Goal: Information Seeking & Learning: Learn about a topic

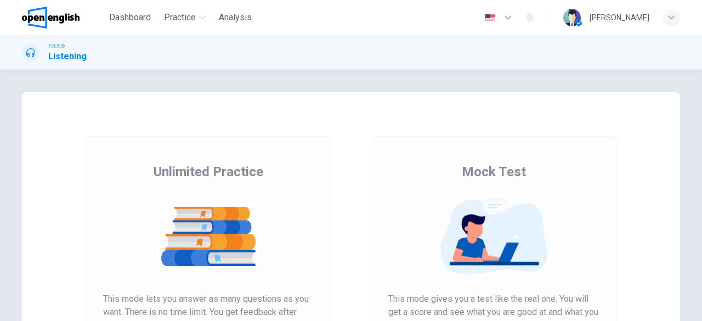
scroll to position [110, 0]
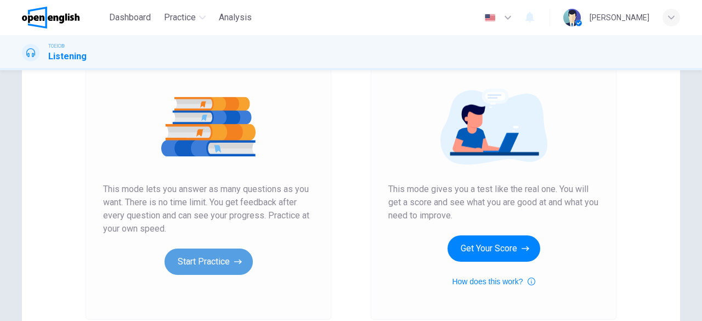
click at [201, 263] on button "Start Practice" at bounding box center [209, 261] width 88 height 26
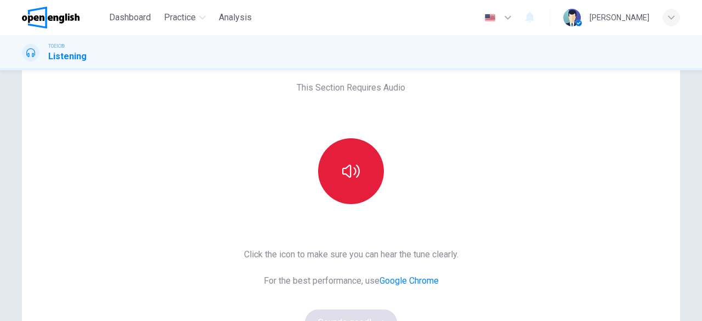
click at [342, 172] on icon "button" at bounding box center [351, 171] width 18 height 18
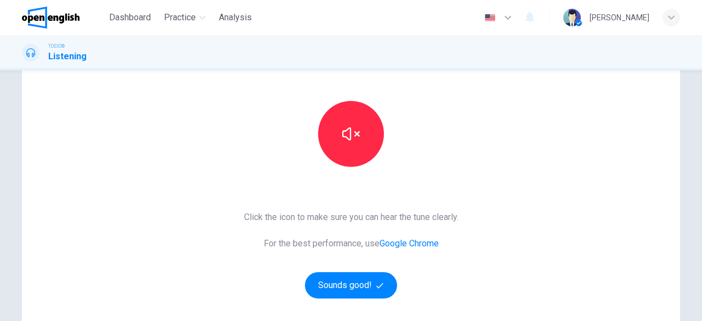
scroll to position [110, 0]
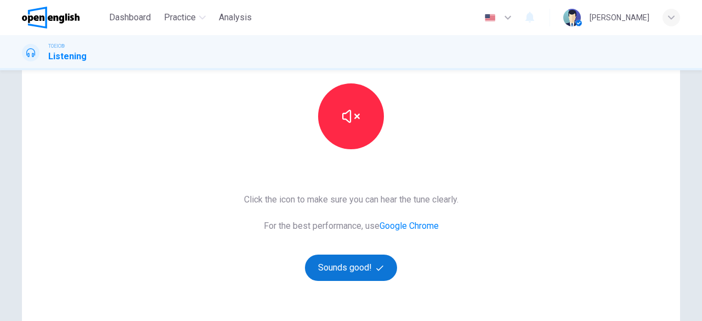
click at [334, 264] on button "Sounds good!" at bounding box center [351, 267] width 92 height 26
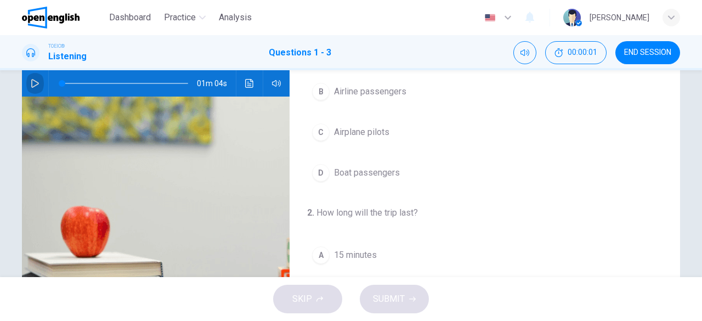
click at [26, 81] on button "button" at bounding box center [35, 83] width 18 height 26
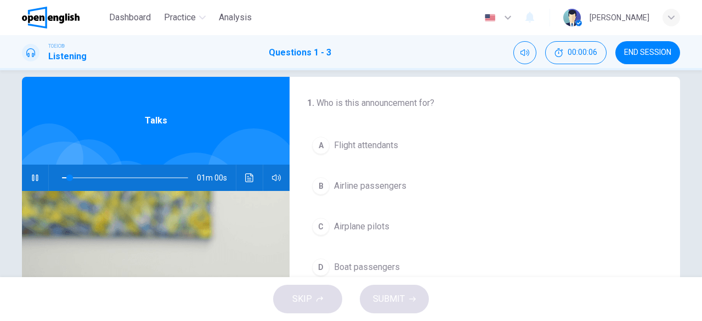
scroll to position [55, 0]
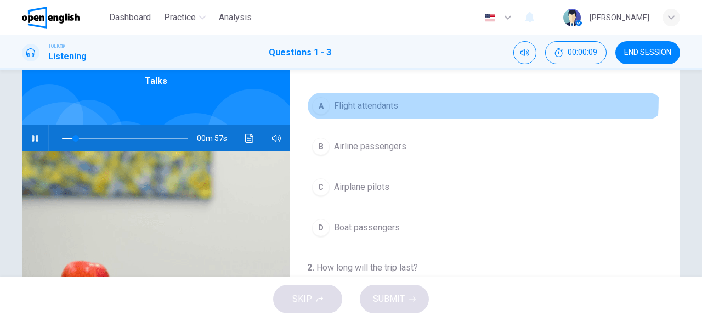
click at [378, 98] on button "A Flight attendants" at bounding box center [484, 105] width 355 height 27
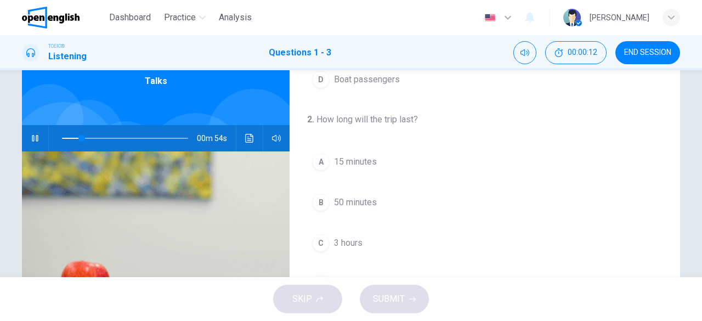
scroll to position [165, 0]
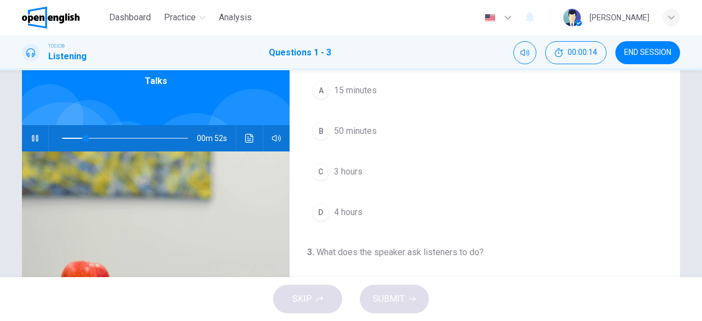
click at [358, 174] on span "3 hours" at bounding box center [348, 171] width 29 height 13
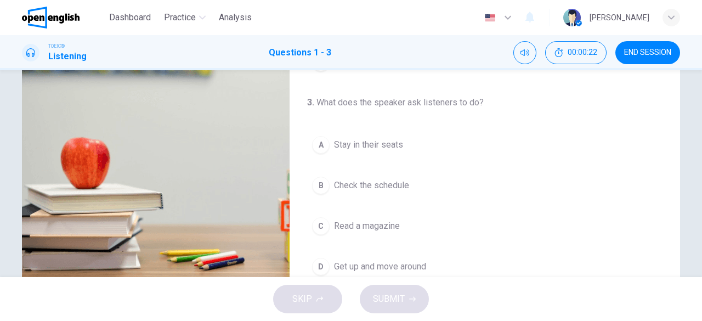
scroll to position [180, 0]
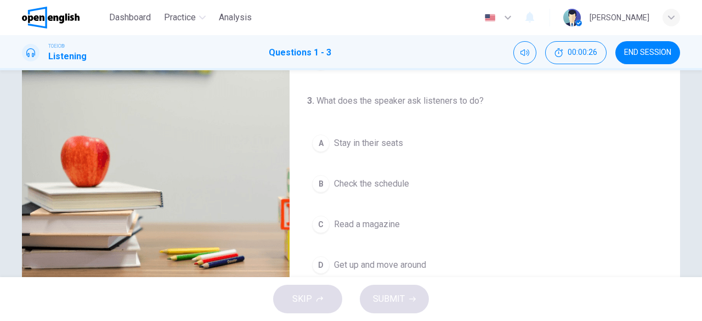
click at [384, 140] on span "Stay in their seats" at bounding box center [368, 143] width 69 height 13
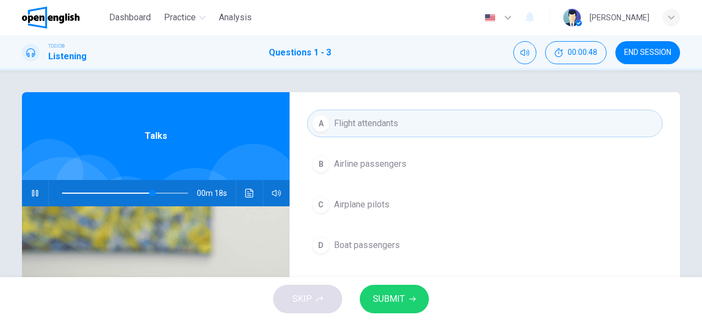
scroll to position [55, 0]
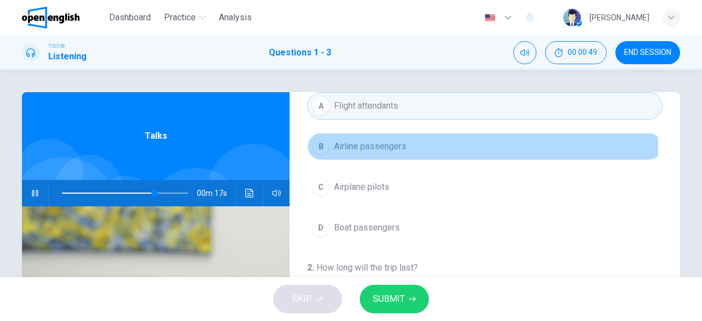
click at [366, 147] on span "Airline passengers" at bounding box center [370, 146] width 72 height 13
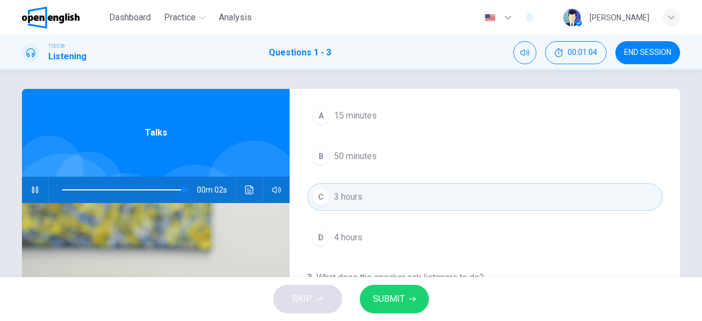
scroll to position [0, 0]
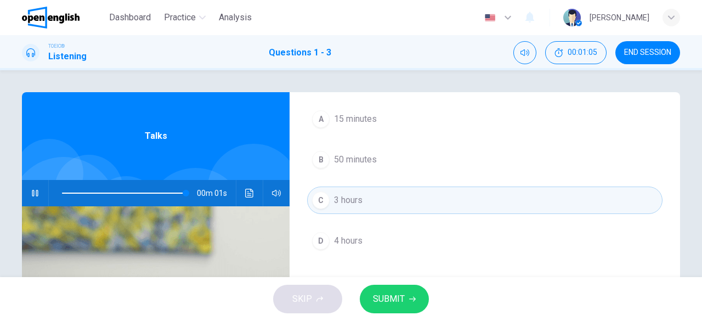
type input "*"
click at [402, 299] on span "SUBMIT" at bounding box center [389, 298] width 32 height 15
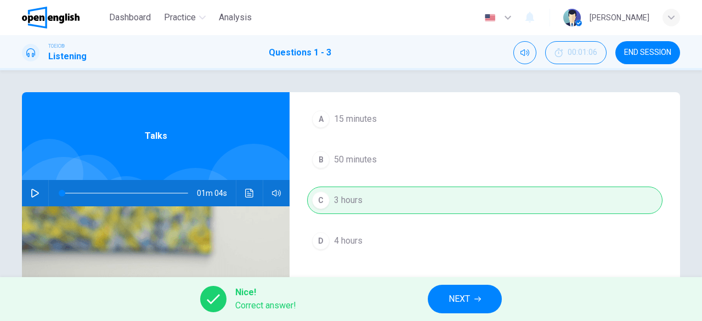
click at [488, 301] on button "NEXT" at bounding box center [465, 299] width 74 height 29
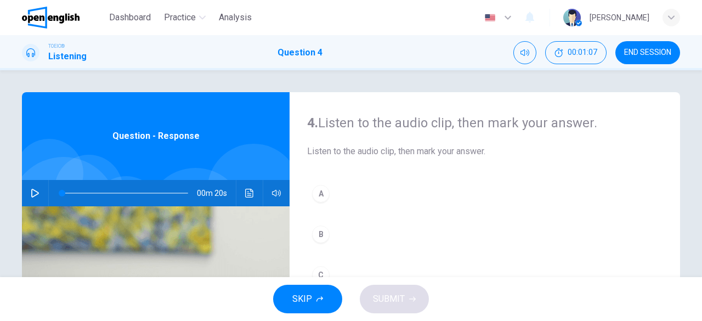
click at [32, 194] on icon "button" at bounding box center [35, 193] width 9 height 9
click at [344, 191] on button "A" at bounding box center [484, 193] width 355 height 27
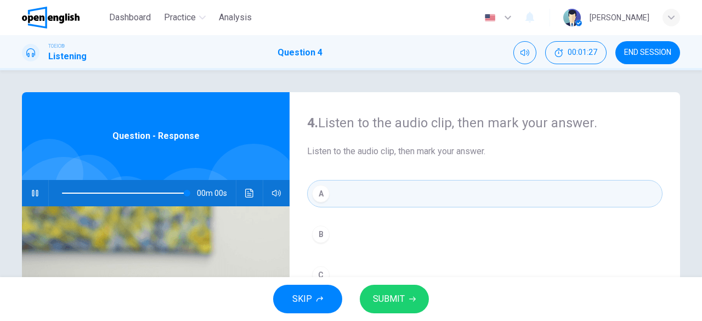
type input "*"
click at [405, 297] on button "SUBMIT" at bounding box center [394, 299] width 69 height 29
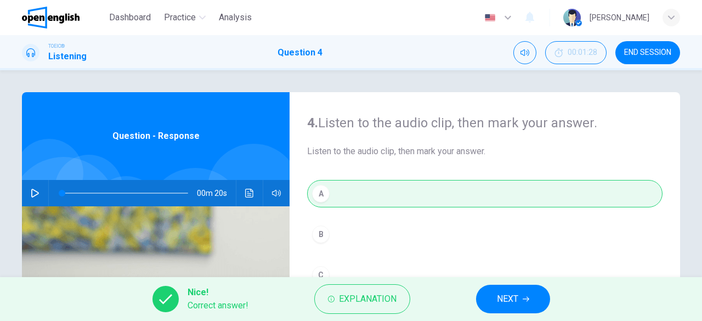
click at [517, 300] on span "NEXT" at bounding box center [507, 298] width 21 height 15
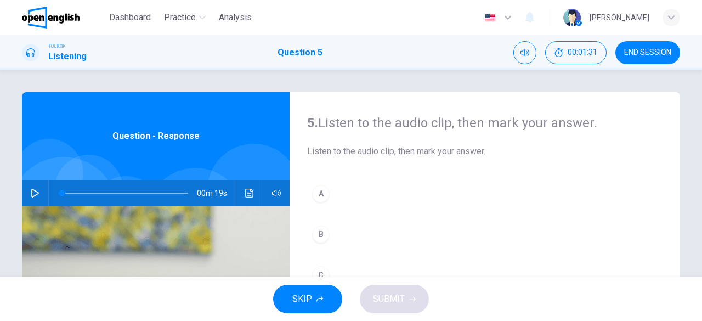
click at [31, 193] on icon "button" at bounding box center [35, 193] width 9 height 9
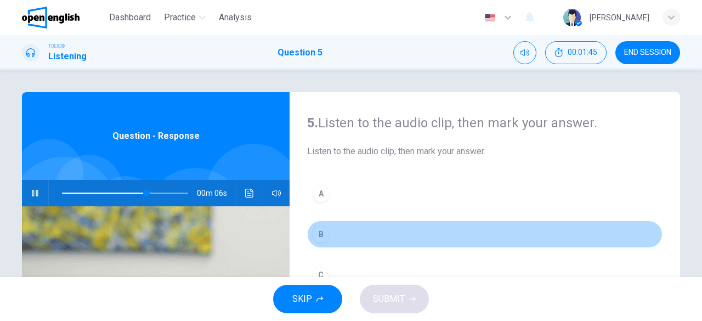
click at [342, 227] on button "B" at bounding box center [484, 233] width 355 height 27
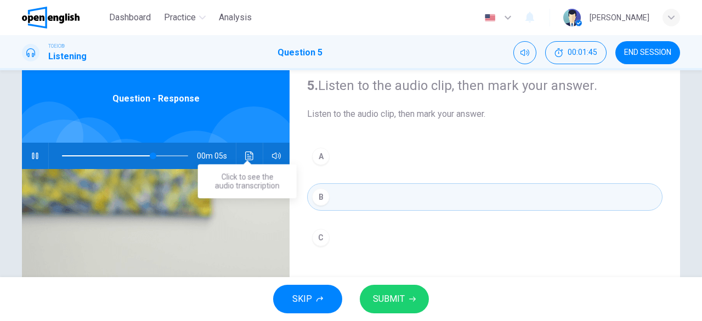
scroll to position [55, 0]
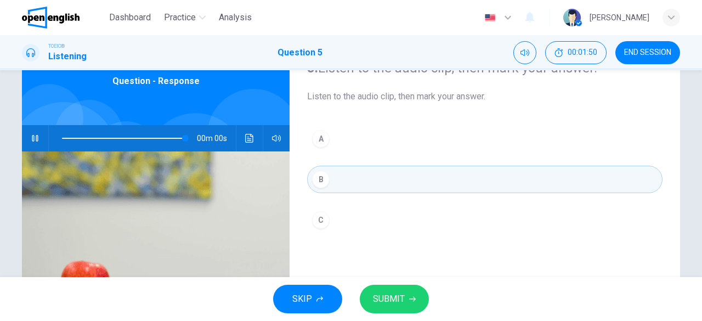
type input "*"
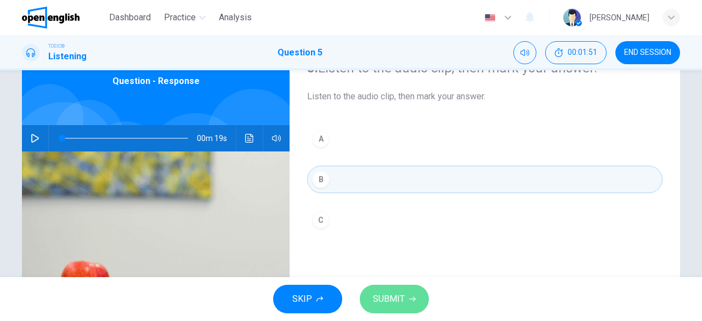
click at [406, 299] on button "SUBMIT" at bounding box center [394, 299] width 69 height 29
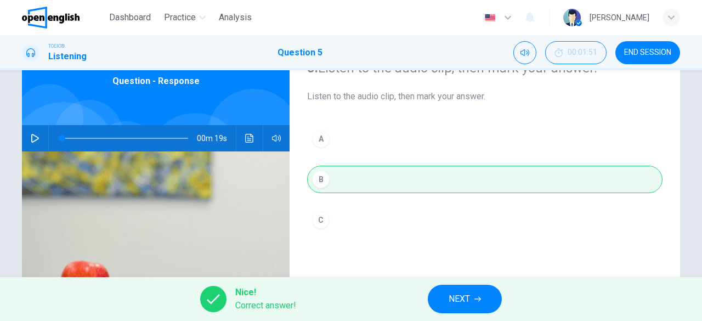
click at [470, 305] on span "NEXT" at bounding box center [459, 298] width 21 height 15
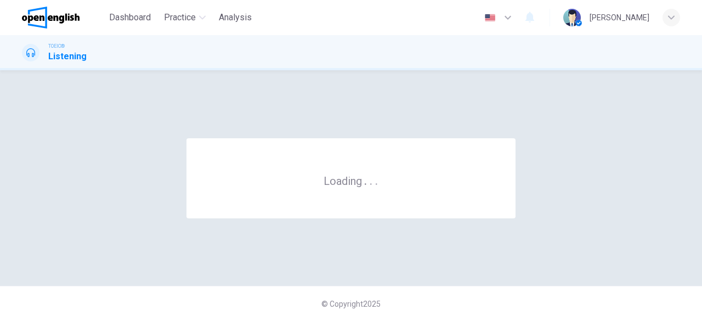
scroll to position [0, 0]
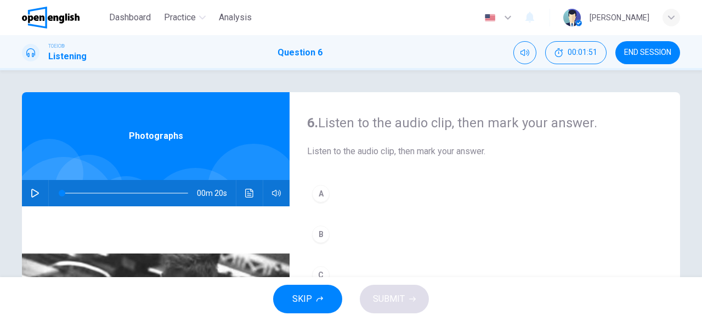
click at [36, 190] on icon "button" at bounding box center [35, 193] width 9 height 9
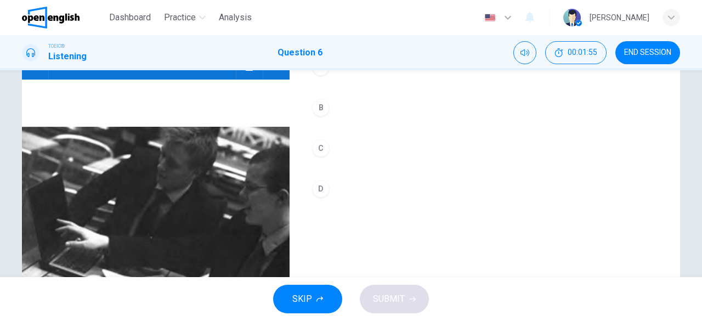
scroll to position [110, 0]
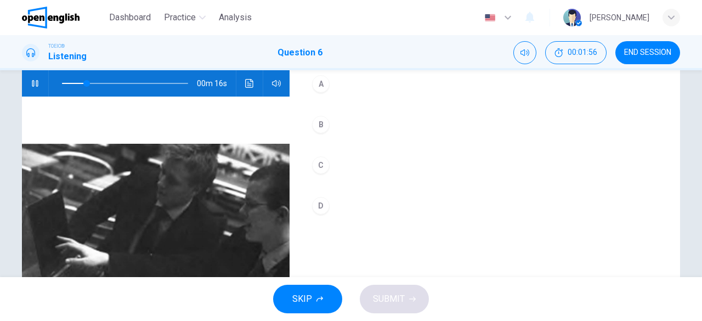
click at [352, 84] on button "A" at bounding box center [484, 83] width 355 height 27
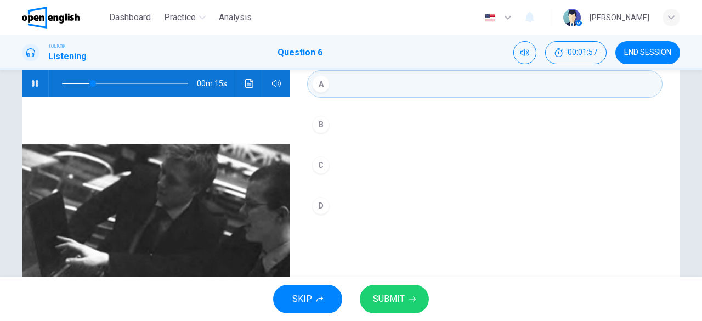
scroll to position [165, 0]
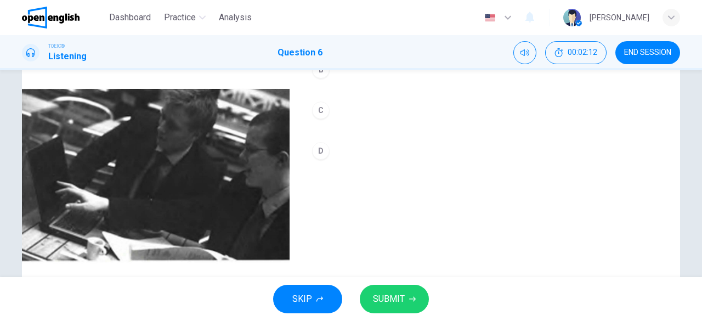
type input "*"
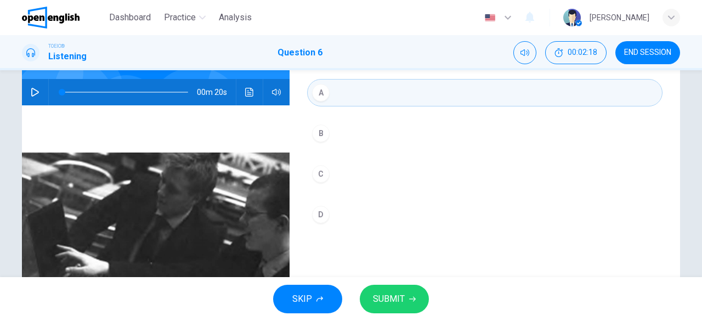
scroll to position [55, 0]
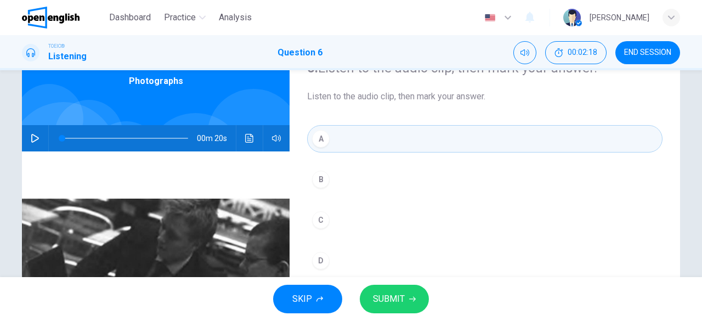
click at [411, 299] on icon "button" at bounding box center [412, 299] width 7 height 5
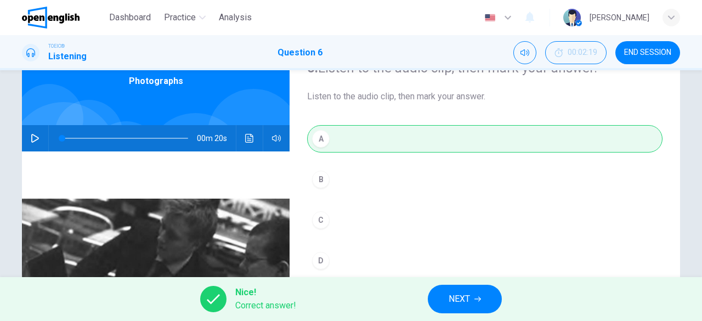
click at [466, 299] on span "NEXT" at bounding box center [459, 298] width 21 height 15
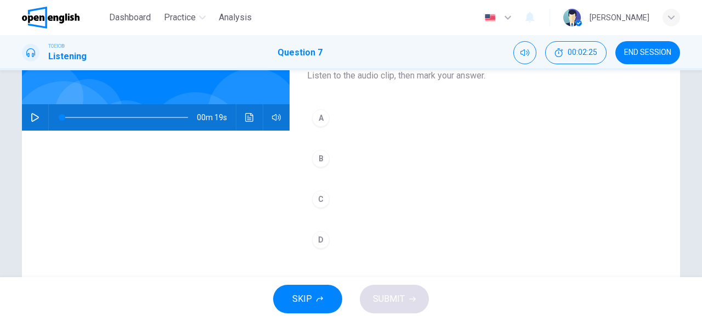
scroll to position [54, 0]
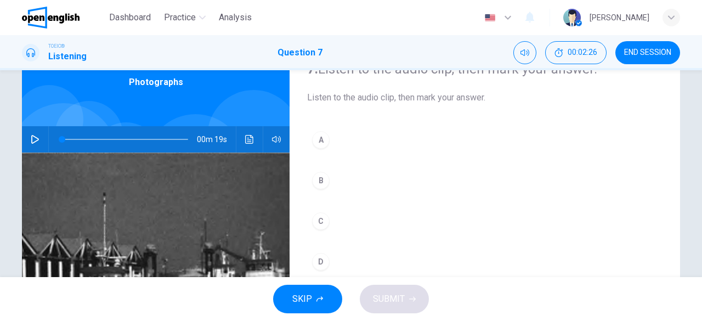
click at [39, 132] on button "button" at bounding box center [35, 139] width 18 height 26
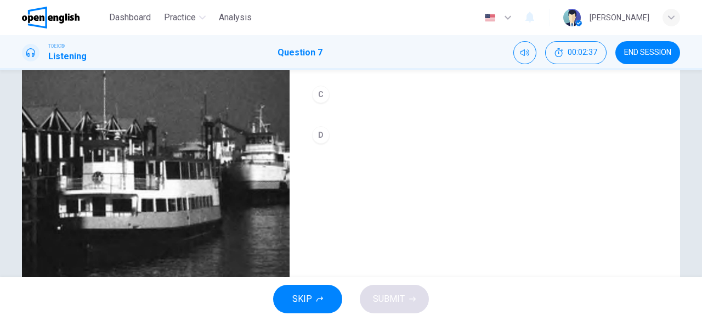
scroll to position [163, 0]
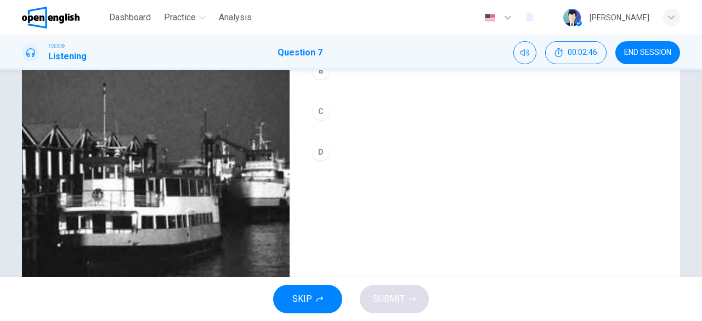
type input "*"
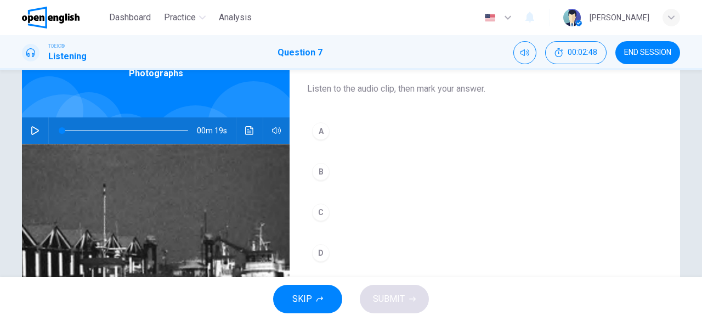
scroll to position [0, 0]
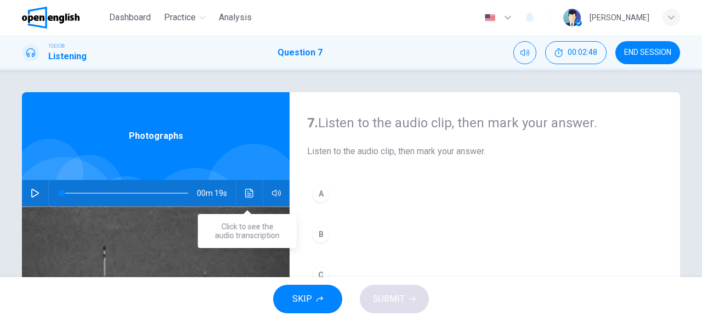
click at [371, 191] on button "A" at bounding box center [484, 193] width 355 height 27
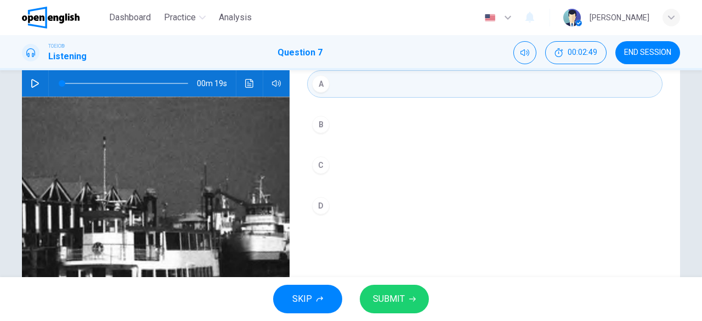
scroll to position [218, 0]
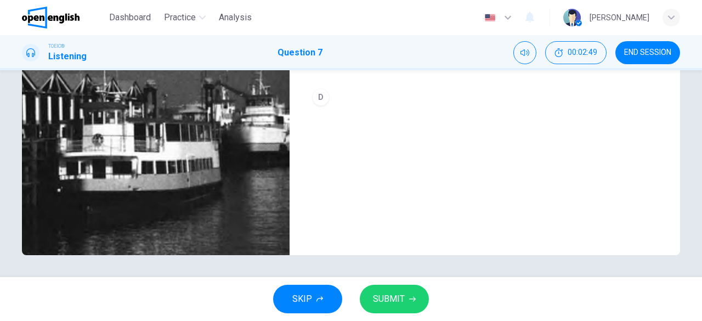
click at [394, 300] on span "SUBMIT" at bounding box center [389, 298] width 32 height 15
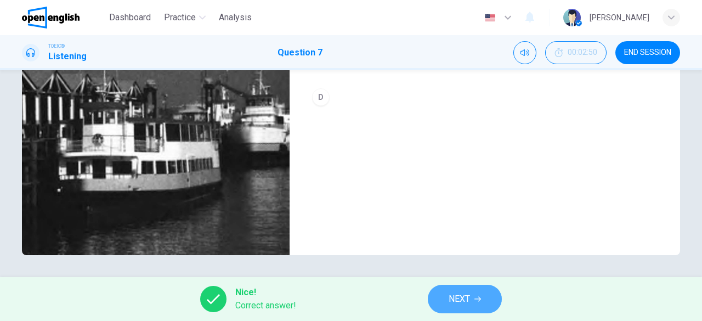
click at [469, 307] on span "NEXT" at bounding box center [459, 298] width 21 height 15
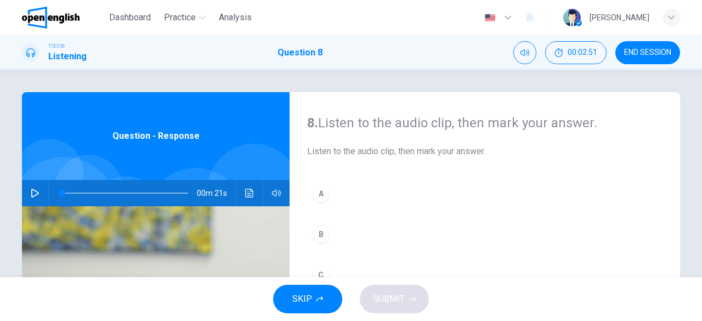
click at [42, 195] on div "00m 21s" at bounding box center [156, 193] width 268 height 26
click at [33, 191] on icon "button" at bounding box center [35, 193] width 8 height 9
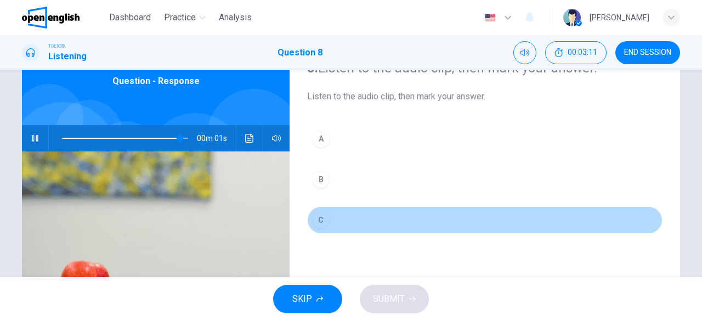
click at [364, 221] on button "C" at bounding box center [484, 219] width 355 height 27
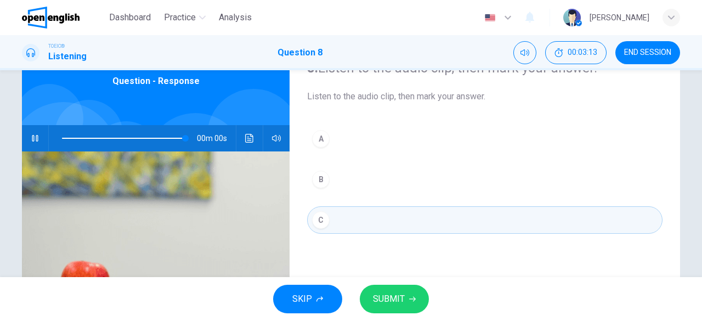
type input "*"
click at [411, 299] on icon "button" at bounding box center [412, 299] width 7 height 5
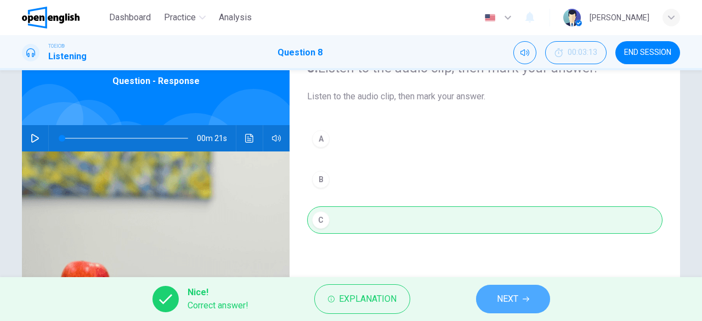
click at [508, 301] on span "NEXT" at bounding box center [507, 298] width 21 height 15
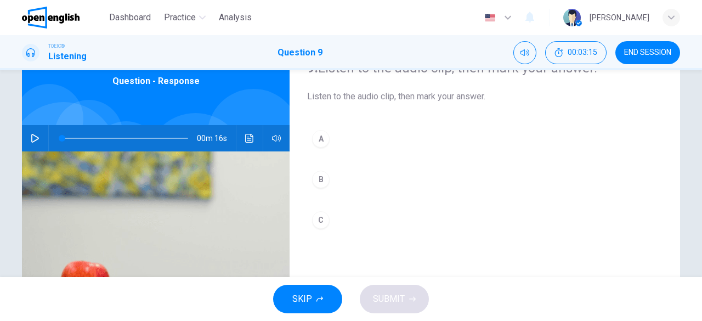
click at [31, 138] on icon "button" at bounding box center [35, 138] width 9 height 9
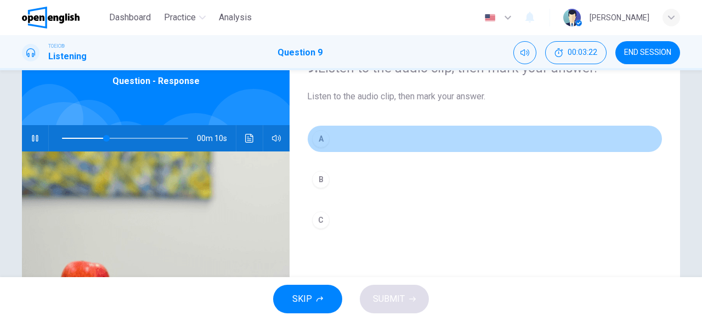
click at [401, 133] on button "A" at bounding box center [484, 138] width 355 height 27
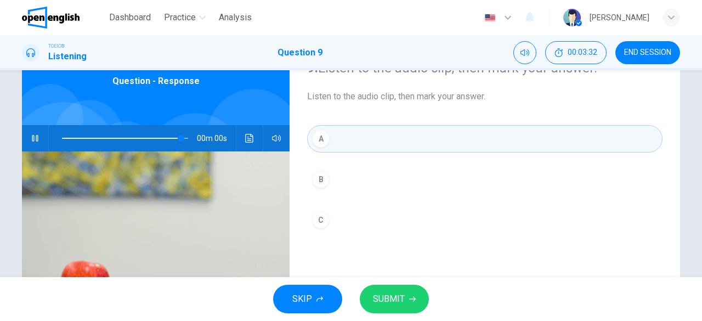
type input "*"
click at [402, 296] on span "SUBMIT" at bounding box center [389, 298] width 32 height 15
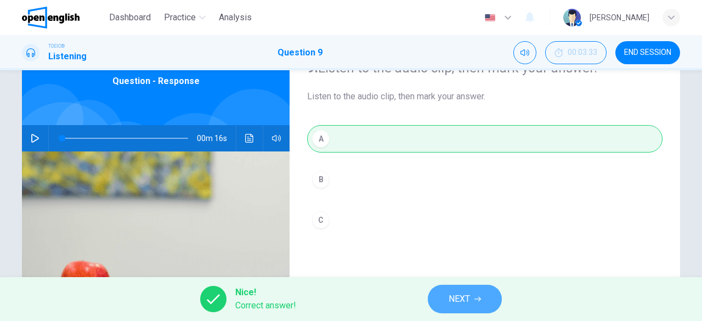
click at [475, 304] on button "NEXT" at bounding box center [465, 299] width 74 height 29
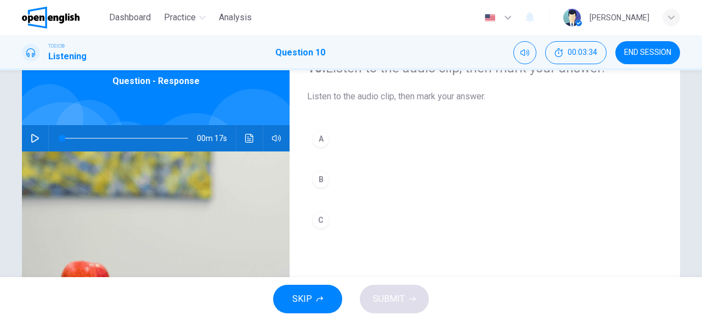
click at [38, 148] on button "button" at bounding box center [35, 138] width 18 height 26
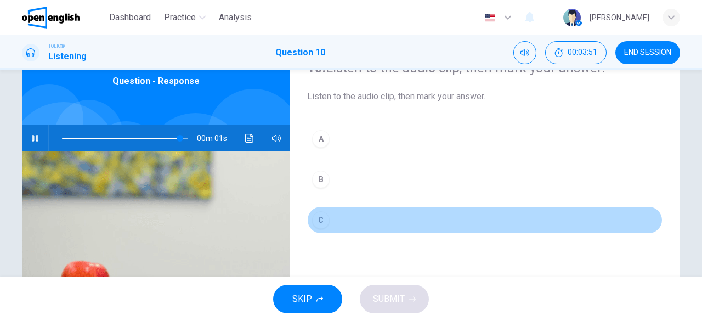
click at [408, 212] on button "C" at bounding box center [484, 219] width 355 height 27
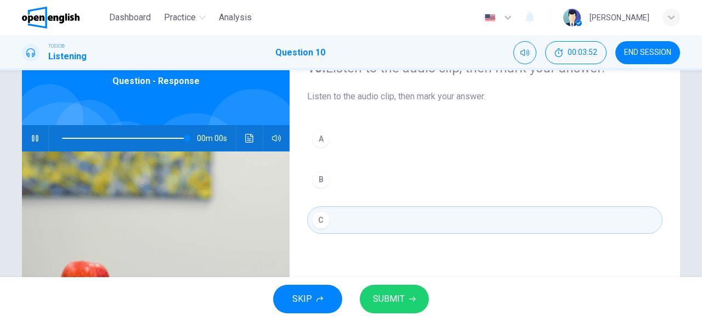
type input "*"
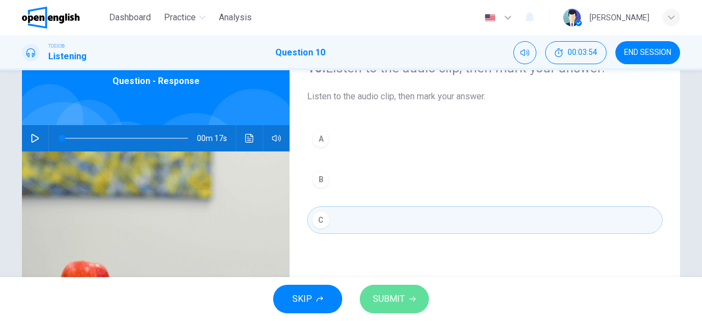
click at [410, 293] on button "SUBMIT" at bounding box center [394, 299] width 69 height 29
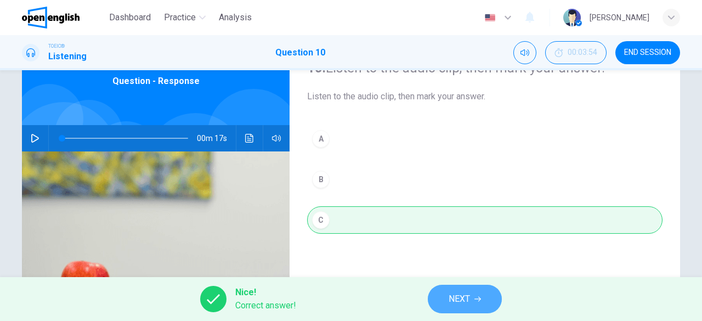
click at [491, 302] on button "NEXT" at bounding box center [465, 299] width 74 height 29
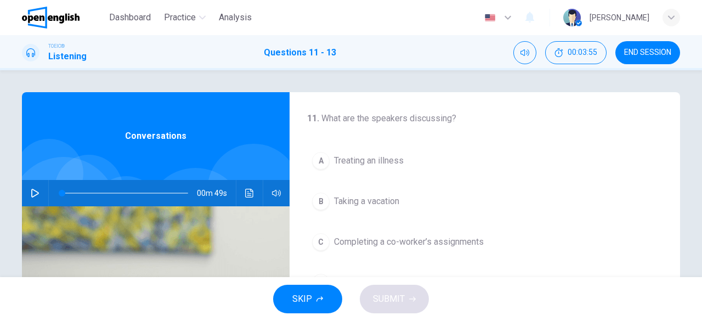
click at [31, 192] on icon "button" at bounding box center [35, 193] width 9 height 9
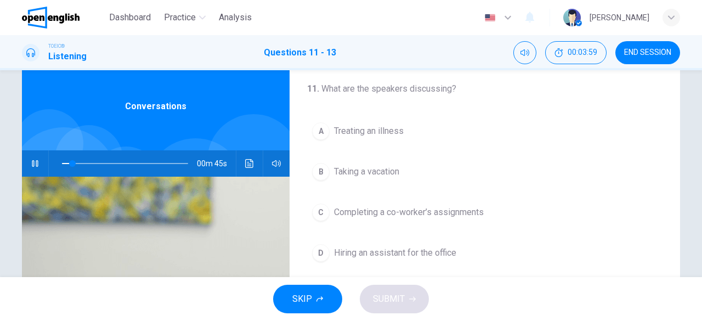
scroll to position [24, 0]
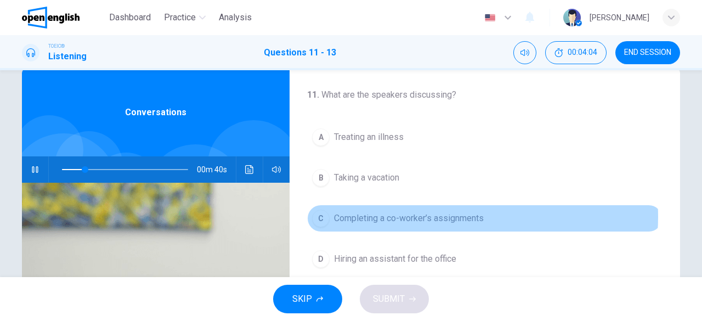
click at [456, 216] on span "Completing a co-worker’s assignments" at bounding box center [409, 218] width 150 height 13
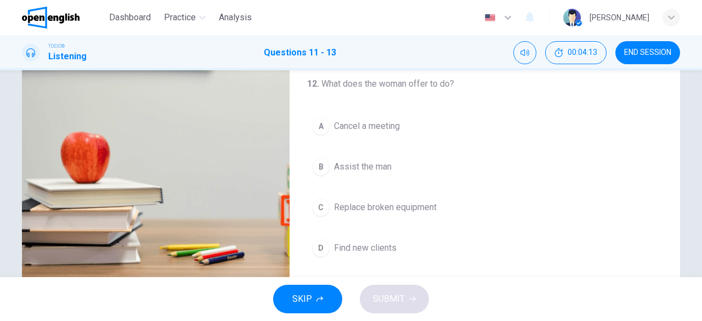
scroll to position [163, 0]
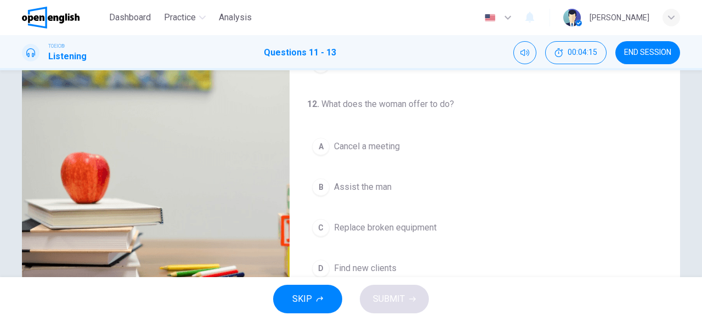
click at [378, 183] on span "Assist the man" at bounding box center [363, 186] width 58 height 13
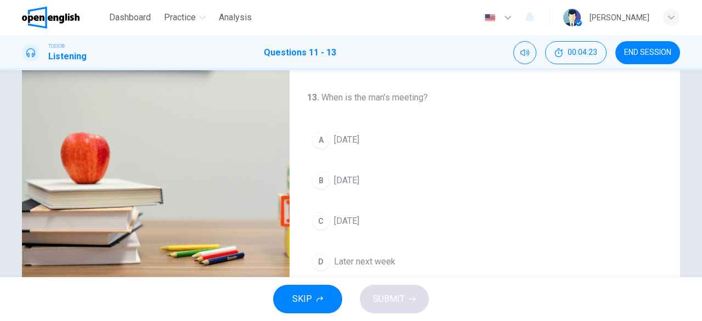
scroll to position [181, 0]
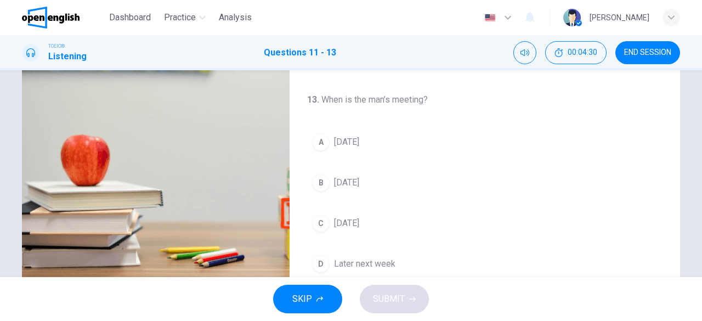
click at [365, 186] on button "B [DATE]" at bounding box center [484, 182] width 355 height 27
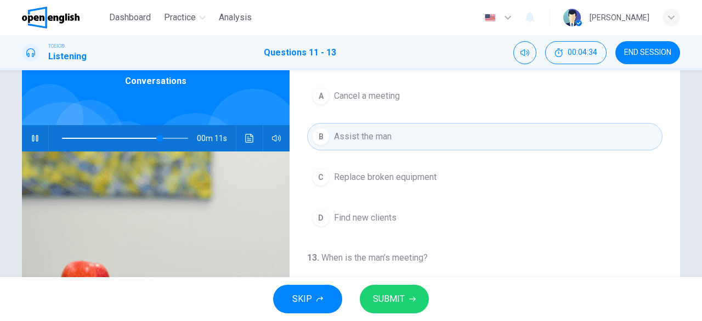
scroll to position [191, 0]
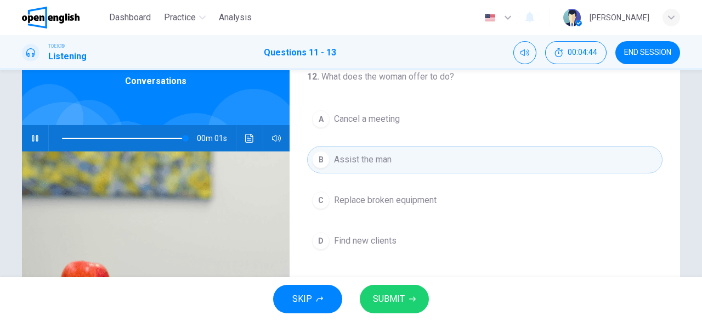
type input "*"
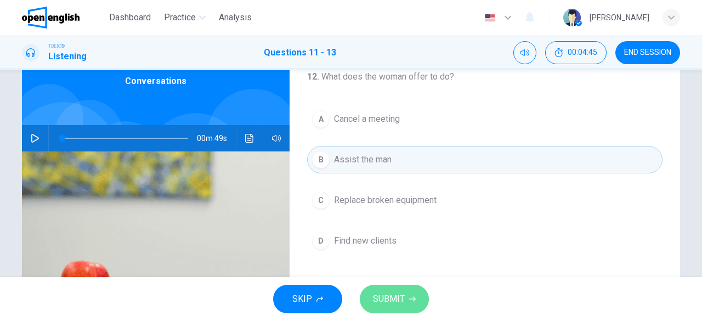
click at [405, 295] on button "SUBMIT" at bounding box center [394, 299] width 69 height 29
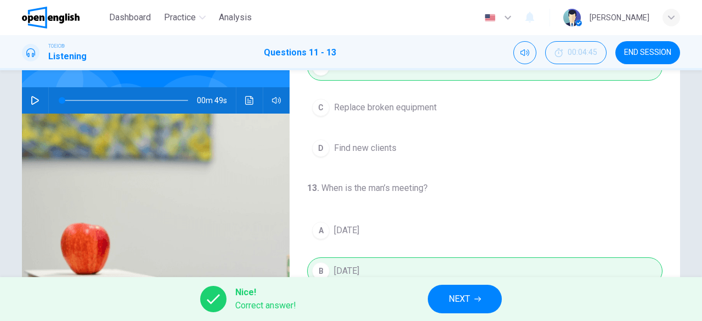
scroll to position [110, 0]
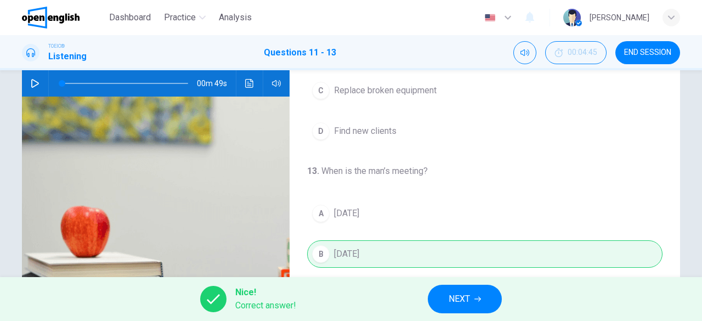
click at [484, 297] on button "NEXT" at bounding box center [465, 299] width 74 height 29
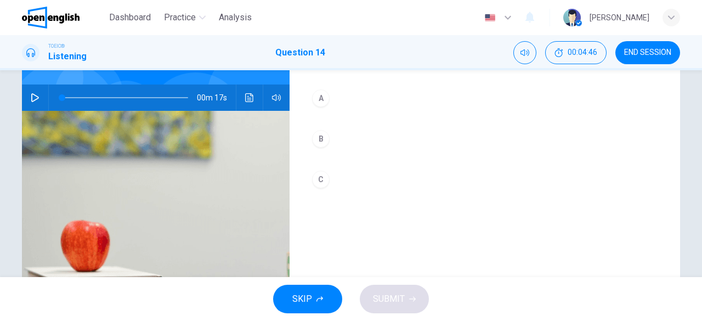
scroll to position [55, 0]
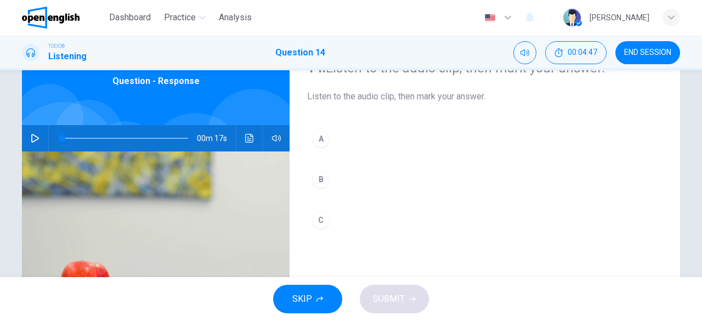
click at [37, 136] on button "button" at bounding box center [35, 138] width 18 height 26
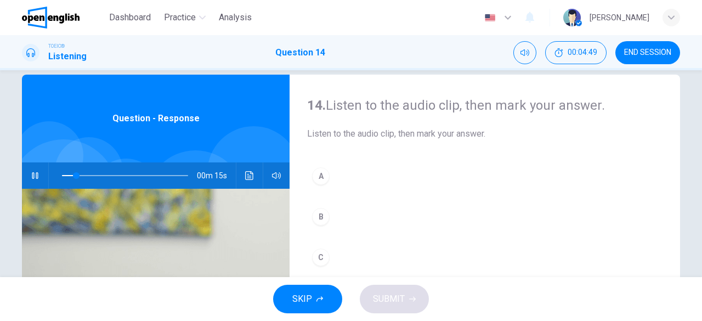
scroll to position [22, 0]
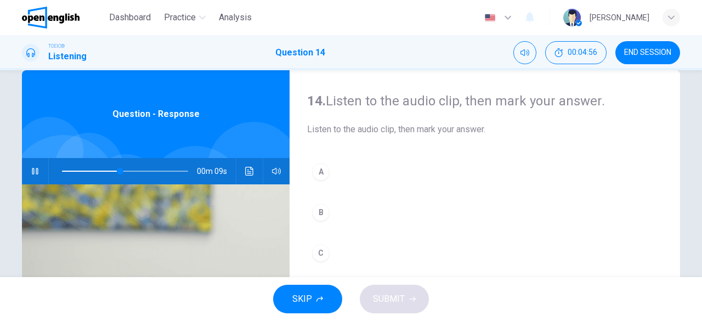
click at [335, 174] on button "A" at bounding box center [484, 171] width 355 height 27
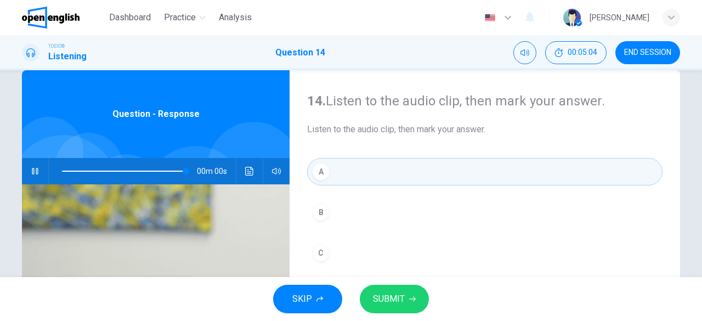
type input "*"
click at [400, 293] on span "SUBMIT" at bounding box center [389, 298] width 32 height 15
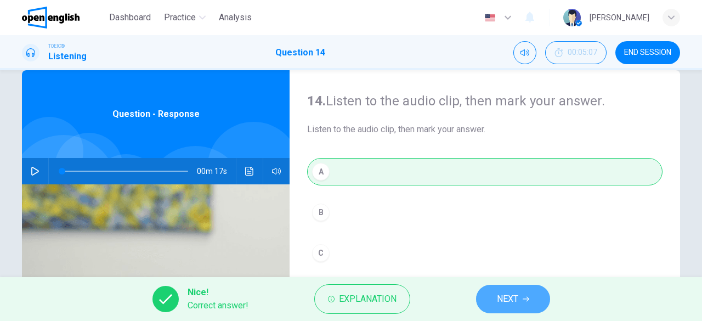
click at [516, 296] on span "NEXT" at bounding box center [507, 298] width 21 height 15
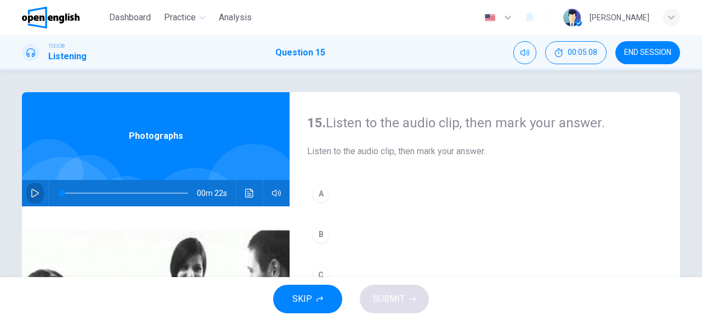
click at [31, 189] on icon "button" at bounding box center [35, 193] width 8 height 9
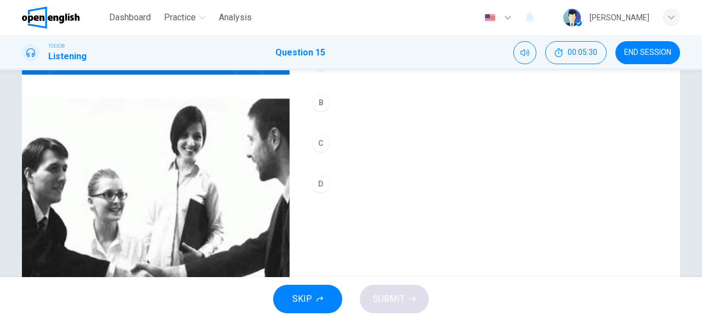
scroll to position [110, 0]
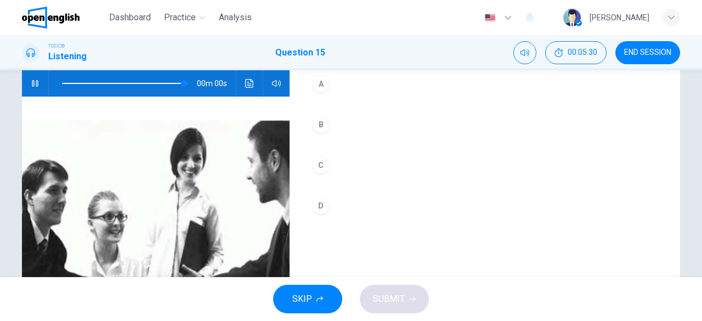
click at [375, 198] on button "D" at bounding box center [484, 205] width 355 height 27
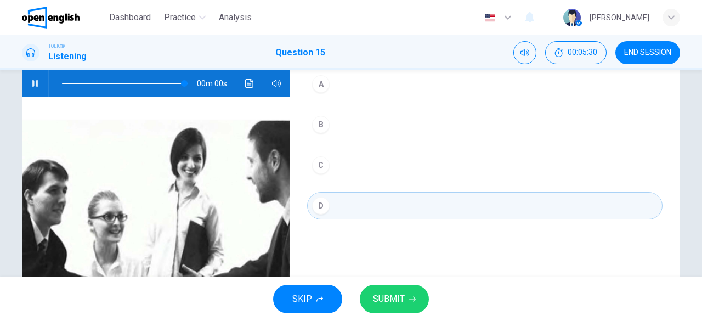
type input "*"
click at [399, 290] on button "SUBMIT" at bounding box center [394, 299] width 69 height 29
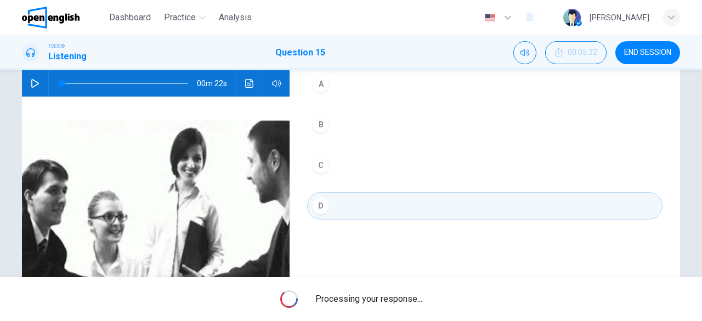
scroll to position [218, 0]
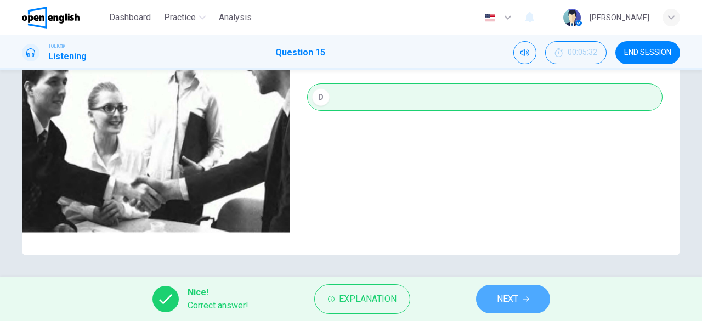
click at [542, 302] on button "NEXT" at bounding box center [513, 299] width 74 height 29
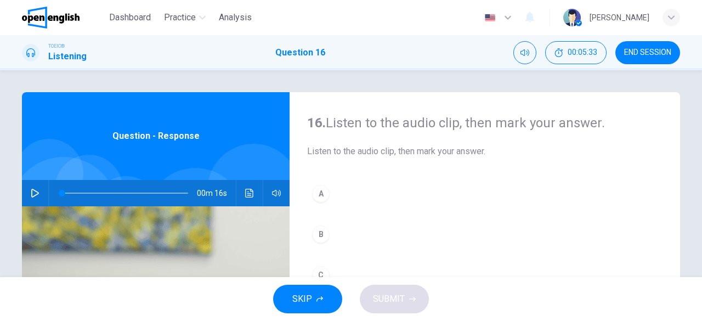
click at [34, 197] on button "button" at bounding box center [35, 193] width 18 height 26
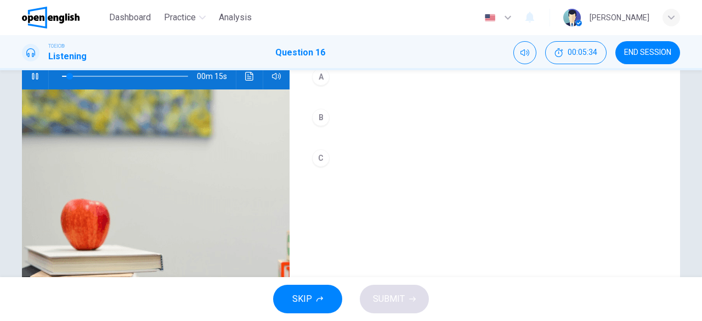
scroll to position [55, 0]
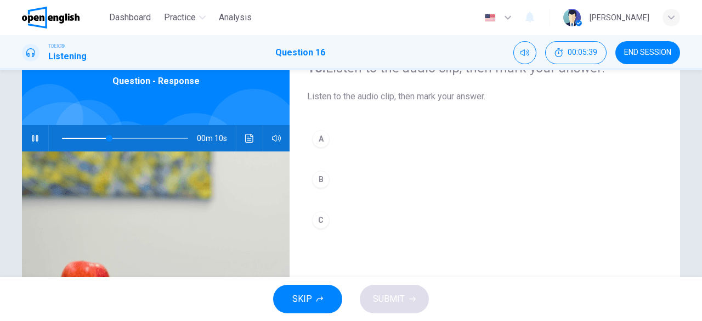
click at [387, 151] on button "A" at bounding box center [484, 138] width 355 height 27
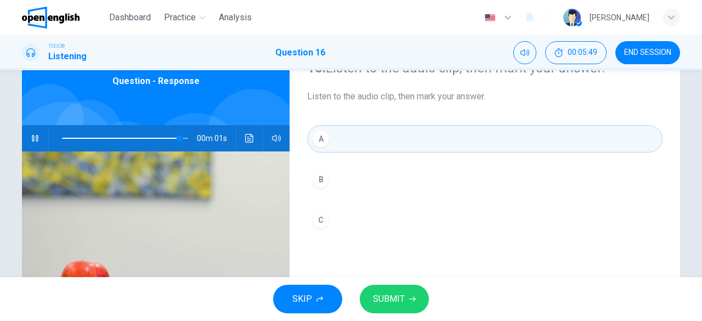
type input "*"
click at [397, 293] on span "SUBMIT" at bounding box center [389, 298] width 32 height 15
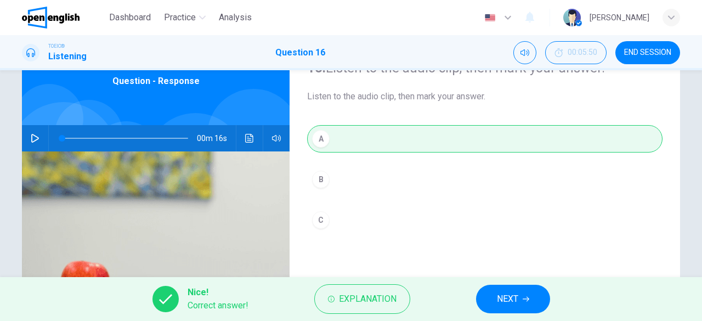
click at [477, 299] on button "NEXT" at bounding box center [513, 299] width 74 height 29
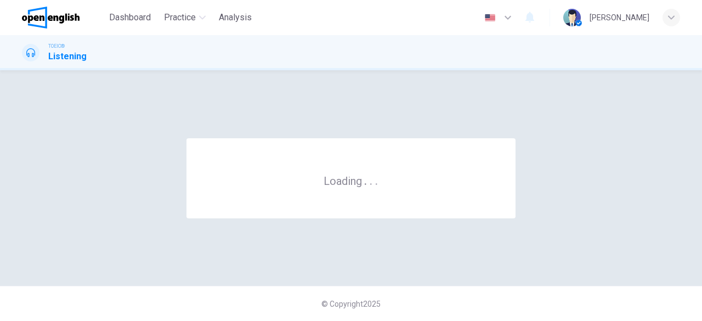
scroll to position [0, 0]
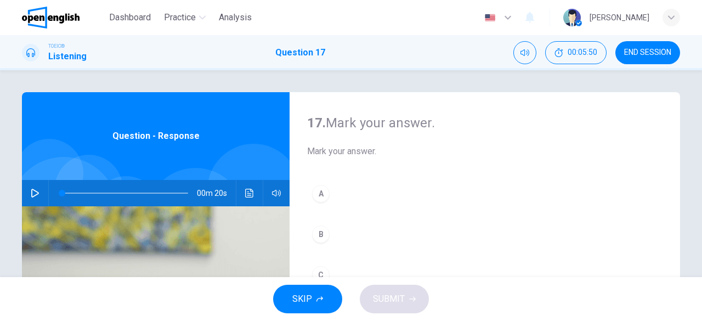
click at [33, 194] on icon "button" at bounding box center [35, 193] width 9 height 9
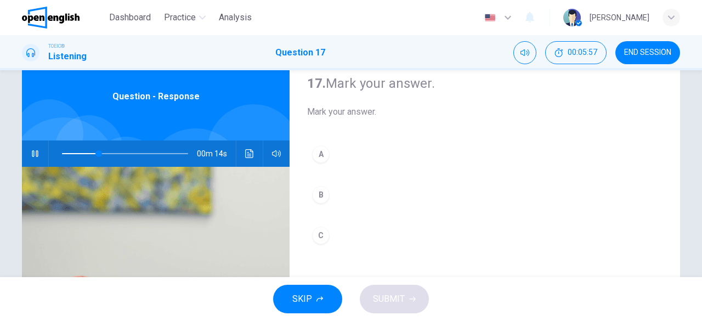
scroll to position [55, 0]
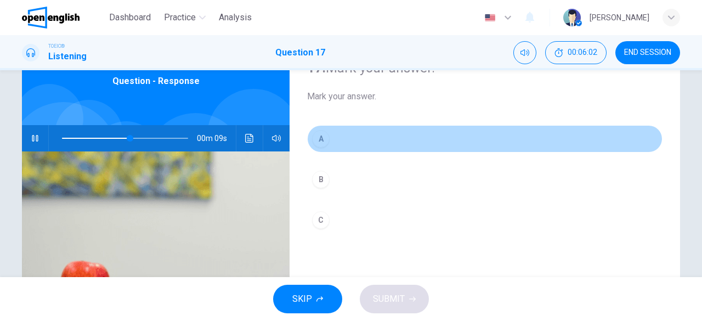
click at [339, 143] on button "A" at bounding box center [484, 138] width 355 height 27
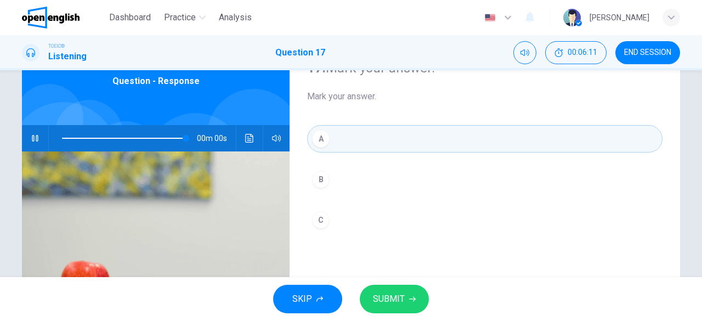
type input "*"
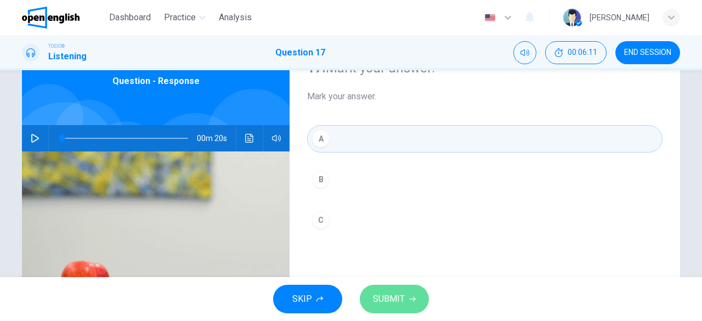
click at [397, 298] on span "SUBMIT" at bounding box center [389, 298] width 32 height 15
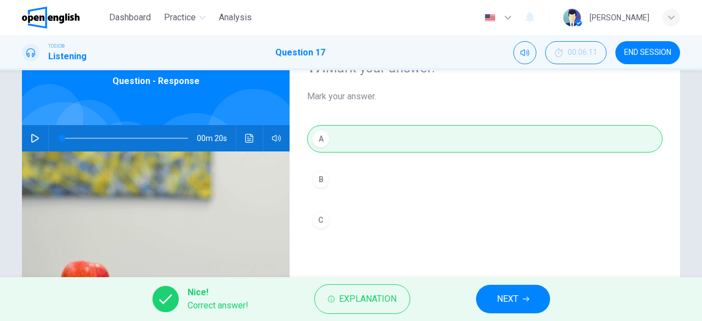
click at [493, 299] on button "NEXT" at bounding box center [513, 299] width 74 height 29
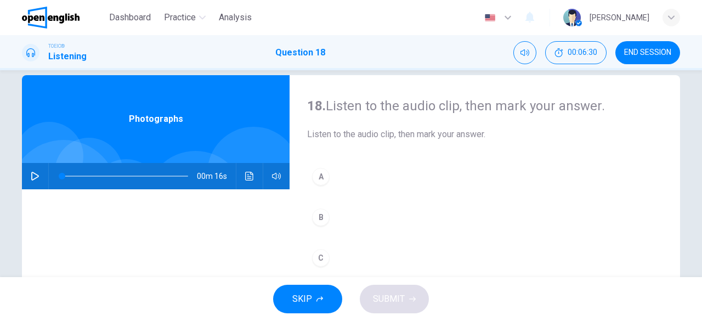
scroll to position [0, 0]
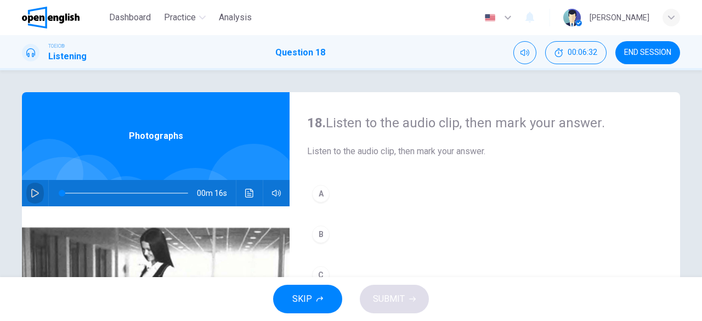
click at [31, 190] on icon "button" at bounding box center [35, 193] width 8 height 9
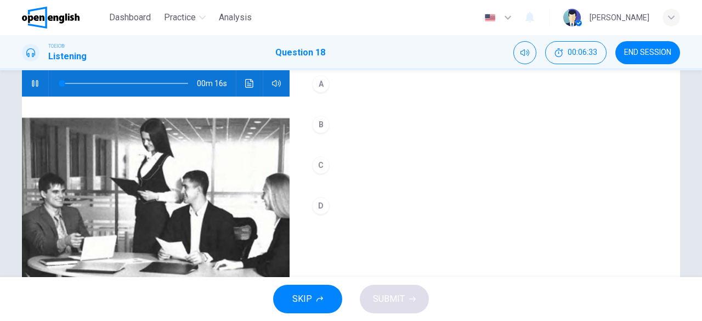
scroll to position [165, 0]
click at [353, 118] on button "B" at bounding box center [484, 124] width 355 height 27
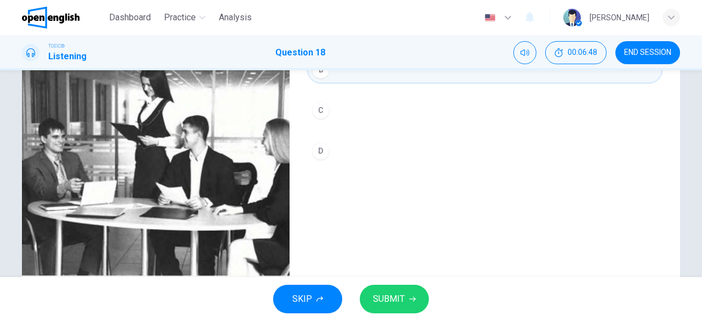
type input "*"
click at [388, 295] on span "SUBMIT" at bounding box center [389, 298] width 32 height 15
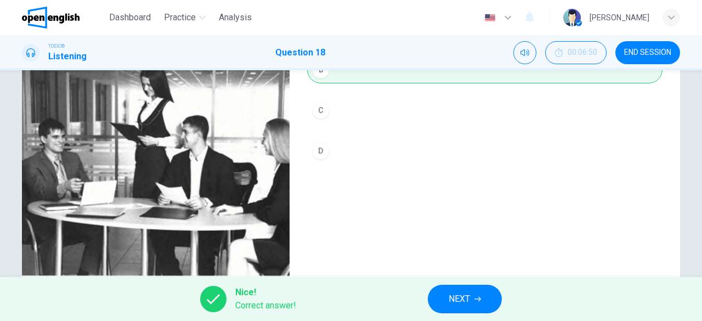
click at [482, 298] on button "NEXT" at bounding box center [465, 299] width 74 height 29
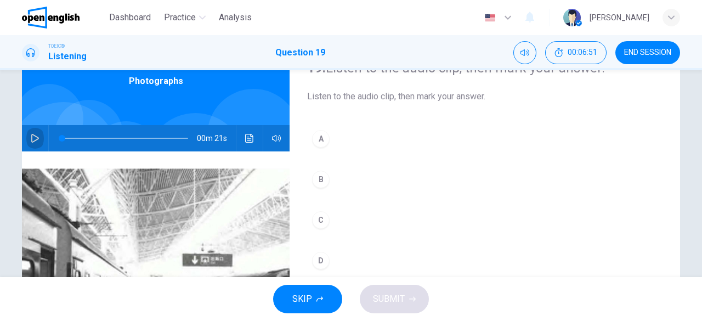
click at [31, 142] on icon "button" at bounding box center [35, 138] width 9 height 9
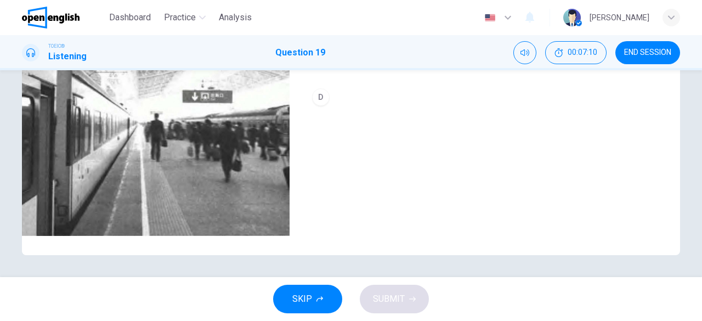
scroll to position [109, 0]
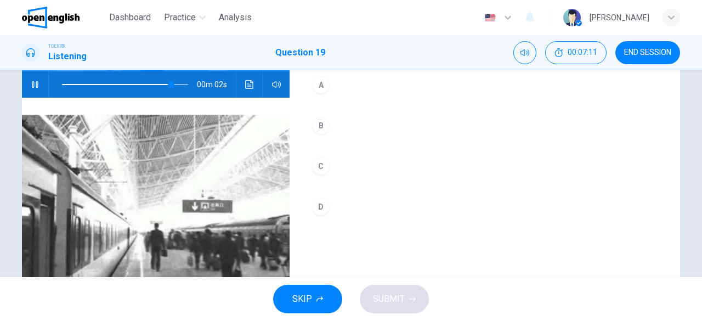
click at [349, 91] on button "A" at bounding box center [484, 84] width 355 height 27
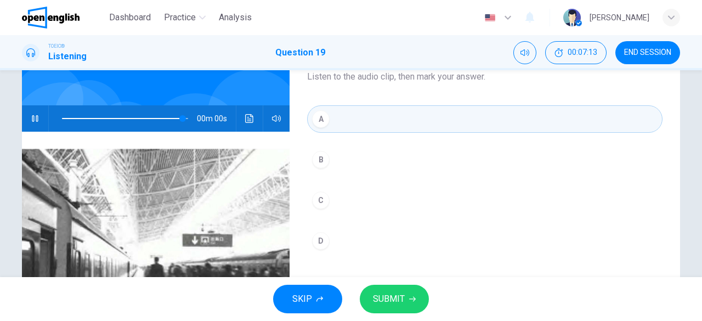
scroll to position [54, 0]
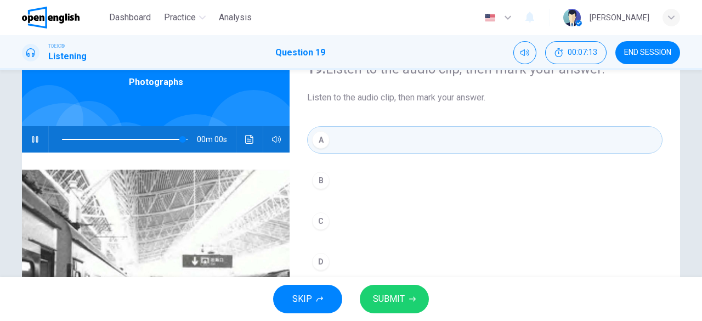
type input "*"
click at [409, 291] on button "SUBMIT" at bounding box center [394, 299] width 69 height 29
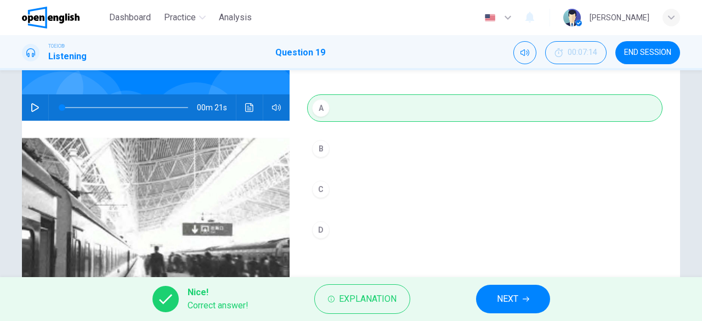
scroll to position [109, 0]
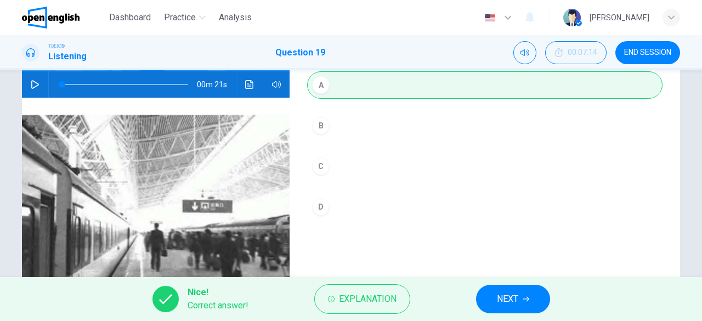
click at [501, 306] on span "NEXT" at bounding box center [507, 298] width 21 height 15
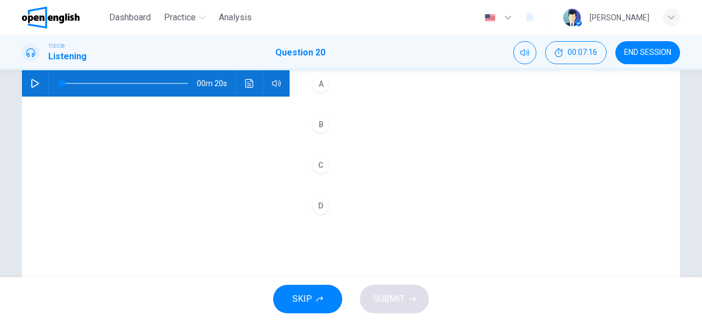
scroll to position [0, 0]
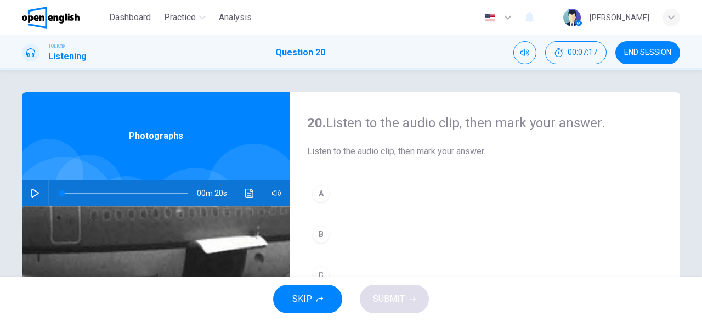
click at [34, 190] on icon "button" at bounding box center [35, 193] width 9 height 9
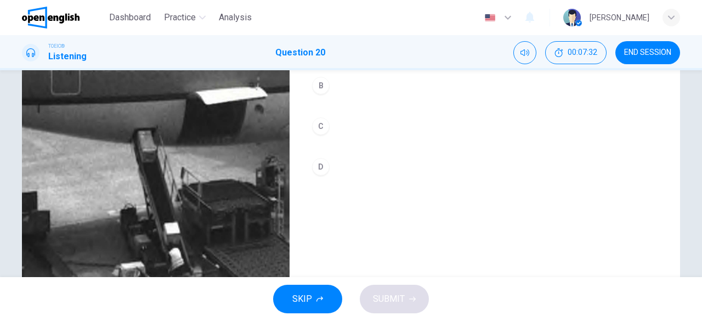
scroll to position [109, 0]
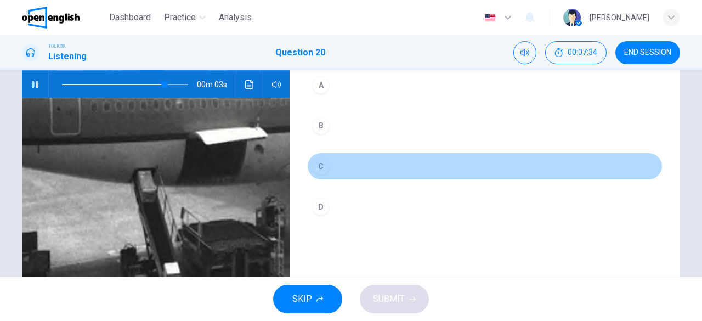
click at [338, 171] on button "C" at bounding box center [484, 165] width 355 height 27
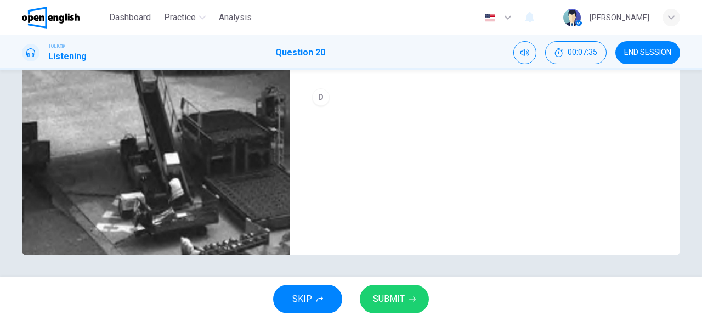
scroll to position [163, 0]
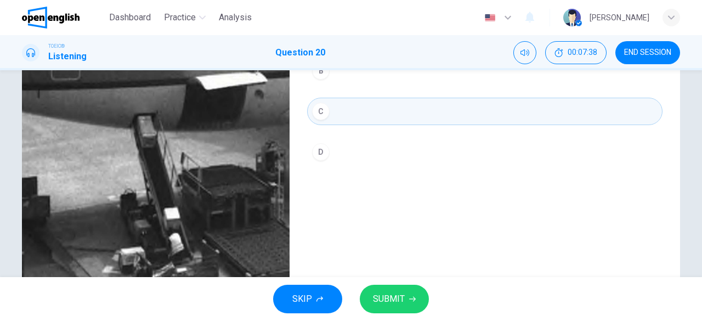
type input "*"
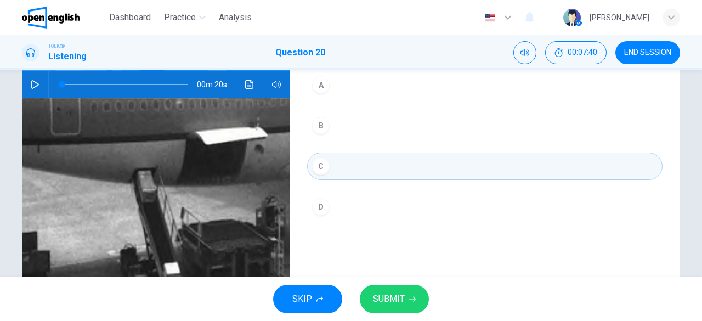
scroll to position [54, 0]
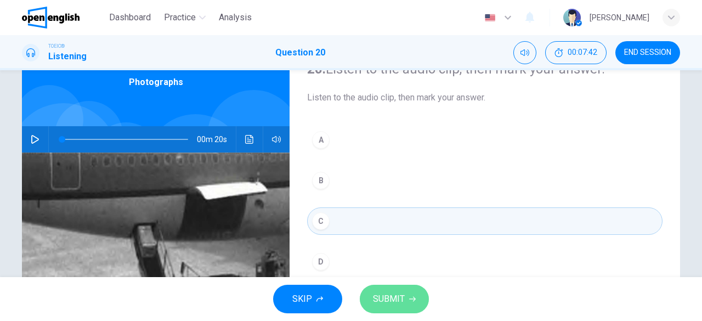
click at [394, 302] on span "SUBMIT" at bounding box center [389, 298] width 32 height 15
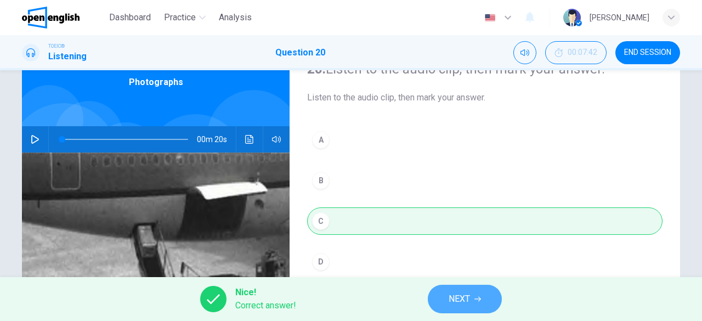
click at [478, 302] on icon "button" at bounding box center [477, 299] width 7 height 7
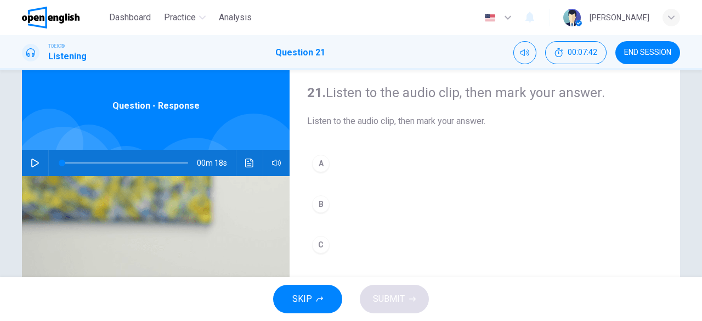
scroll to position [55, 0]
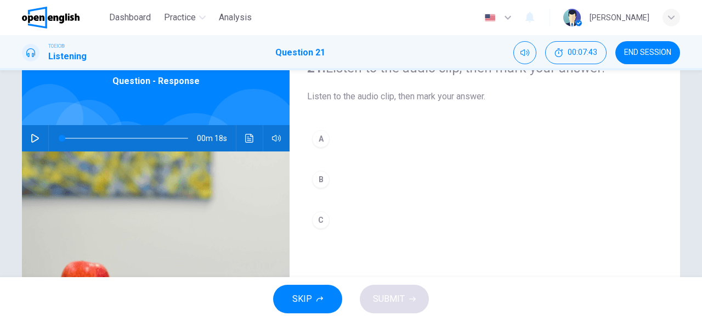
click at [26, 136] on button "button" at bounding box center [35, 138] width 18 height 26
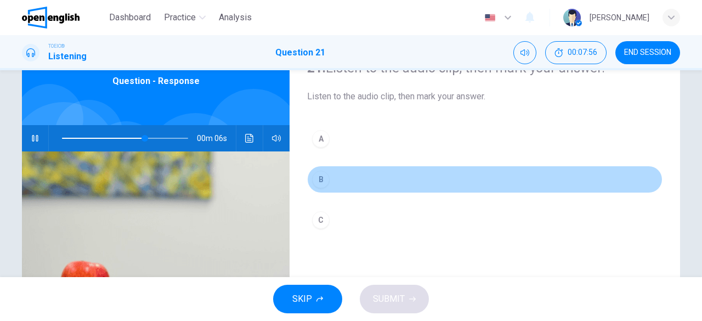
click at [365, 171] on button "B" at bounding box center [484, 179] width 355 height 27
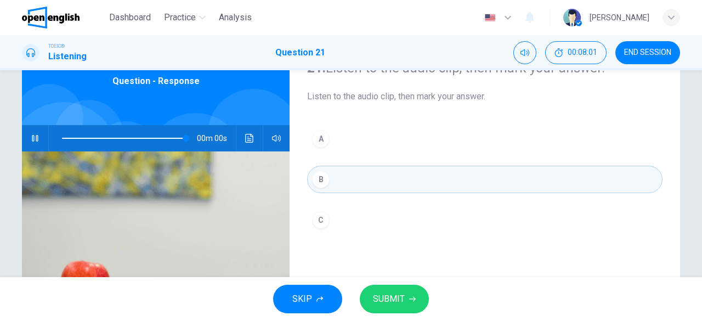
type input "*"
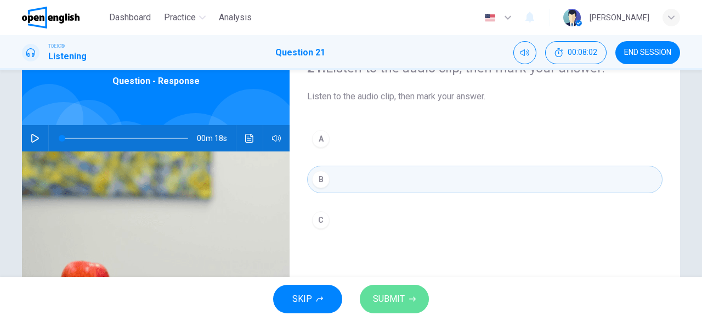
click at [404, 301] on span "SUBMIT" at bounding box center [389, 298] width 32 height 15
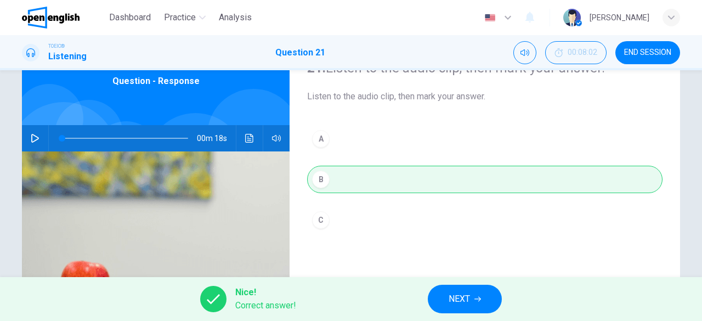
click at [494, 298] on button "NEXT" at bounding box center [465, 299] width 74 height 29
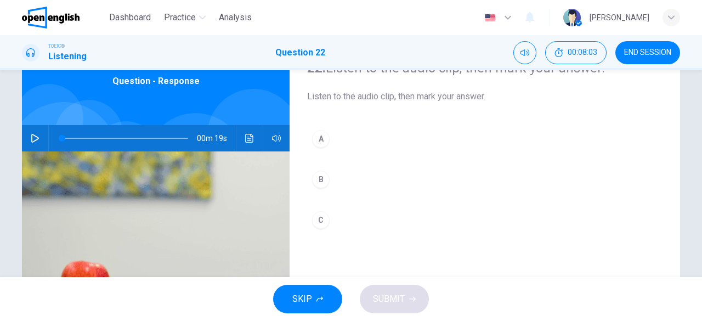
click at [26, 141] on button "button" at bounding box center [35, 138] width 18 height 26
click at [344, 224] on button "C" at bounding box center [484, 219] width 355 height 27
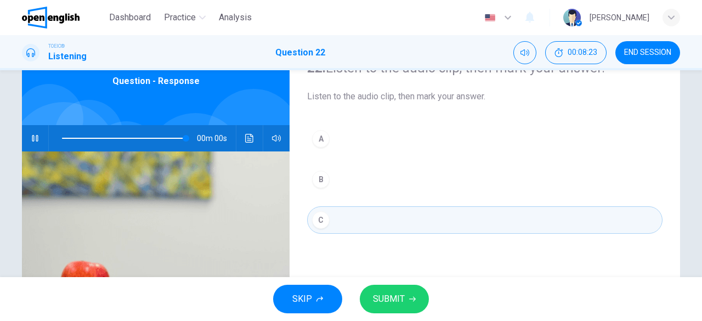
click at [394, 299] on span "SUBMIT" at bounding box center [389, 298] width 32 height 15
type input "*"
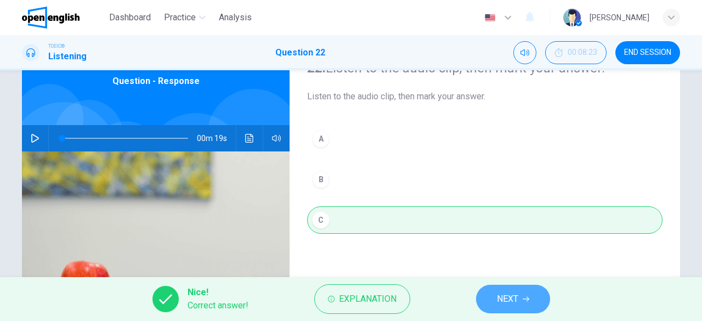
click at [516, 307] on span "NEXT" at bounding box center [507, 298] width 21 height 15
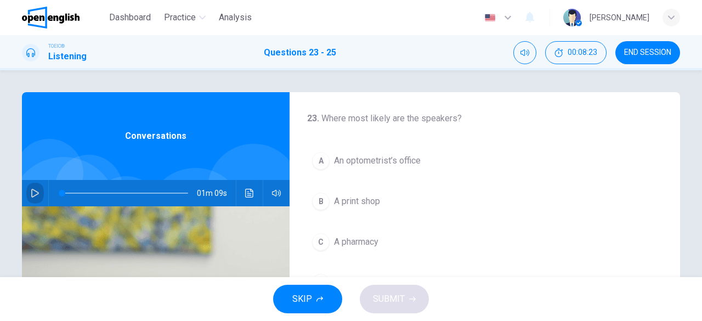
click at [33, 191] on icon "button" at bounding box center [35, 193] width 8 height 9
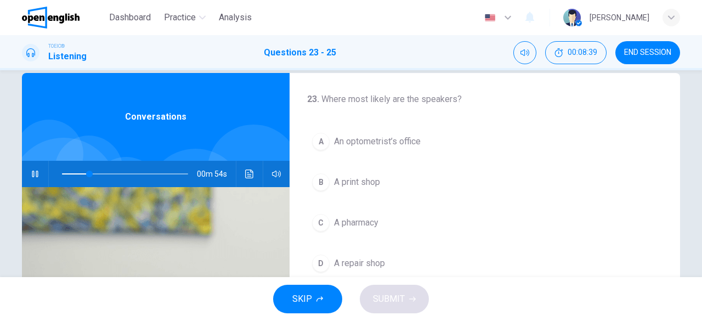
scroll to position [25, 0]
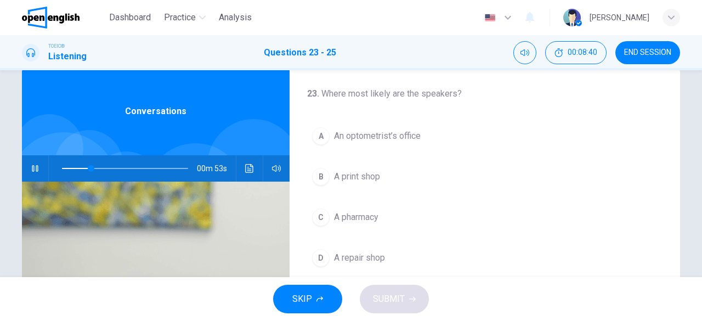
click at [395, 132] on span "An optometrist’s office" at bounding box center [377, 135] width 87 height 13
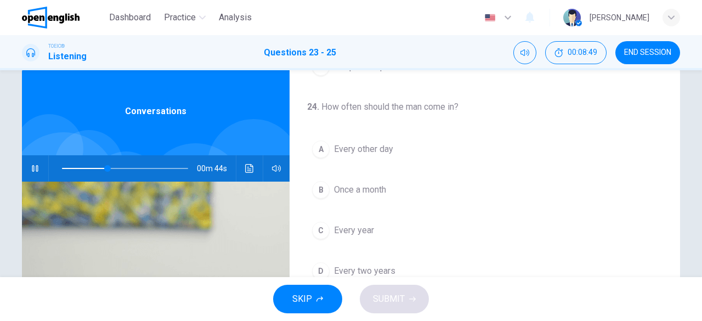
scroll to position [246, 0]
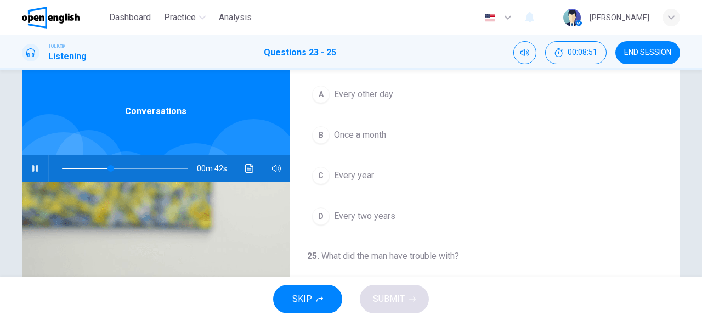
click at [342, 169] on span "Every year" at bounding box center [354, 175] width 40 height 13
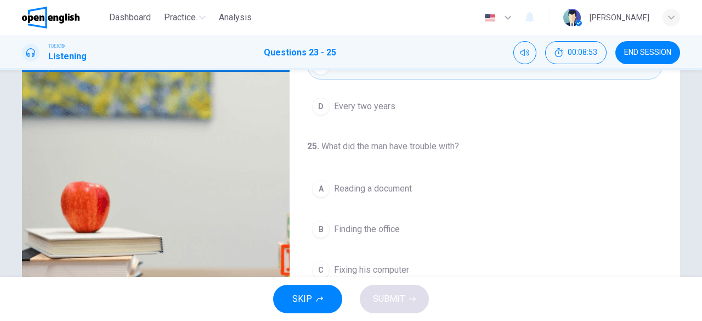
scroll to position [189, 0]
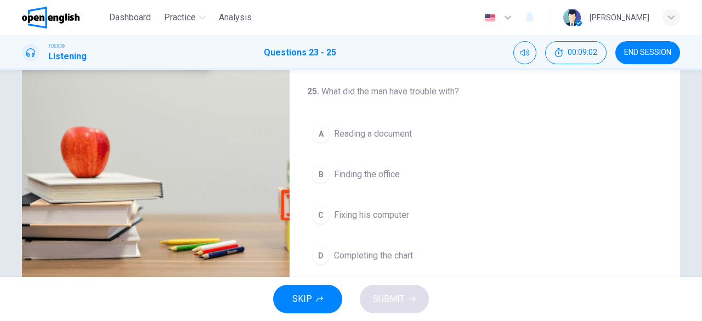
click at [420, 128] on button "A Reading a document" at bounding box center [484, 133] width 355 height 27
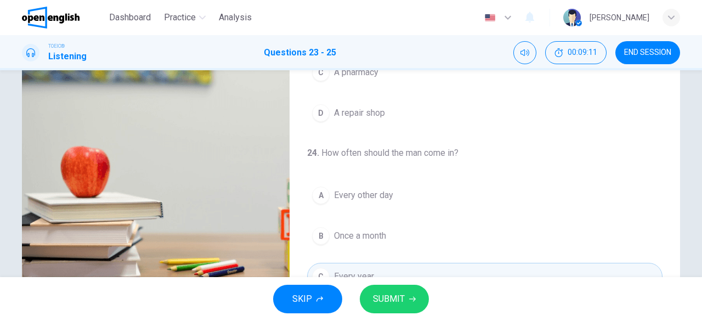
scroll to position [54, 0]
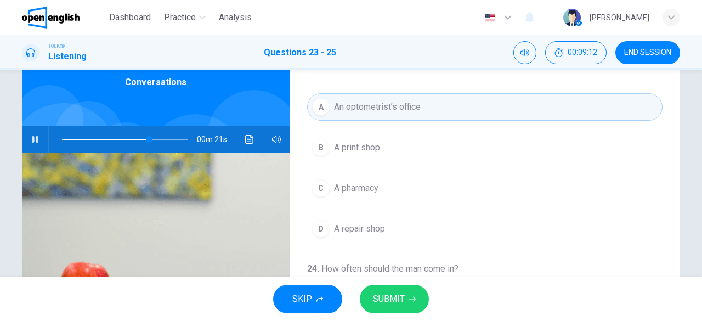
click at [390, 294] on span "SUBMIT" at bounding box center [389, 298] width 32 height 15
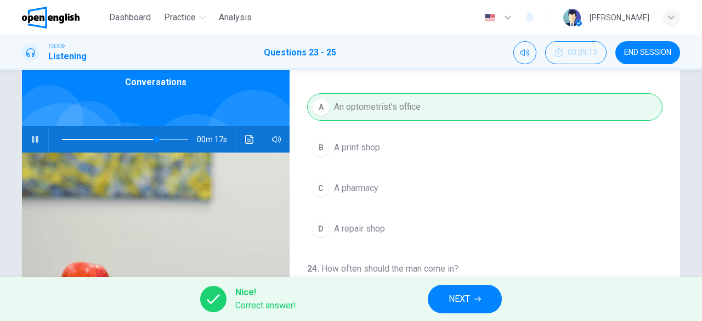
type input "**"
click at [477, 299] on icon "button" at bounding box center [477, 299] width 7 height 7
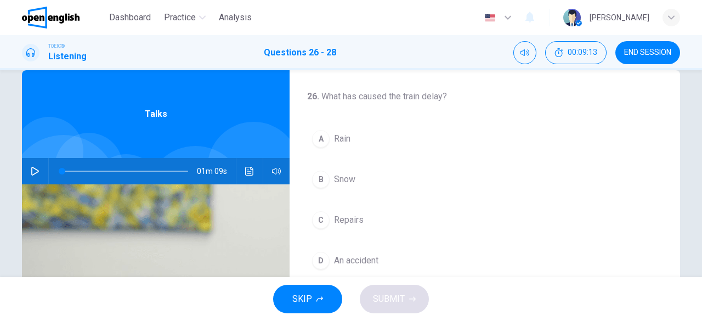
scroll to position [0, 0]
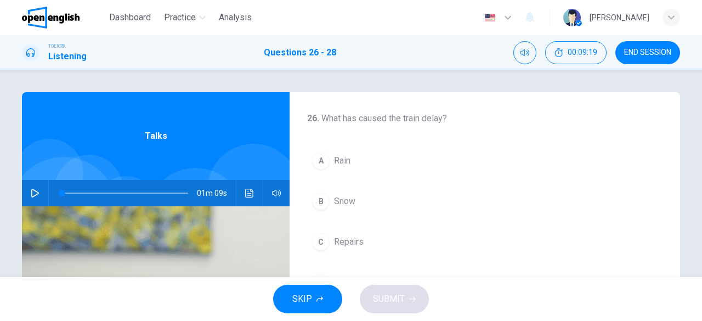
click at [33, 191] on icon "button" at bounding box center [35, 193] width 8 height 9
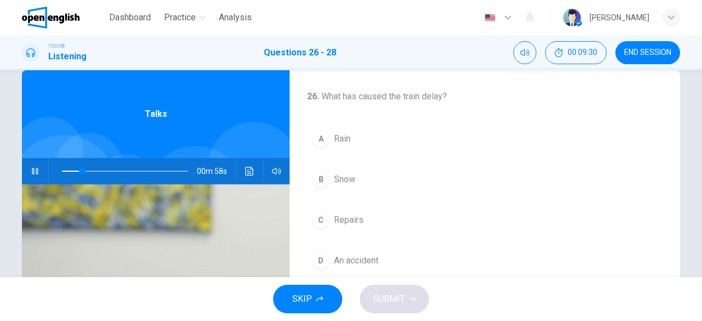
scroll to position [30, 0]
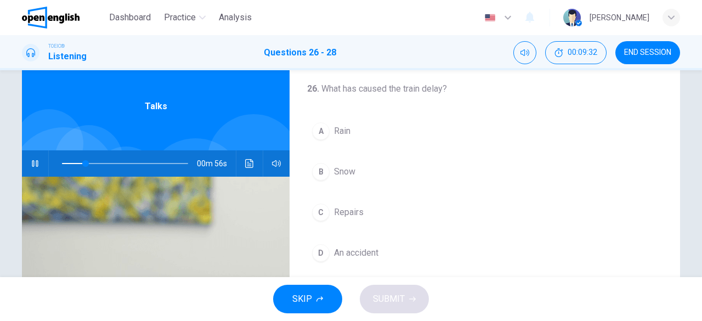
click at [387, 163] on button "B Snow" at bounding box center [484, 171] width 355 height 27
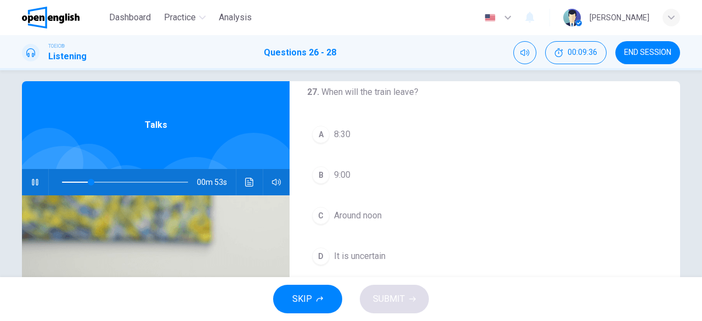
scroll to position [10, 0]
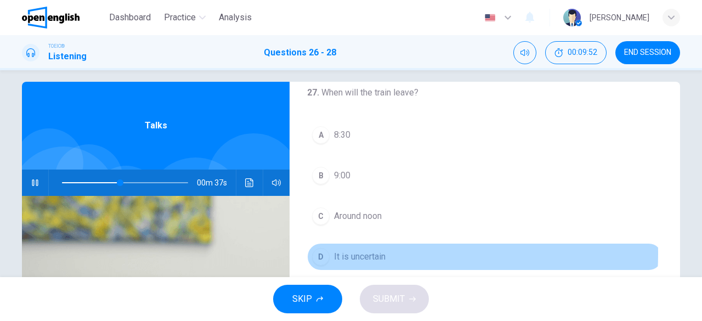
click at [346, 251] on span "It is uncertain" at bounding box center [360, 256] width 52 height 13
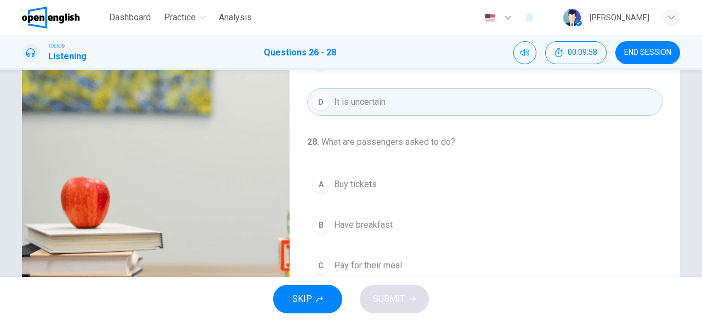
scroll to position [175, 0]
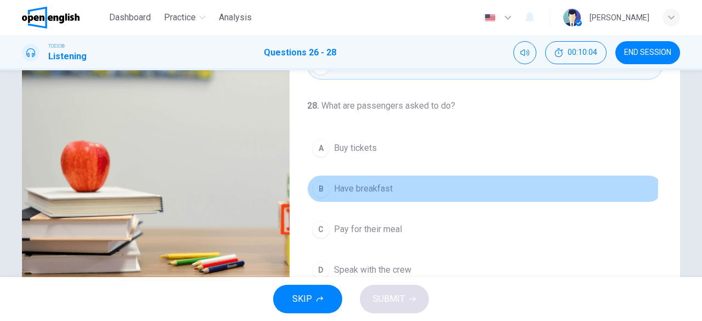
click at [375, 182] on span "Have breakfast" at bounding box center [363, 188] width 59 height 13
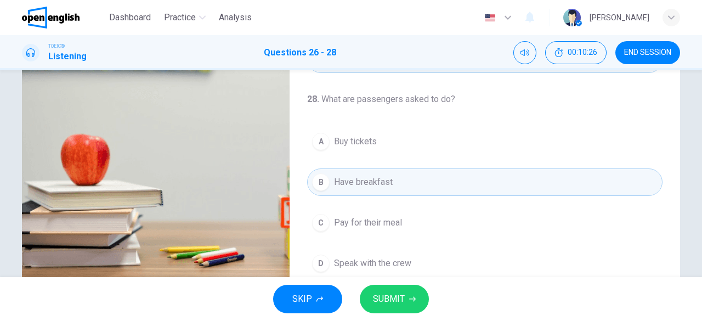
scroll to position [194, 0]
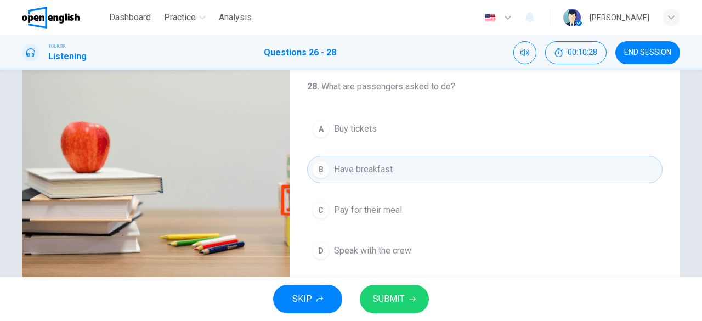
type input "*"
click at [408, 295] on button "SUBMIT" at bounding box center [394, 299] width 69 height 29
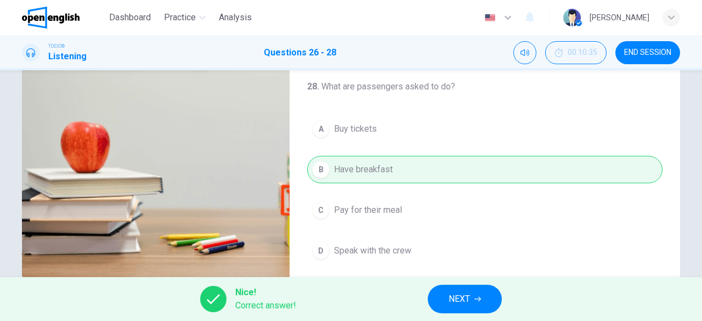
click at [456, 292] on span "NEXT" at bounding box center [459, 298] width 21 height 15
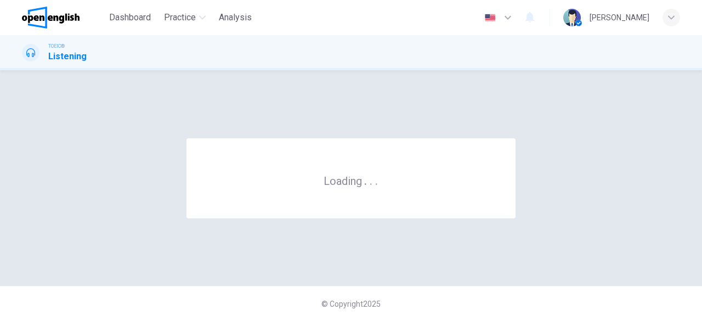
scroll to position [0, 0]
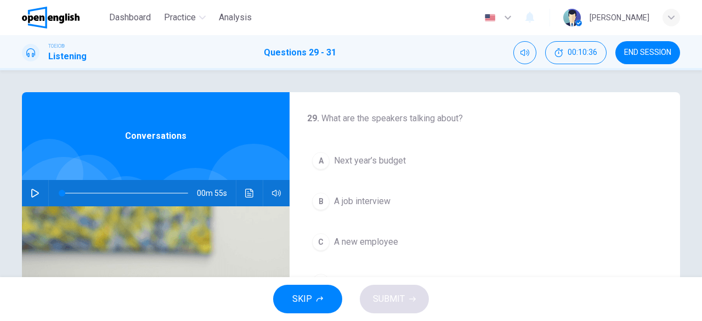
click at [35, 195] on icon "button" at bounding box center [35, 193] width 9 height 9
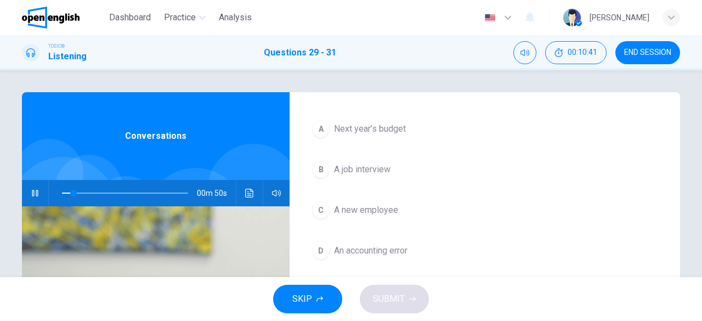
scroll to position [55, 0]
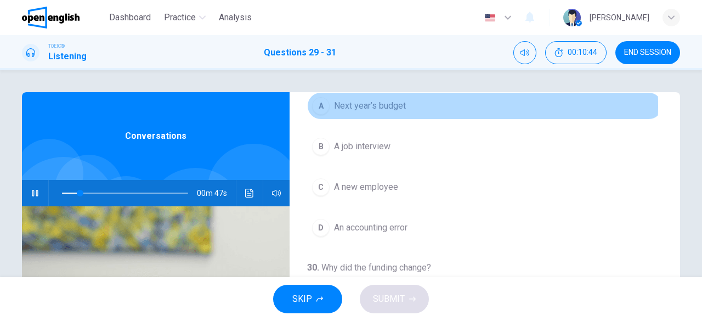
click at [383, 106] on span "Next year’s budget" at bounding box center [370, 105] width 72 height 13
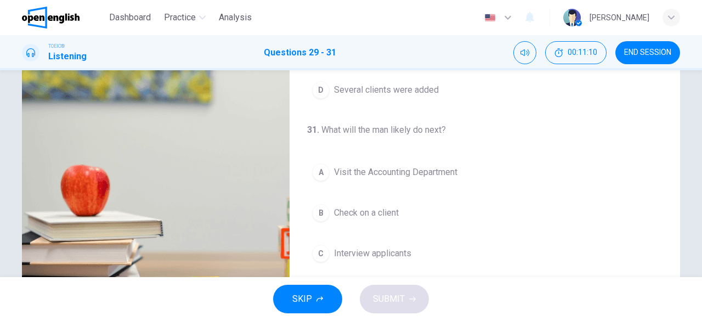
scroll to position [176, 0]
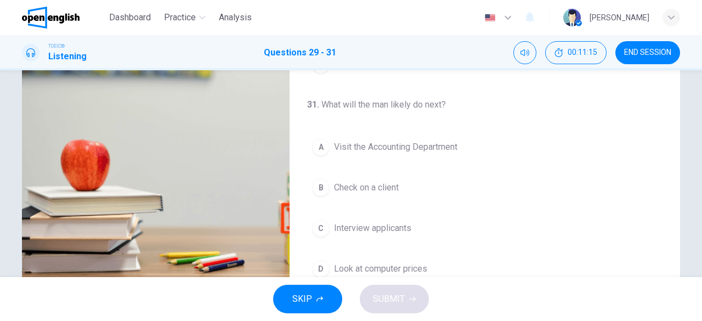
click at [416, 267] on span "Look at computer prices" at bounding box center [380, 268] width 93 height 13
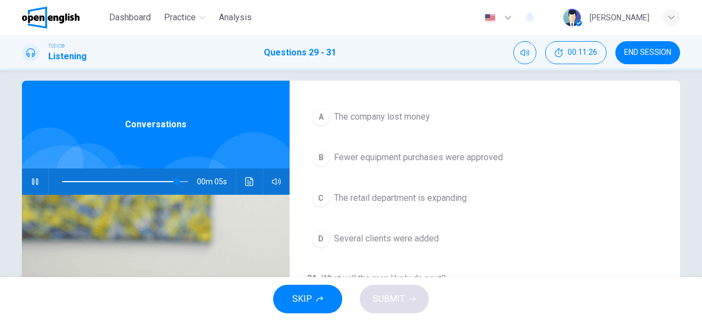
scroll to position [246, 0]
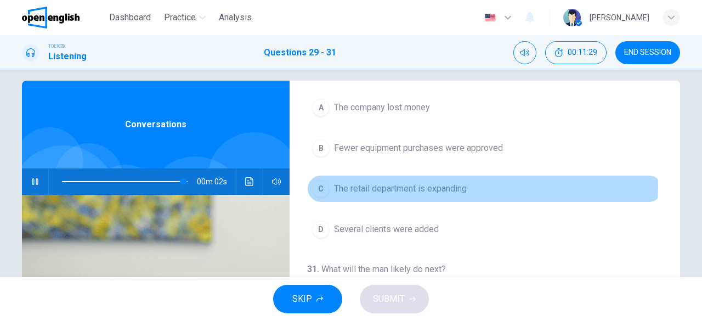
click at [454, 185] on span "The retail department is expanding" at bounding box center [400, 188] width 133 height 13
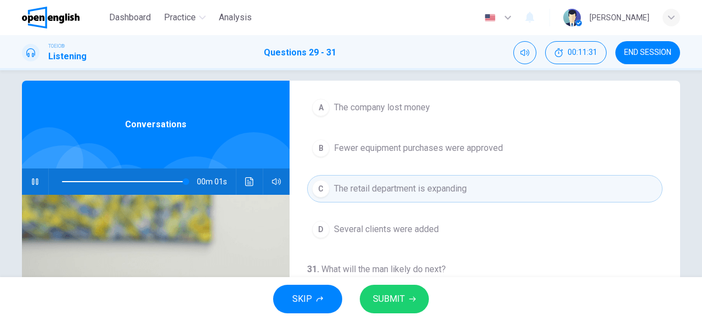
type input "*"
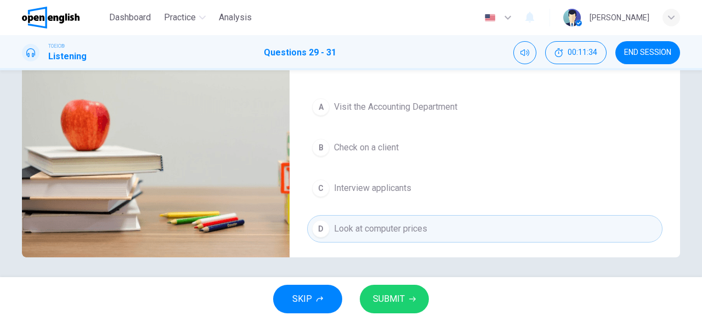
scroll to position [218, 0]
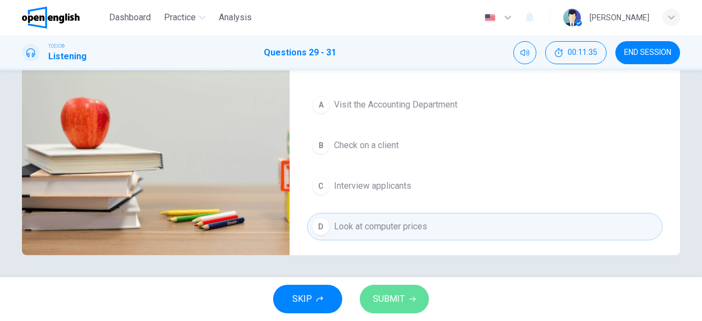
click at [400, 292] on span "SUBMIT" at bounding box center [389, 298] width 32 height 15
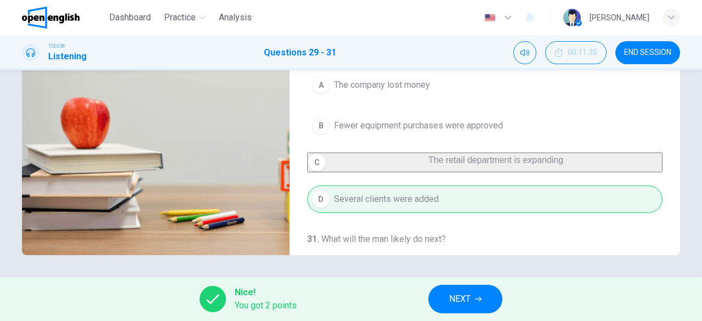
scroll to position [26, 0]
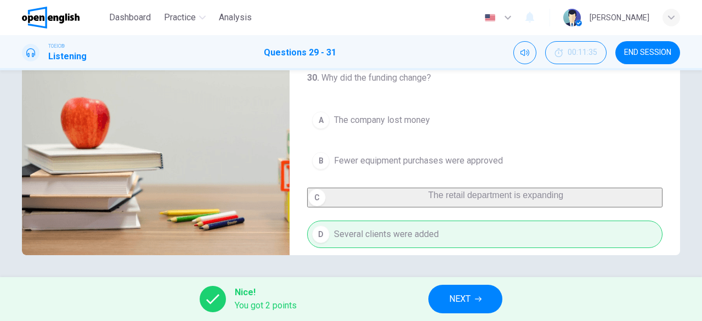
click at [476, 297] on icon "button" at bounding box center [478, 299] width 7 height 7
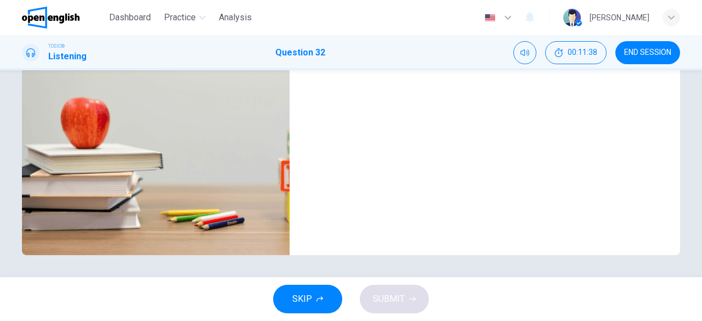
scroll to position [0, 0]
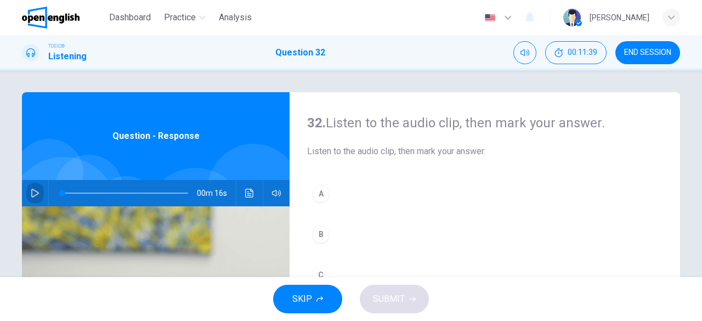
click at [35, 191] on icon "button" at bounding box center [35, 193] width 9 height 9
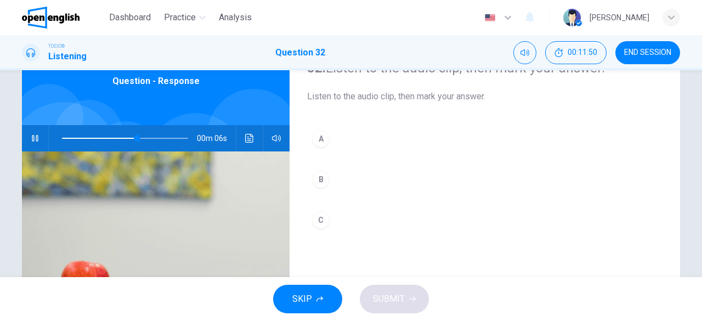
click at [342, 177] on button "B" at bounding box center [484, 179] width 355 height 27
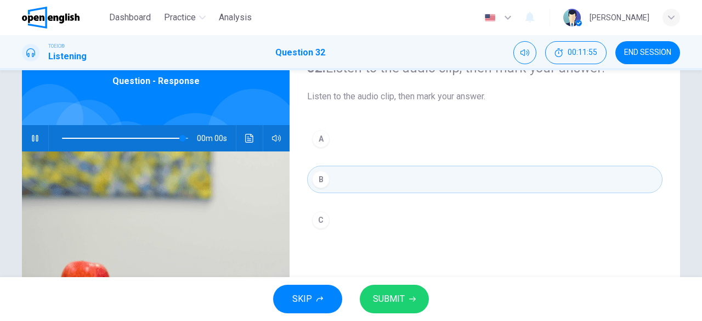
type input "*"
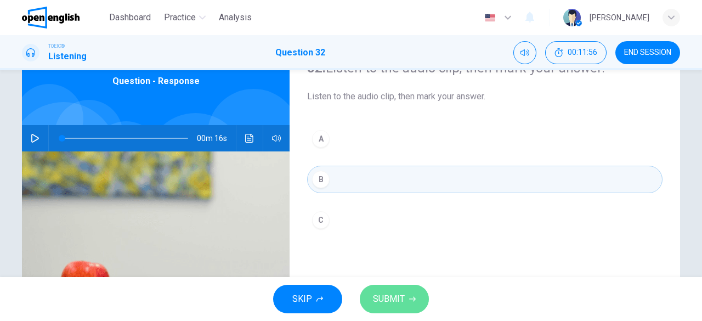
click at [385, 290] on button "SUBMIT" at bounding box center [394, 299] width 69 height 29
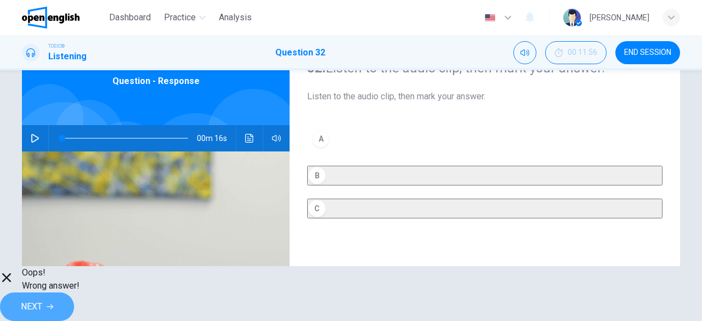
click at [53, 303] on icon "button" at bounding box center [50, 306] width 7 height 7
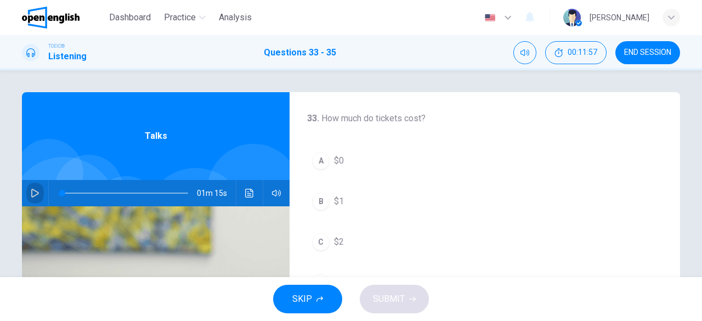
click at [31, 191] on icon "button" at bounding box center [35, 193] width 9 height 9
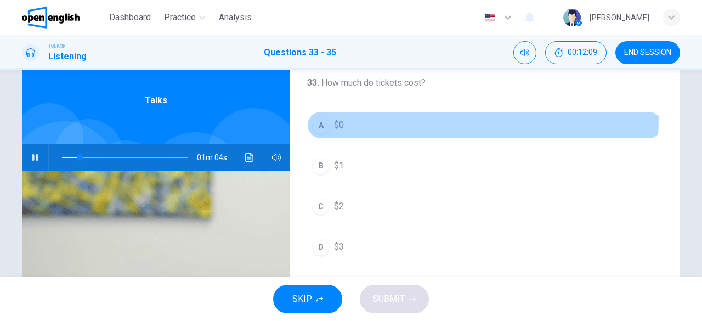
click at [366, 116] on button "A $0" at bounding box center [484, 124] width 355 height 27
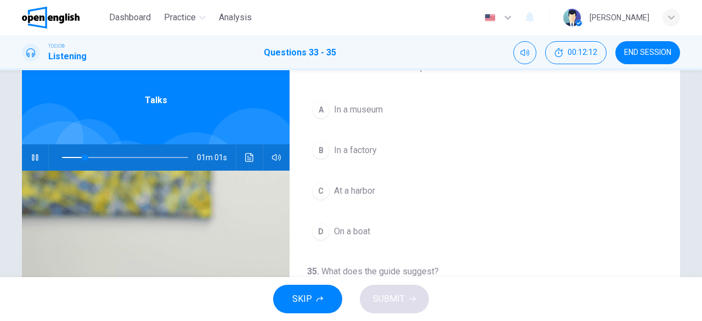
scroll to position [22, 0]
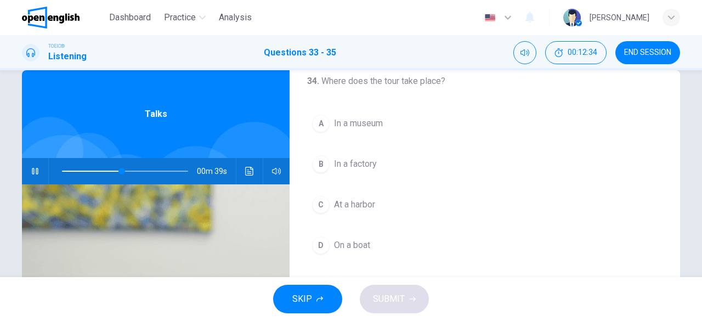
click at [391, 128] on button "A In a museum" at bounding box center [484, 123] width 355 height 27
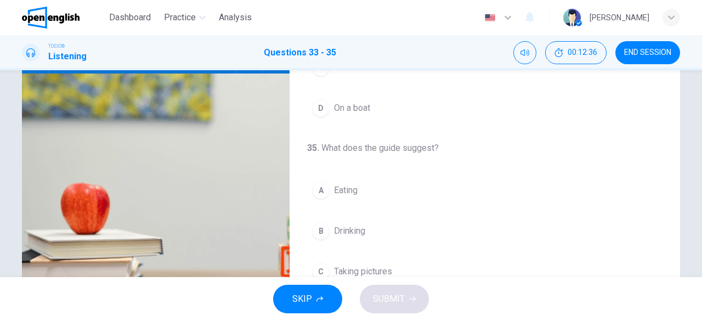
scroll to position [186, 0]
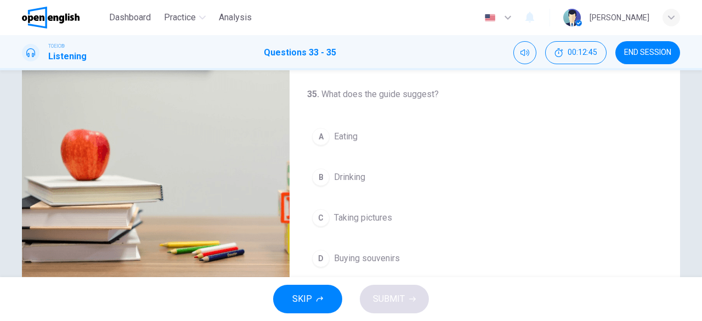
click at [323, 259] on div "D" at bounding box center [321, 259] width 18 height 18
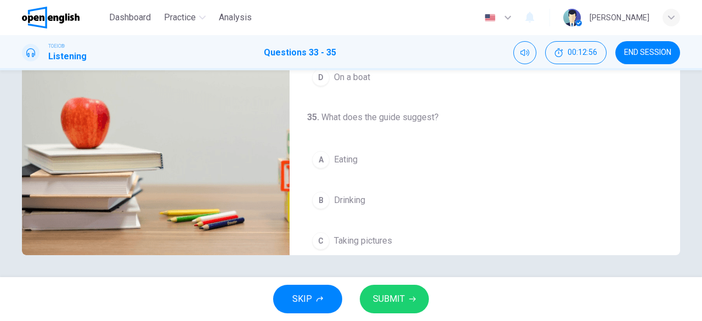
scroll to position [246, 0]
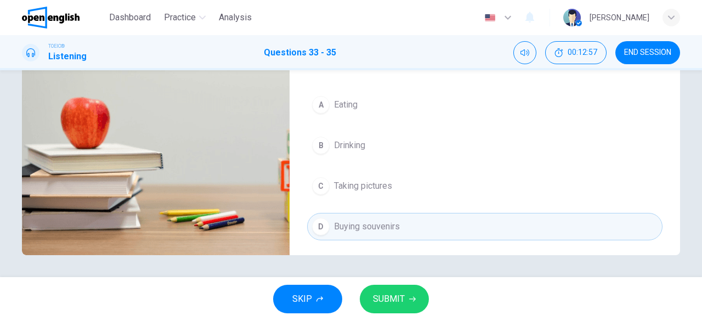
click at [392, 299] on span "SUBMIT" at bounding box center [389, 298] width 32 height 15
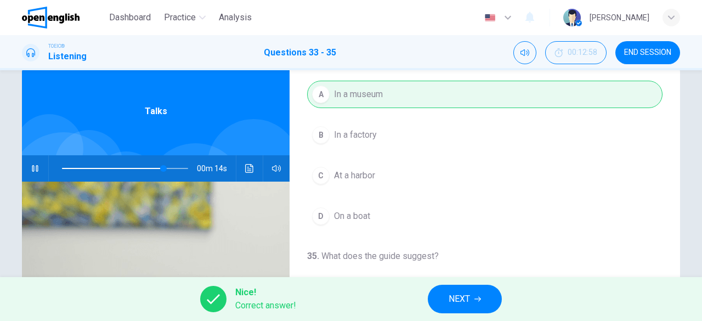
scroll to position [0, 0]
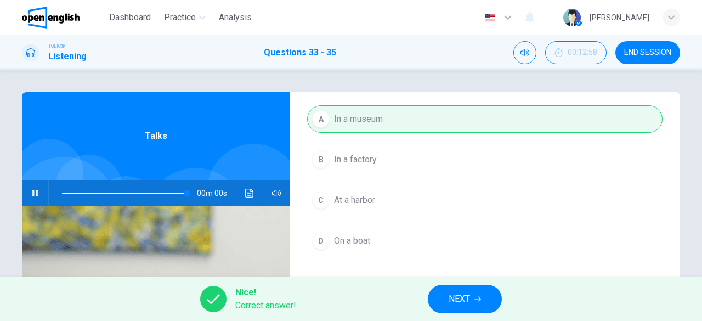
type input "*"
click at [474, 299] on button "NEXT" at bounding box center [465, 299] width 74 height 29
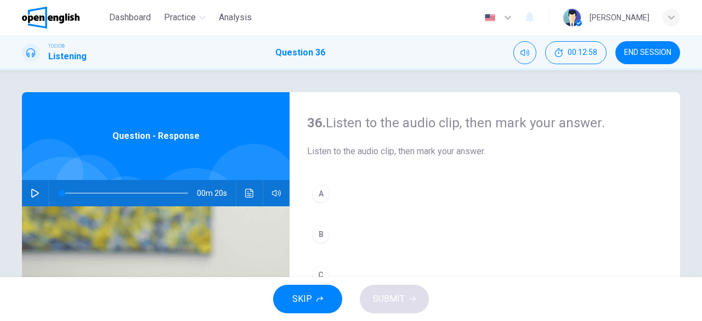
click at [36, 193] on icon "button" at bounding box center [35, 193] width 9 height 9
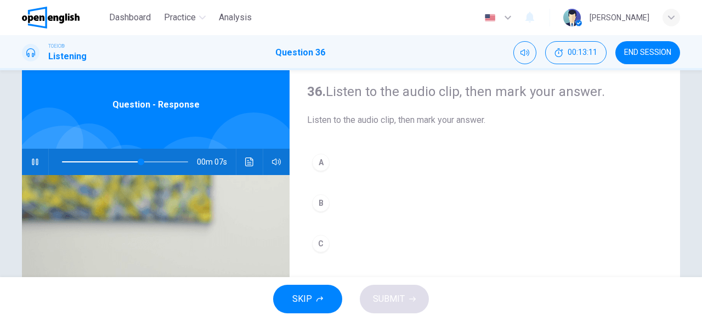
scroll to position [55, 0]
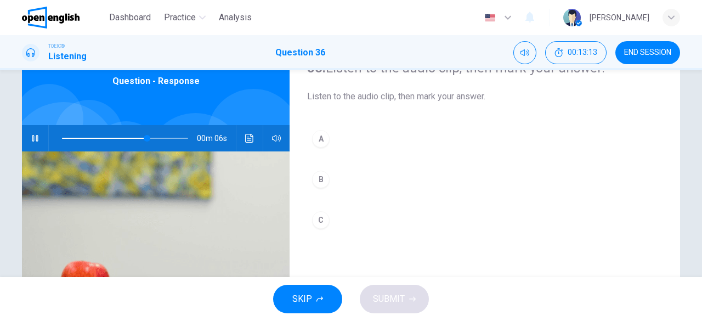
click at [340, 219] on button "C" at bounding box center [484, 219] width 355 height 27
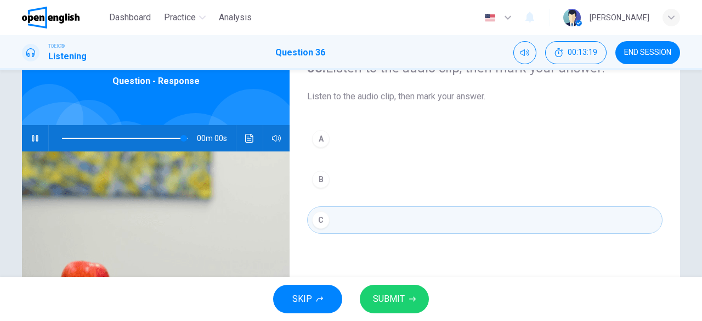
type input "*"
click at [410, 297] on icon "button" at bounding box center [412, 299] width 7 height 7
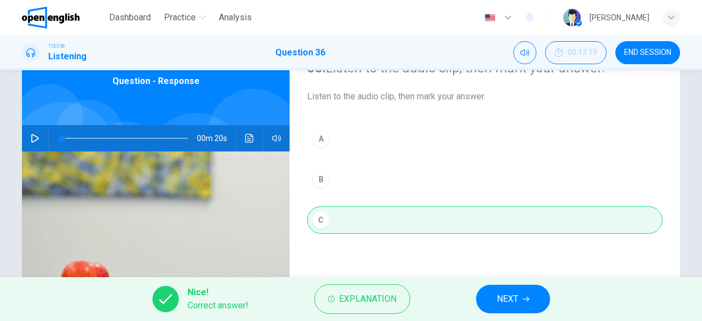
click at [513, 304] on span "NEXT" at bounding box center [507, 298] width 21 height 15
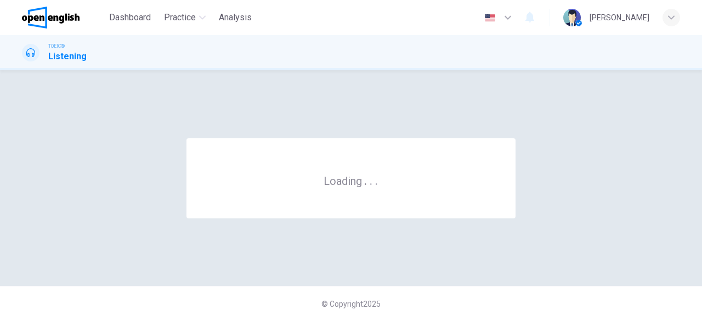
scroll to position [0, 0]
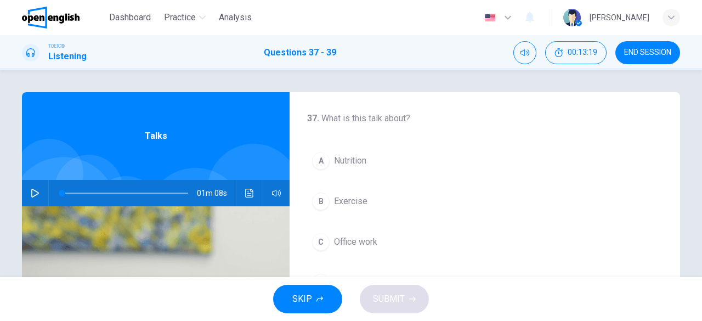
click at [38, 191] on button "button" at bounding box center [35, 193] width 18 height 26
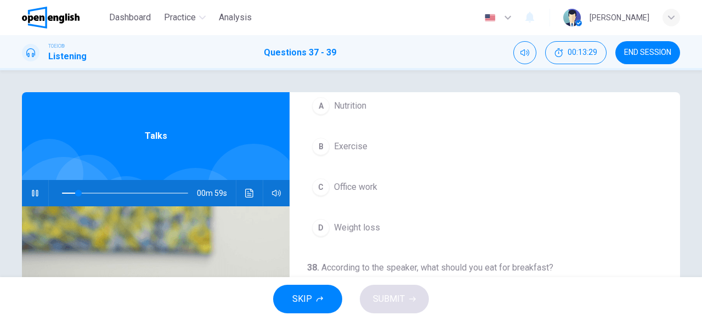
click at [364, 141] on button "B Exercise" at bounding box center [484, 146] width 355 height 27
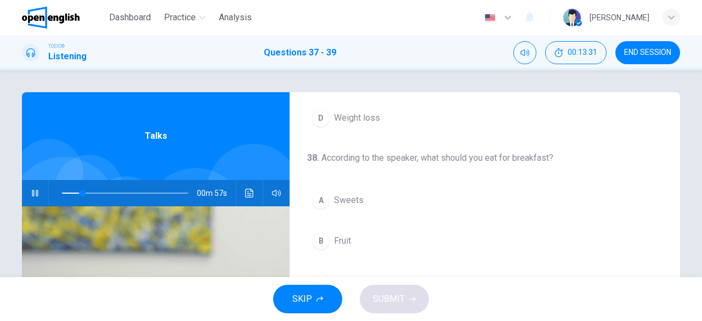
scroll to position [219, 0]
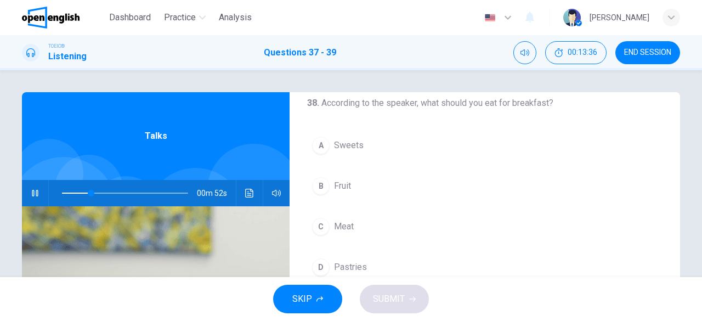
click at [388, 184] on button "B Fruit" at bounding box center [484, 185] width 355 height 27
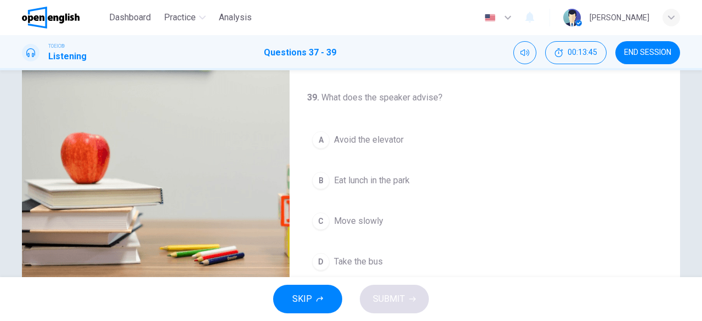
scroll to position [184, 0]
click at [369, 137] on span "Avoid the elevator" at bounding box center [369, 139] width 70 height 13
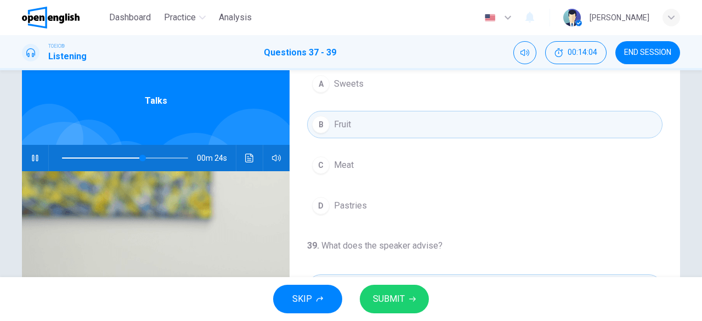
scroll to position [0, 0]
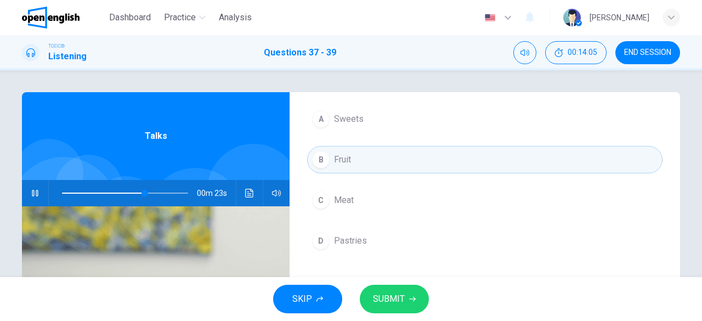
click at [384, 298] on span "SUBMIT" at bounding box center [389, 298] width 32 height 15
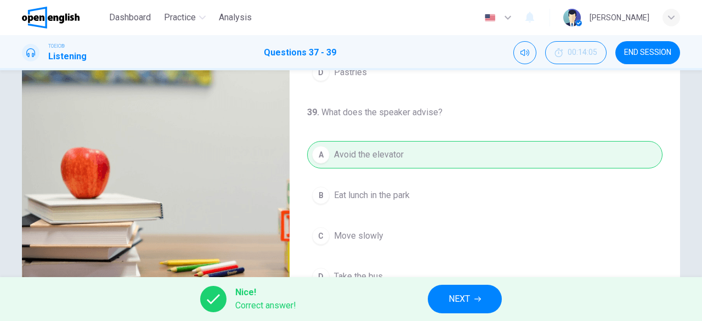
scroll to position [218, 0]
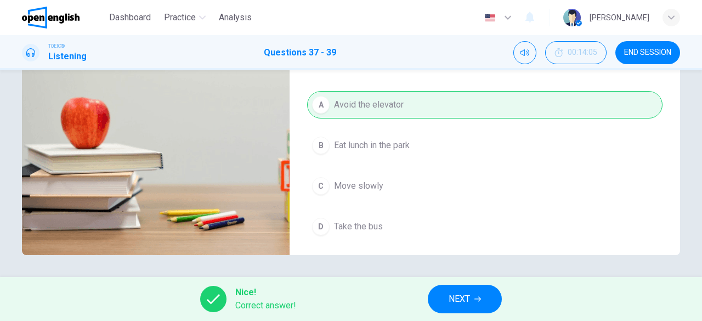
type input "**"
click at [454, 303] on span "NEXT" at bounding box center [459, 298] width 21 height 15
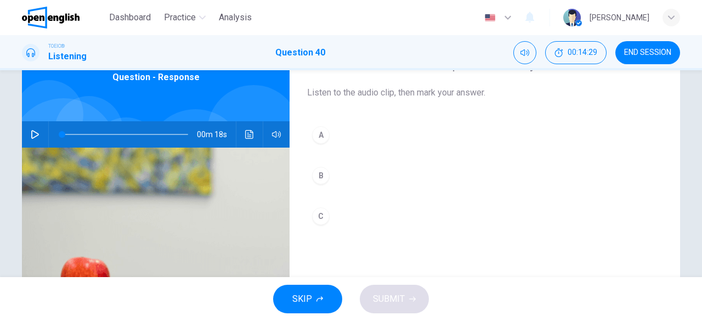
scroll to position [0, 0]
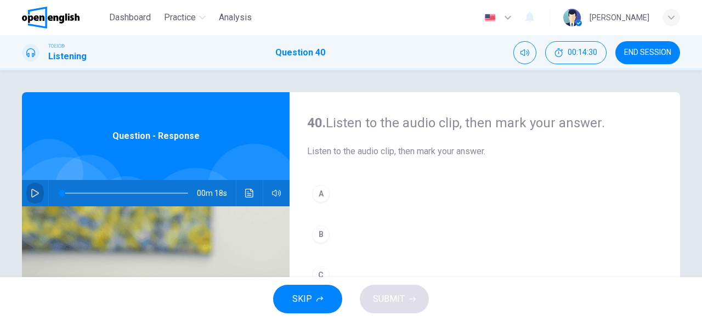
click at [39, 188] on button "button" at bounding box center [35, 193] width 18 height 26
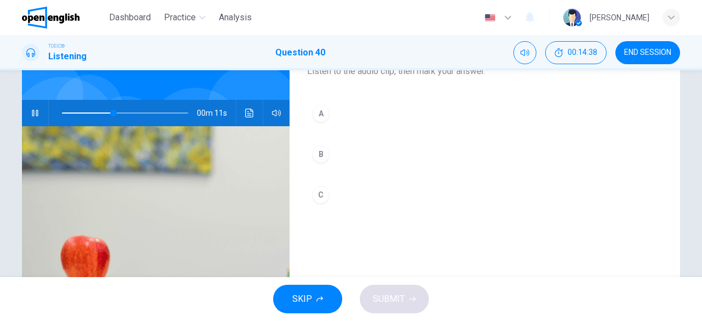
scroll to position [55, 0]
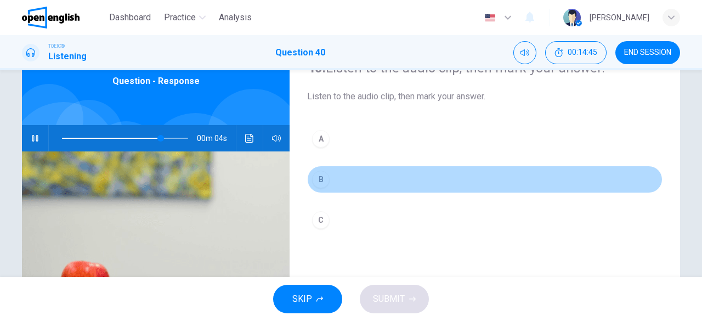
click at [343, 171] on button "B" at bounding box center [484, 179] width 355 height 27
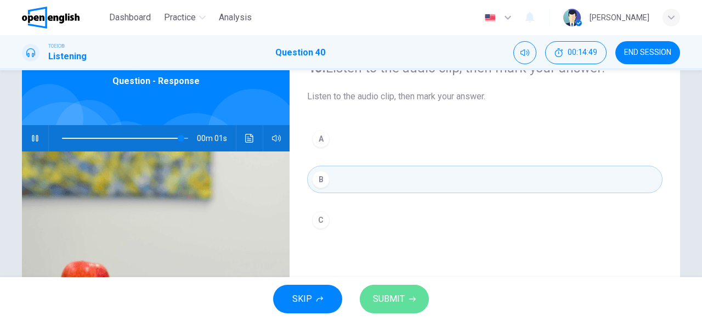
click at [421, 304] on button "SUBMIT" at bounding box center [394, 299] width 69 height 29
type input "*"
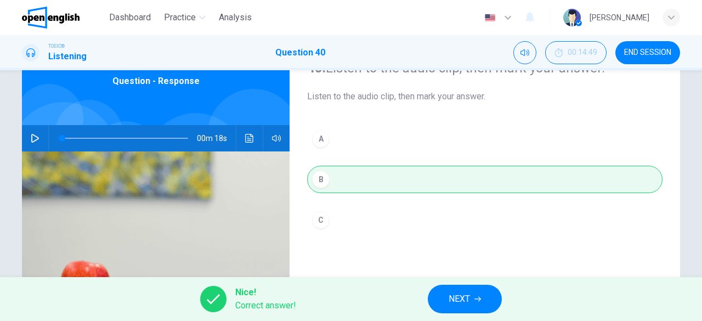
click at [466, 314] on div "Nice! Correct answer! NEXT" at bounding box center [351, 299] width 702 height 44
click at [438, 285] on button "NEXT" at bounding box center [465, 299] width 74 height 29
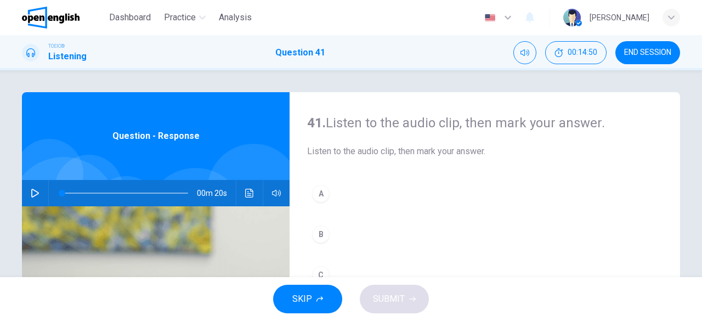
click at [37, 190] on button "button" at bounding box center [35, 193] width 18 height 26
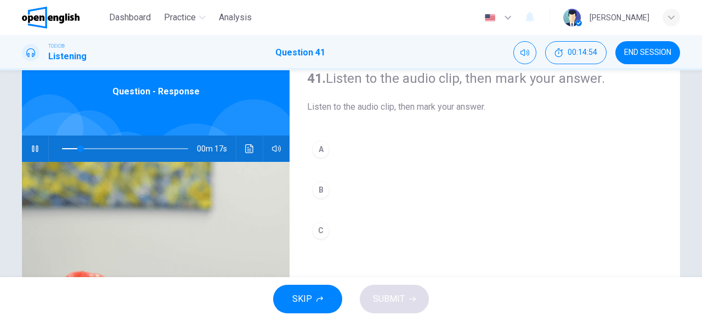
scroll to position [55, 0]
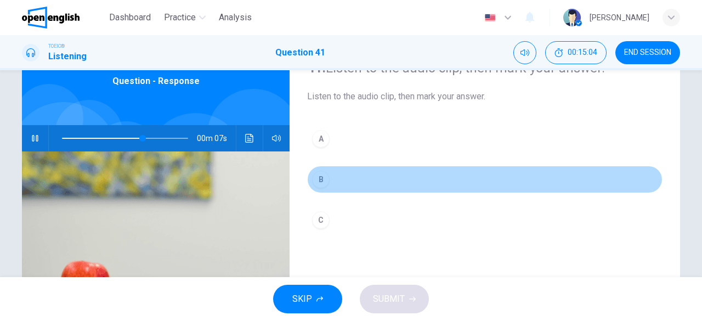
click at [375, 167] on button "B" at bounding box center [484, 179] width 355 height 27
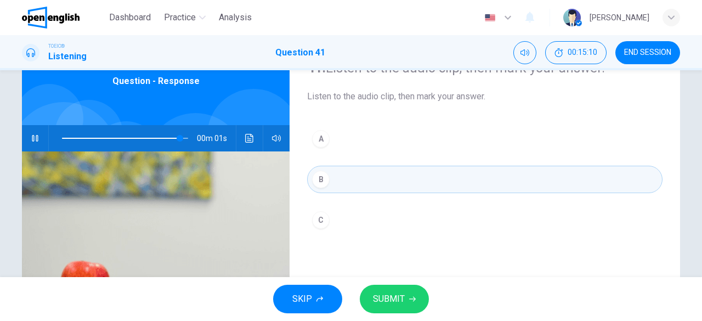
click at [343, 218] on button "C" at bounding box center [484, 219] width 355 height 27
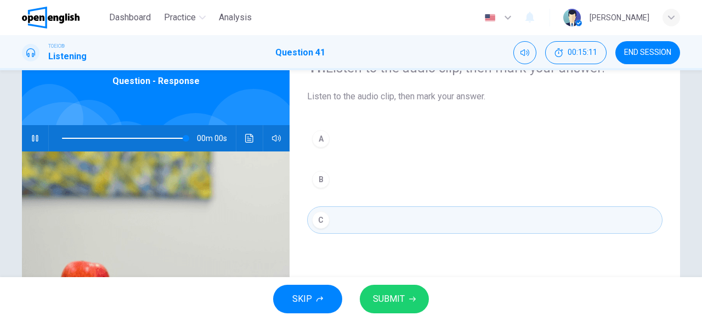
type input "*"
click at [384, 303] on span "SUBMIT" at bounding box center [389, 298] width 32 height 15
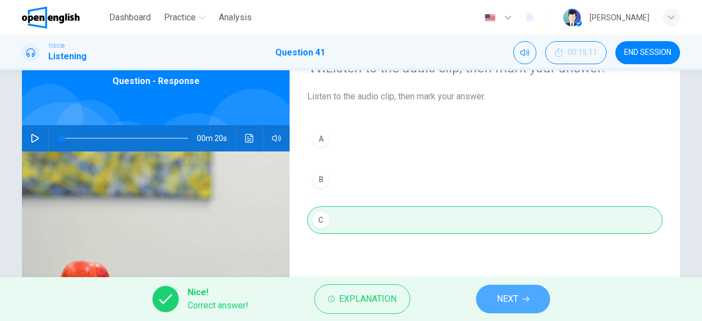
click at [524, 295] on button "NEXT" at bounding box center [513, 299] width 74 height 29
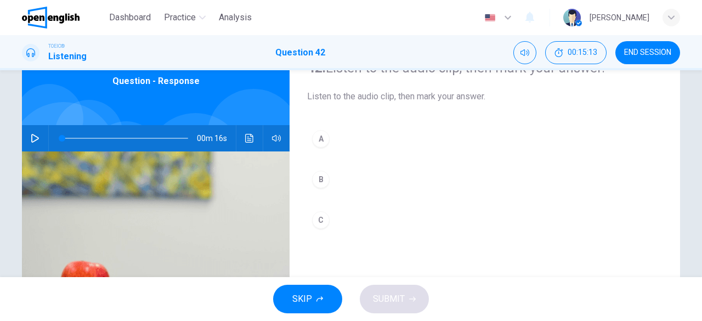
scroll to position [0, 0]
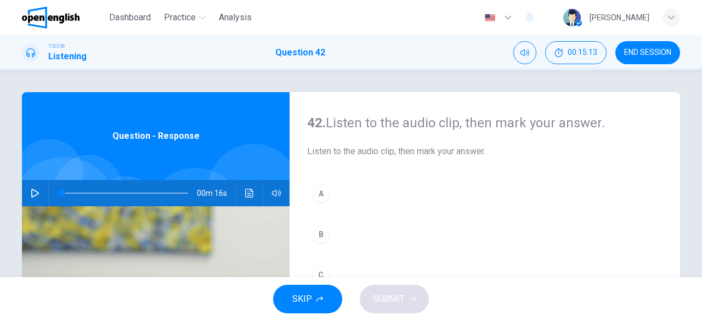
click at [32, 193] on icon "button" at bounding box center [35, 193] width 9 height 9
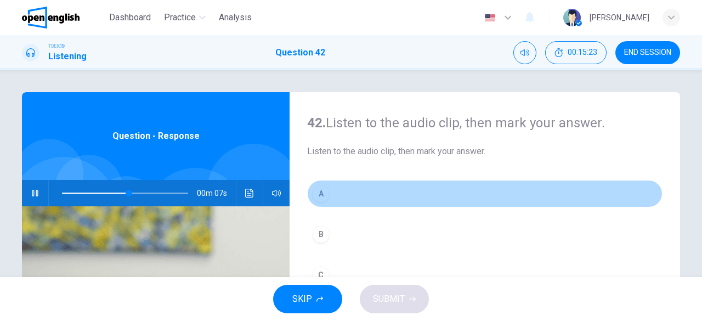
click at [378, 198] on button "A" at bounding box center [484, 193] width 355 height 27
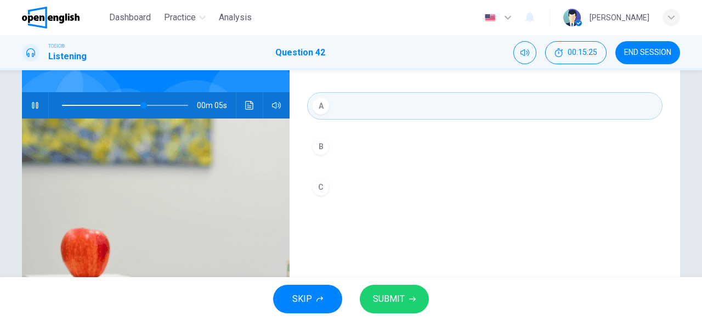
scroll to position [55, 0]
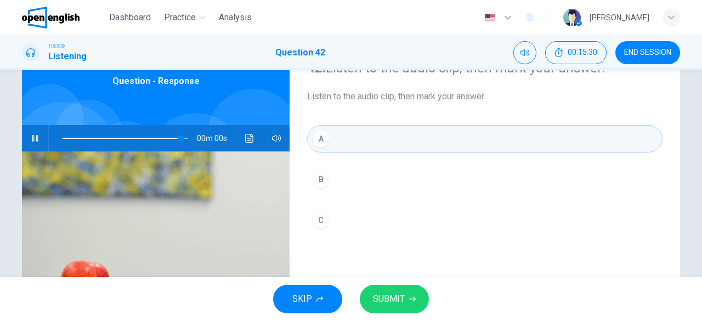
type input "*"
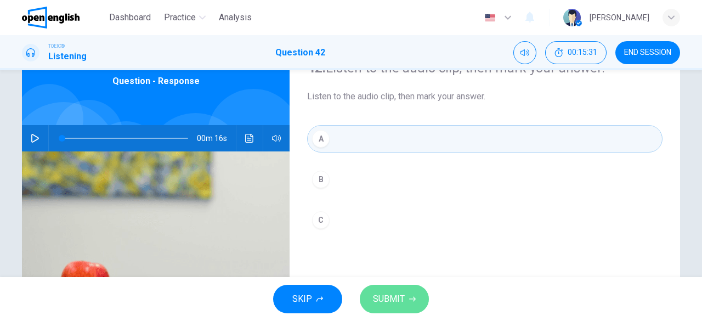
click at [380, 297] on span "SUBMIT" at bounding box center [389, 298] width 32 height 15
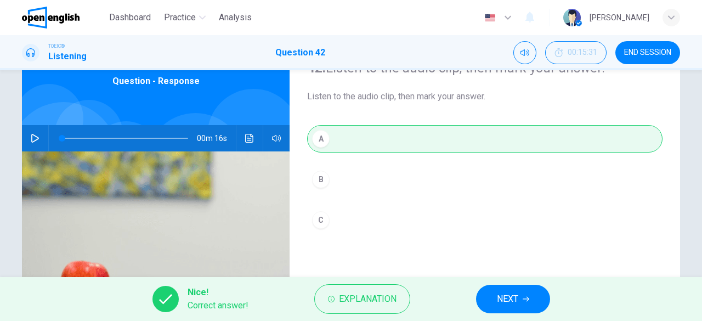
click at [531, 307] on button "NEXT" at bounding box center [513, 299] width 74 height 29
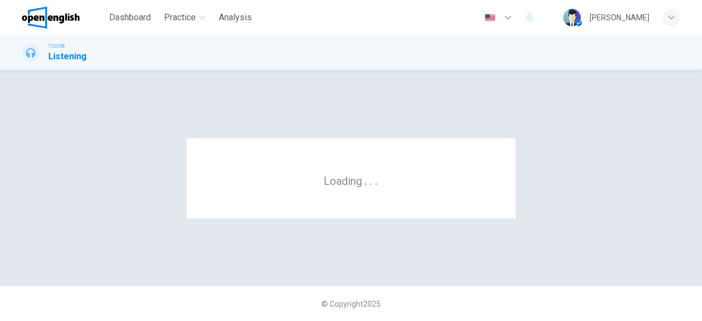
scroll to position [0, 0]
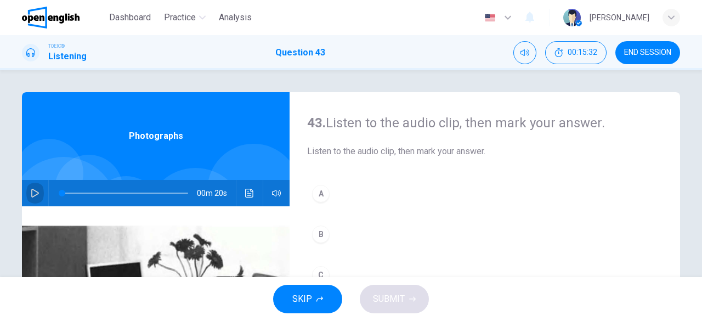
click at [27, 190] on button "button" at bounding box center [35, 193] width 18 height 26
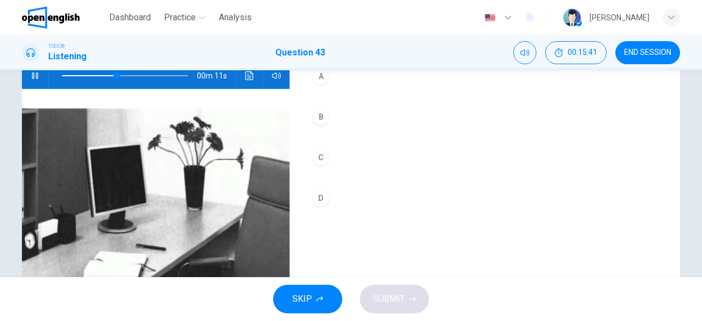
scroll to position [54, 0]
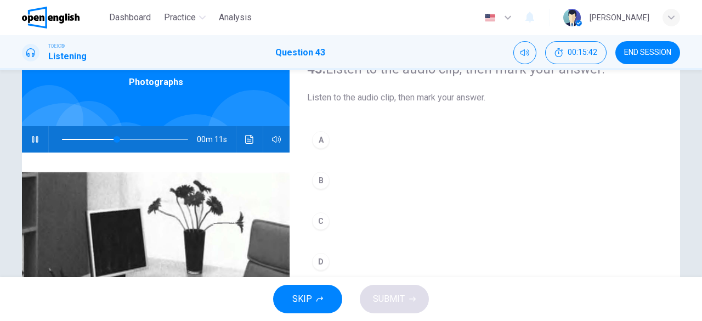
click at [392, 179] on button "B" at bounding box center [484, 180] width 355 height 27
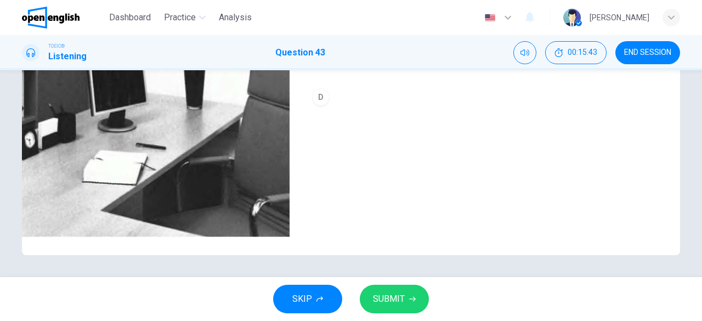
scroll to position [163, 0]
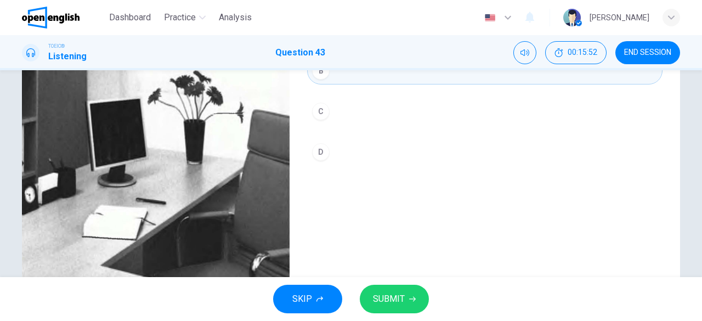
type input "*"
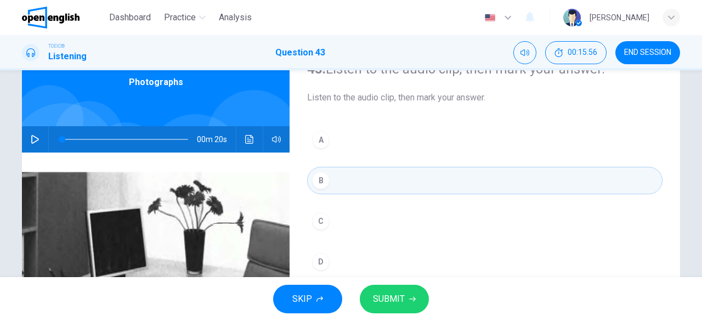
click at [412, 296] on icon "button" at bounding box center [412, 299] width 7 height 7
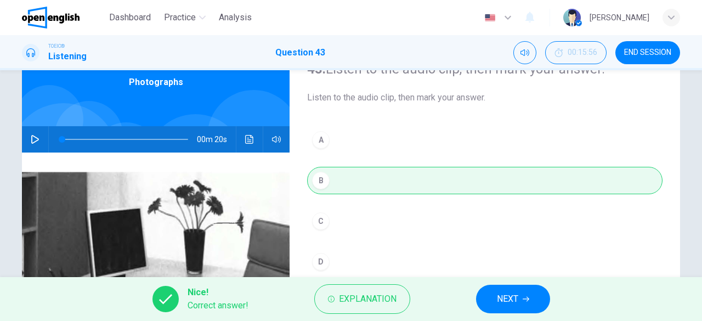
click at [527, 306] on button "NEXT" at bounding box center [513, 299] width 74 height 29
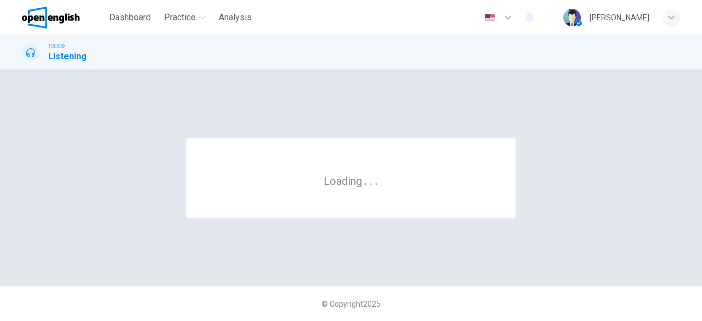
scroll to position [0, 0]
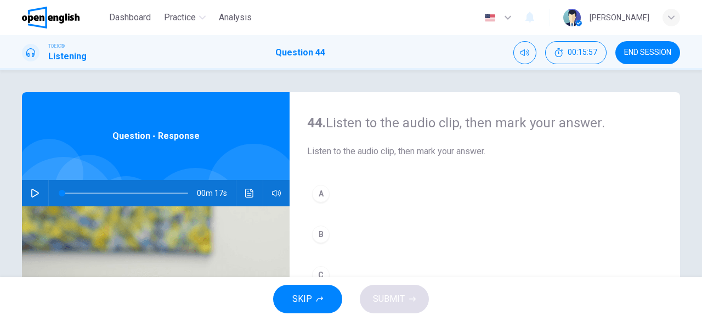
click at [32, 193] on icon "button" at bounding box center [35, 193] width 9 height 9
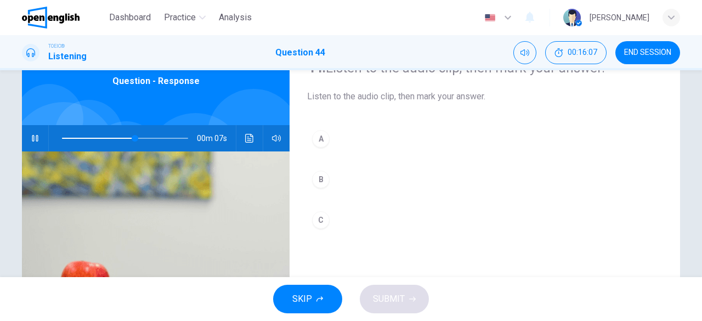
click at [360, 180] on button "B" at bounding box center [484, 179] width 355 height 27
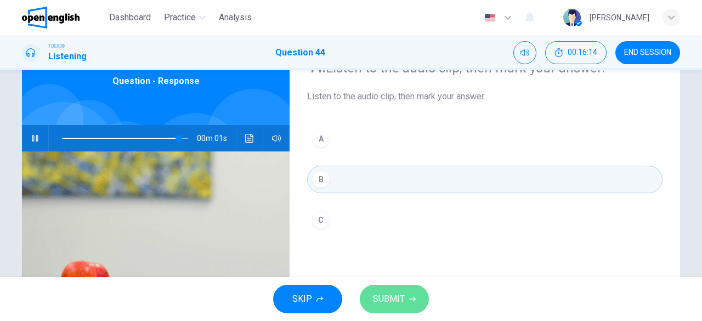
click at [395, 296] on span "SUBMIT" at bounding box center [389, 298] width 32 height 15
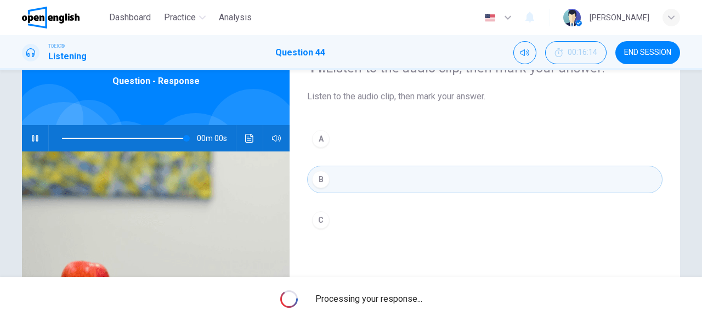
type input "*"
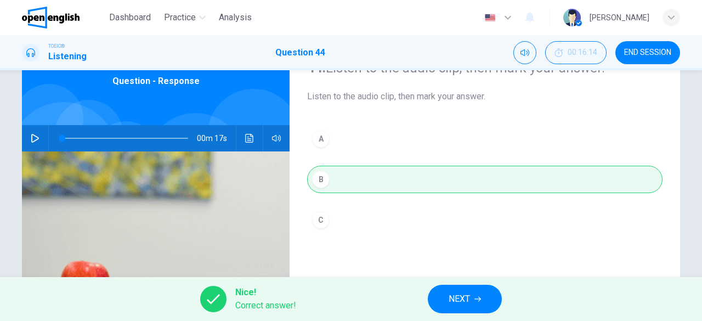
click at [457, 303] on span "NEXT" at bounding box center [459, 298] width 21 height 15
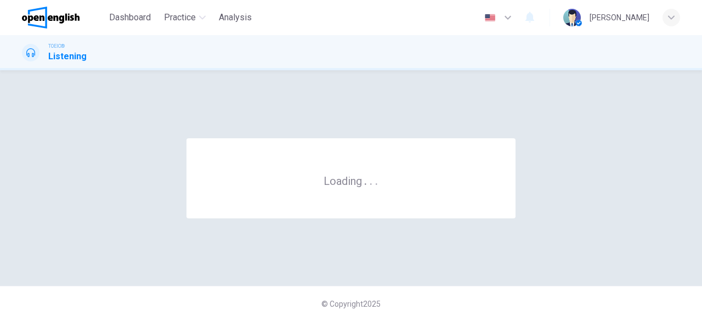
scroll to position [0, 0]
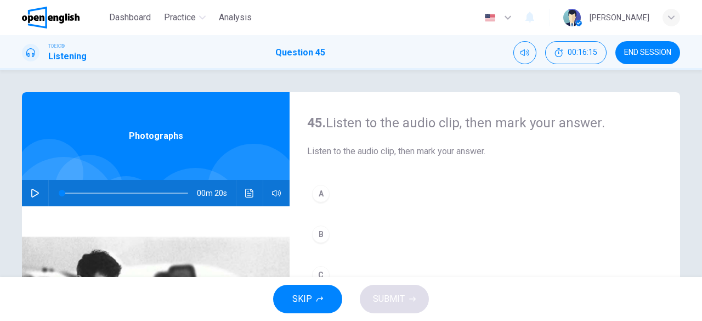
click at [33, 189] on icon "button" at bounding box center [35, 193] width 9 height 9
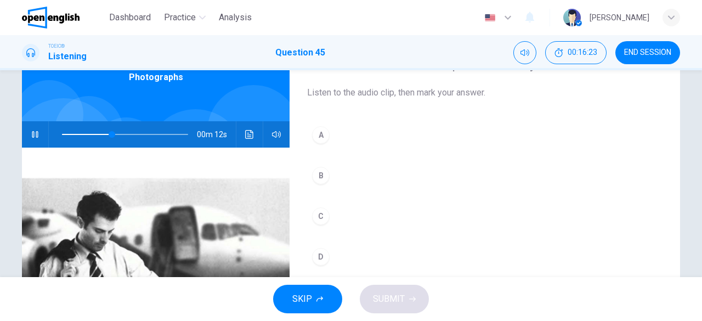
scroll to position [55, 0]
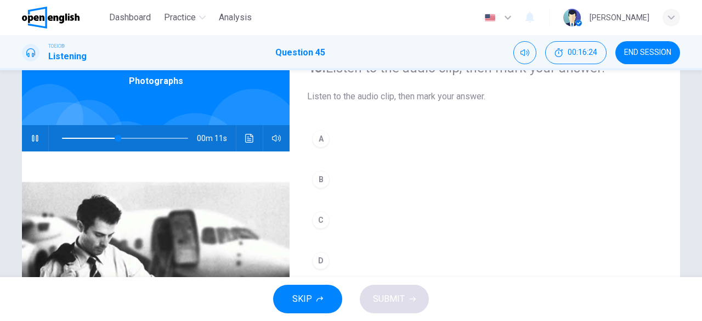
click at [365, 174] on button "B" at bounding box center [484, 179] width 355 height 27
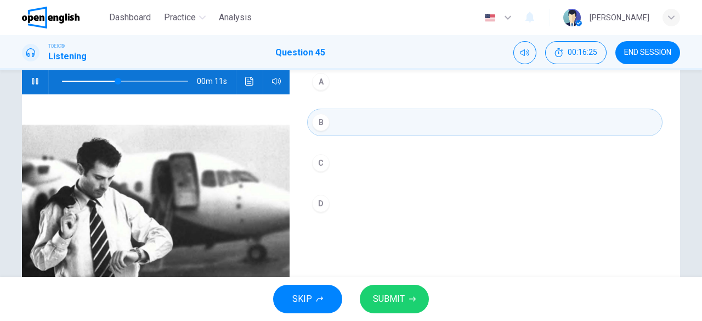
scroll to position [165, 0]
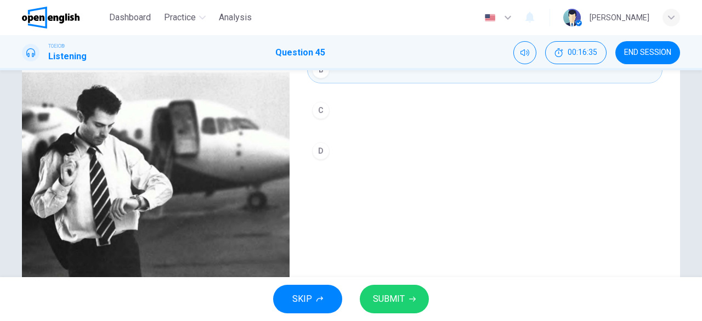
type input "*"
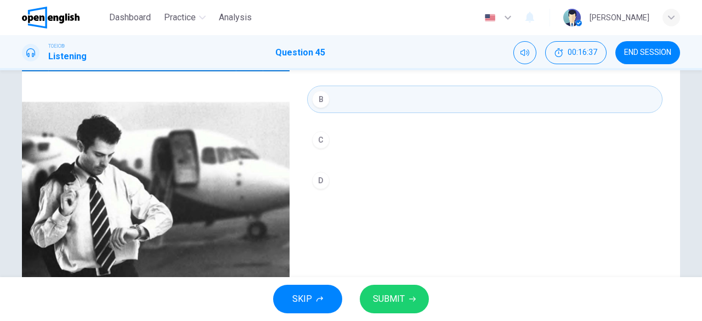
scroll to position [110, 0]
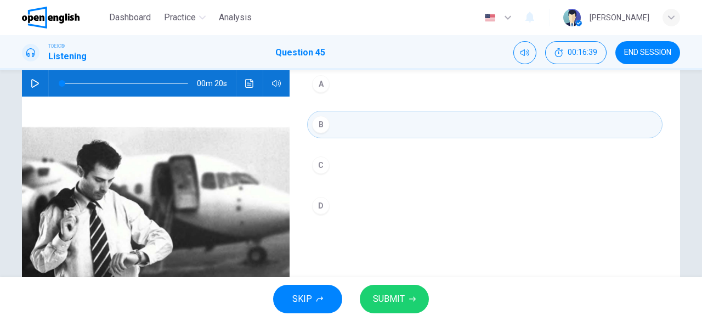
click at [396, 305] on span "SUBMIT" at bounding box center [389, 298] width 32 height 15
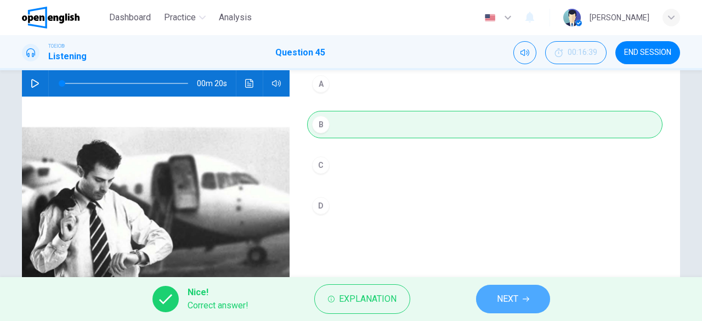
click at [509, 298] on span "NEXT" at bounding box center [507, 298] width 21 height 15
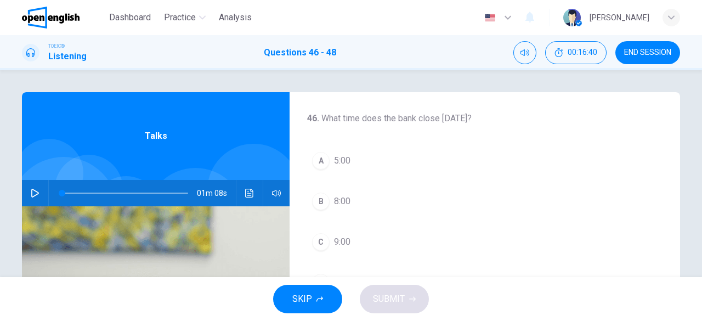
click at [31, 195] on icon "button" at bounding box center [35, 193] width 9 height 9
click at [351, 163] on button "A 5:00" at bounding box center [484, 160] width 355 height 27
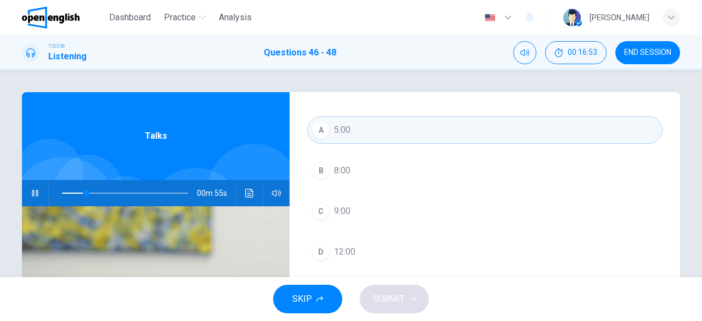
scroll to position [55, 0]
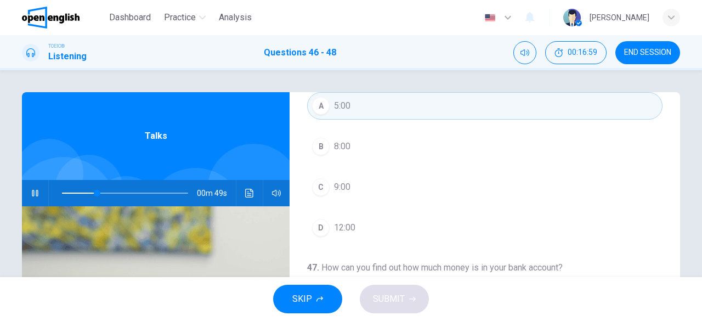
click at [354, 229] on button "D 12:00" at bounding box center [484, 227] width 355 height 27
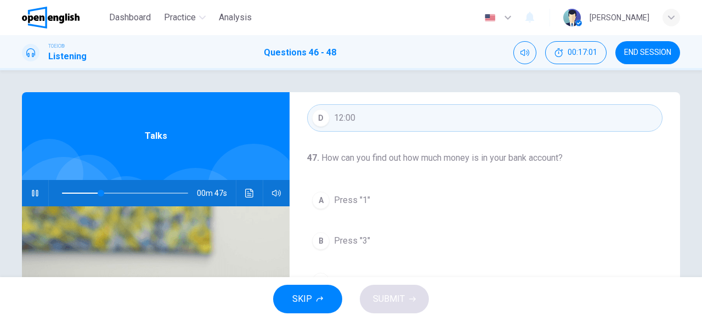
scroll to position [219, 0]
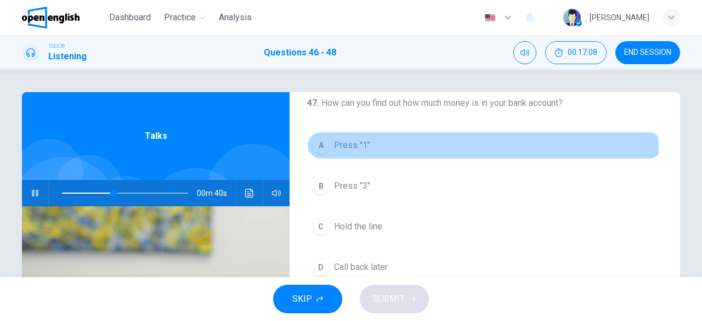
click at [403, 152] on button "A Press "1"" at bounding box center [484, 145] width 355 height 27
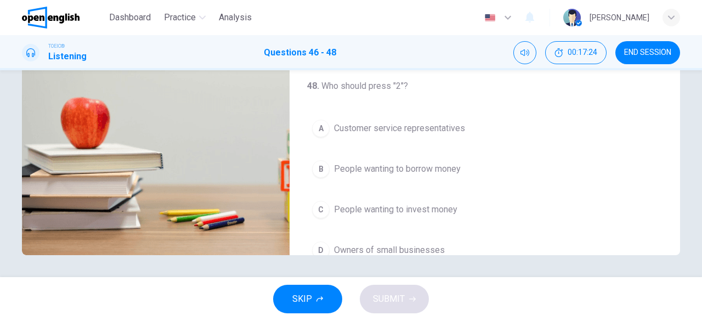
scroll to position [246, 0]
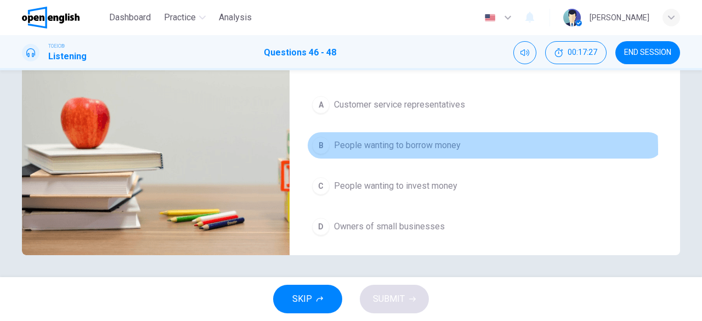
click at [410, 145] on span "People wanting to borrow money" at bounding box center [397, 145] width 127 height 13
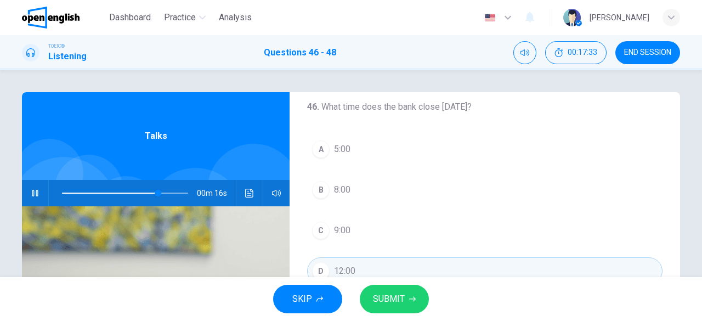
scroll to position [0, 0]
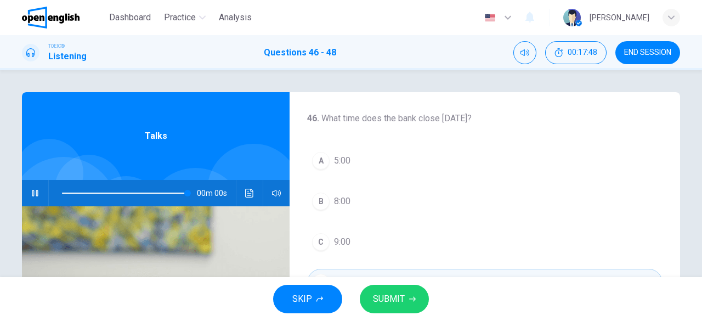
type input "*"
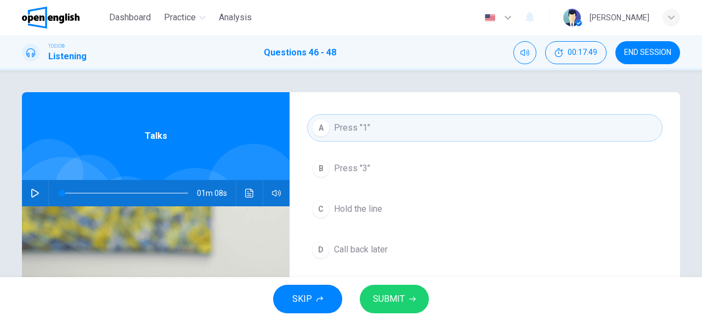
scroll to position [246, 0]
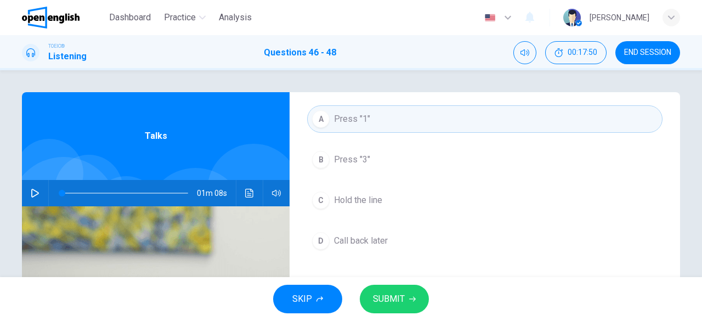
click at [389, 303] on span "SUBMIT" at bounding box center [389, 298] width 32 height 15
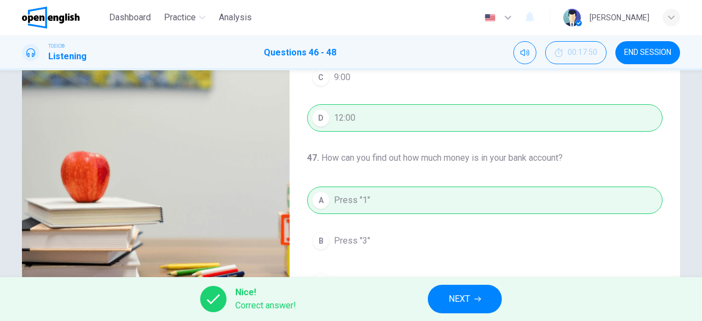
scroll to position [219, 0]
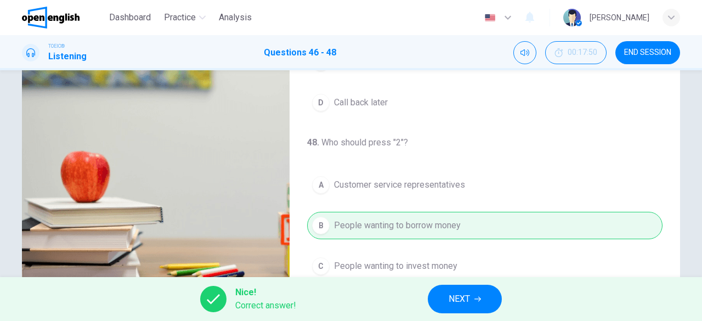
click at [461, 295] on span "NEXT" at bounding box center [459, 298] width 21 height 15
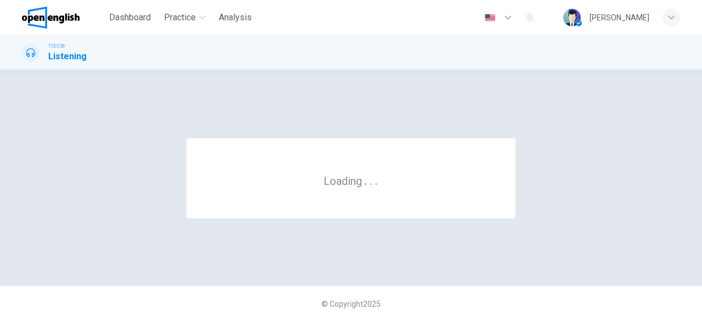
scroll to position [0, 0]
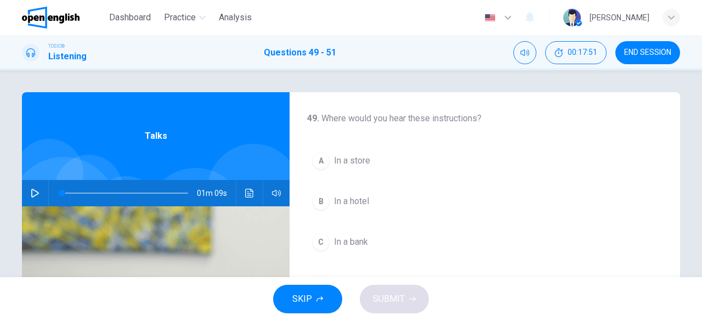
click at [31, 190] on icon "button" at bounding box center [35, 193] width 9 height 9
click at [370, 149] on button "A In a store" at bounding box center [484, 160] width 355 height 27
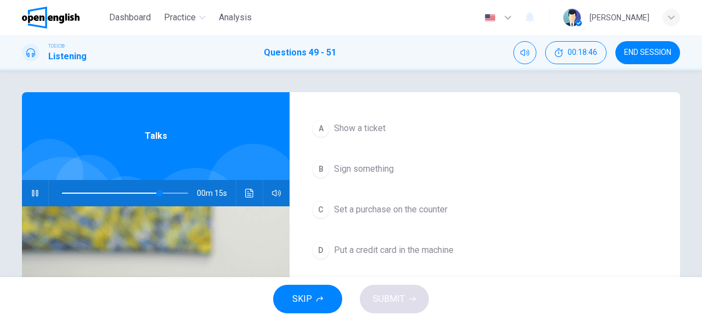
scroll to position [246, 0]
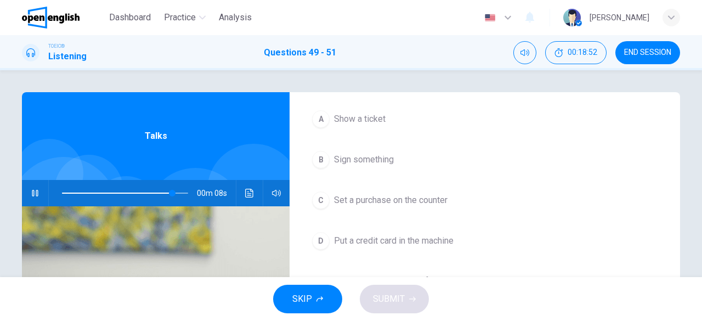
click at [358, 201] on span "Set a purchase on the counter" at bounding box center [391, 200] width 114 height 13
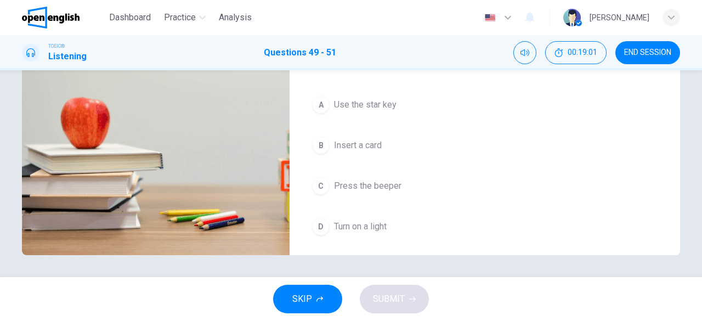
type input "*"
click at [370, 228] on span "Turn on a light" at bounding box center [360, 226] width 53 height 13
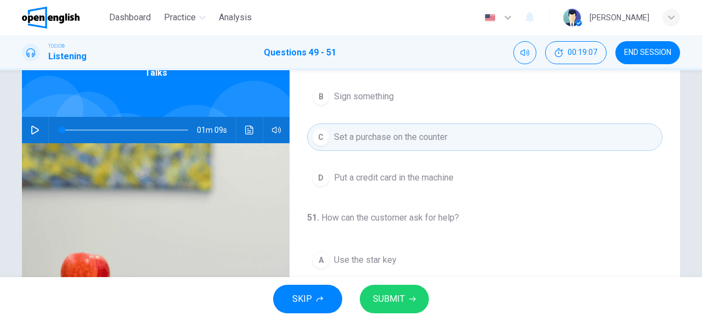
scroll to position [0, 0]
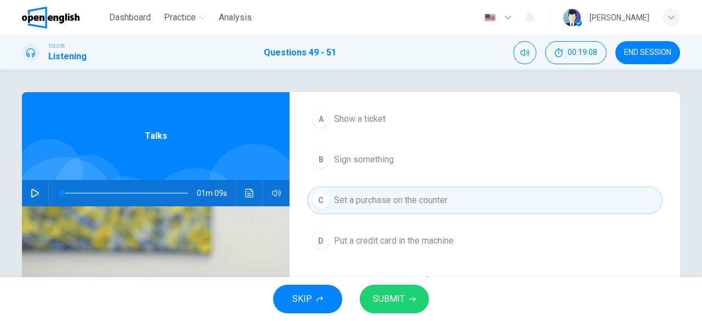
click at [418, 314] on div "SKIP SUBMIT" at bounding box center [351, 299] width 702 height 44
click at [405, 304] on button "SUBMIT" at bounding box center [394, 299] width 69 height 29
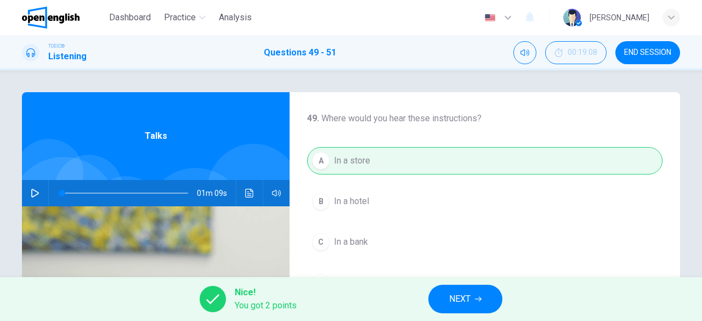
click at [484, 304] on button "NEXT" at bounding box center [465, 299] width 74 height 29
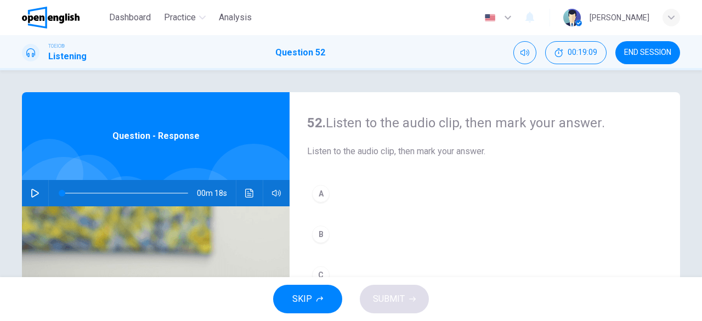
click at [26, 193] on button "button" at bounding box center [35, 193] width 18 height 26
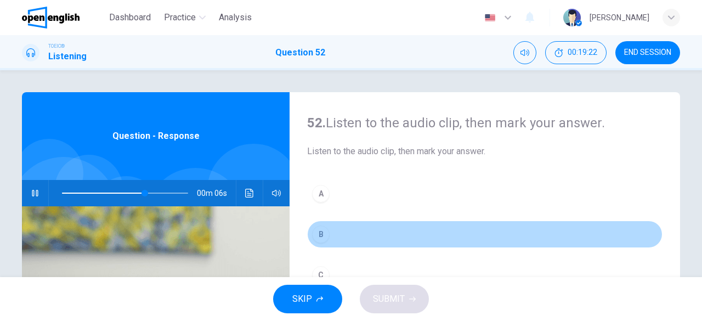
click at [403, 236] on button "B" at bounding box center [484, 233] width 355 height 27
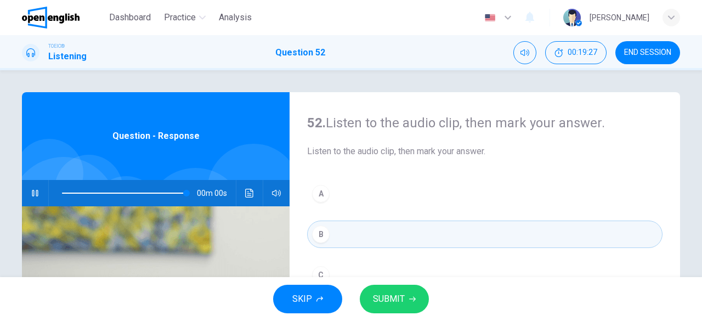
type input "*"
click at [392, 298] on span "SUBMIT" at bounding box center [389, 298] width 32 height 15
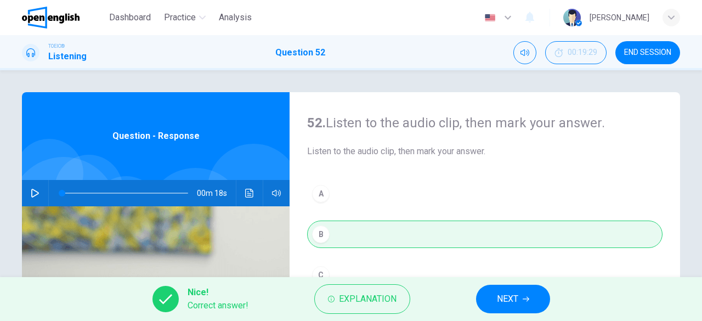
click at [514, 308] on button "NEXT" at bounding box center [513, 299] width 74 height 29
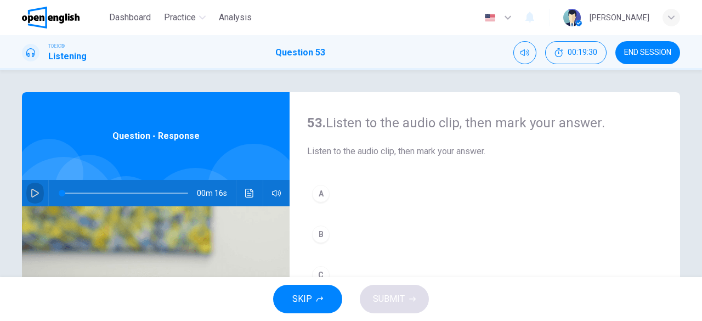
click at [31, 190] on icon "button" at bounding box center [35, 193] width 9 height 9
click at [337, 185] on button "A" at bounding box center [484, 193] width 355 height 27
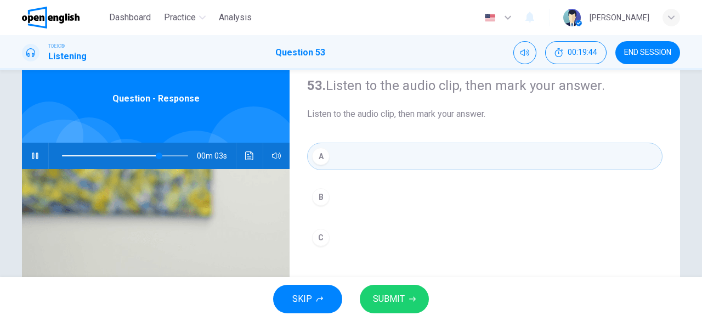
scroll to position [55, 0]
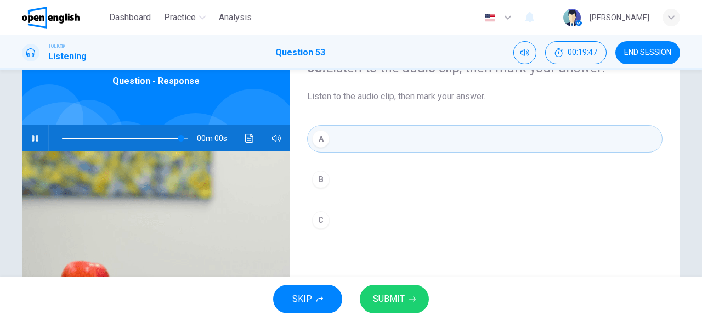
type input "*"
click at [387, 297] on span "SUBMIT" at bounding box center [389, 298] width 32 height 15
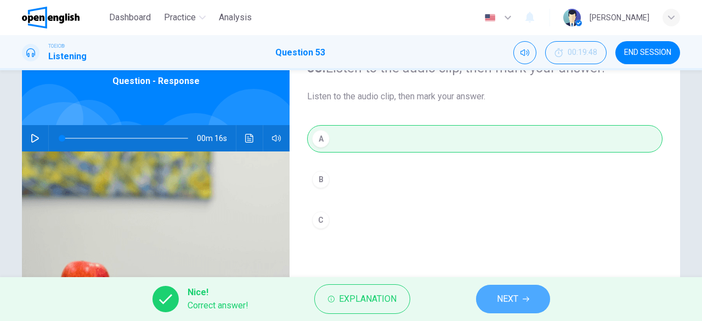
click at [513, 301] on span "NEXT" at bounding box center [507, 298] width 21 height 15
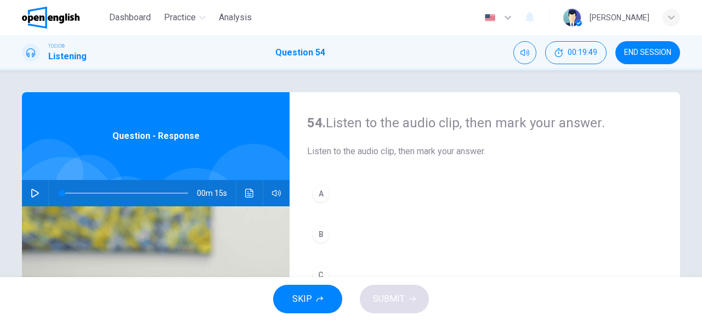
click at [28, 188] on button "button" at bounding box center [35, 193] width 18 height 26
click at [440, 191] on button "A" at bounding box center [484, 193] width 355 height 27
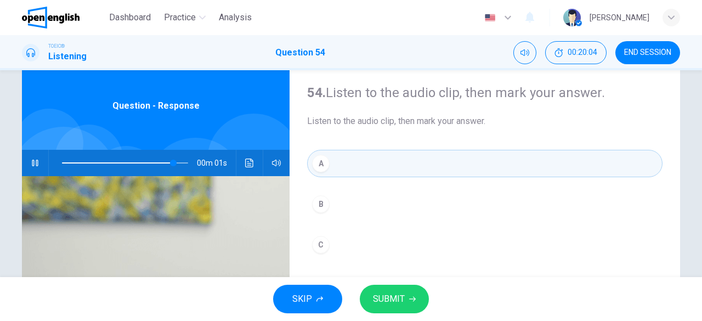
scroll to position [55, 0]
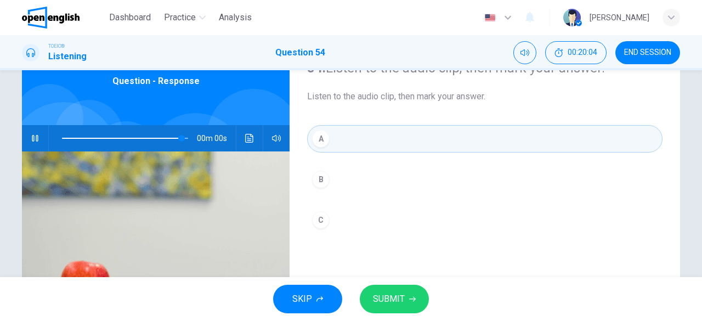
click at [390, 298] on span "SUBMIT" at bounding box center [389, 298] width 32 height 15
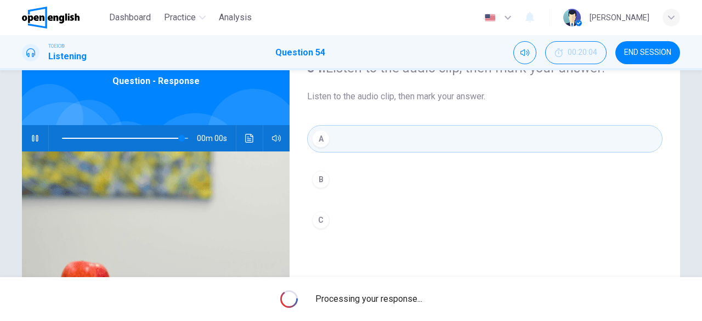
type input "*"
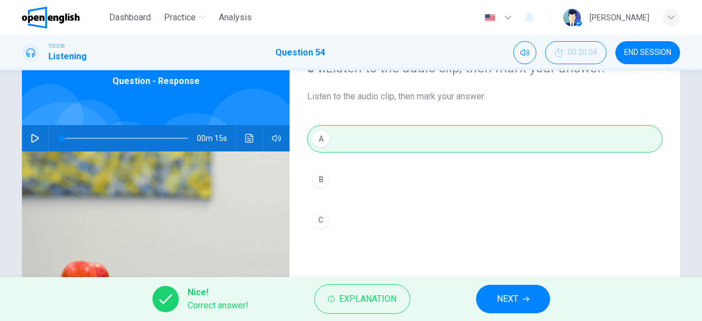
click at [491, 302] on button "NEXT" at bounding box center [513, 299] width 74 height 29
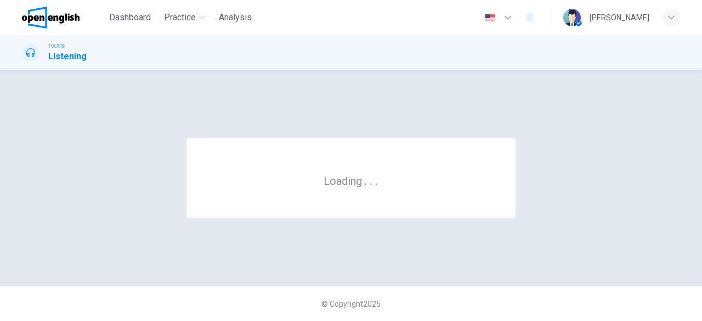
scroll to position [0, 0]
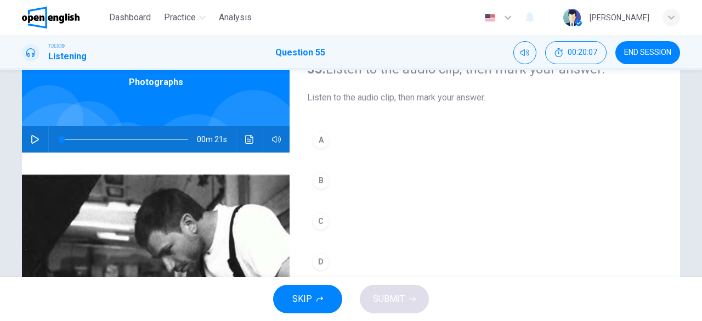
click at [33, 133] on button "button" at bounding box center [35, 139] width 18 height 26
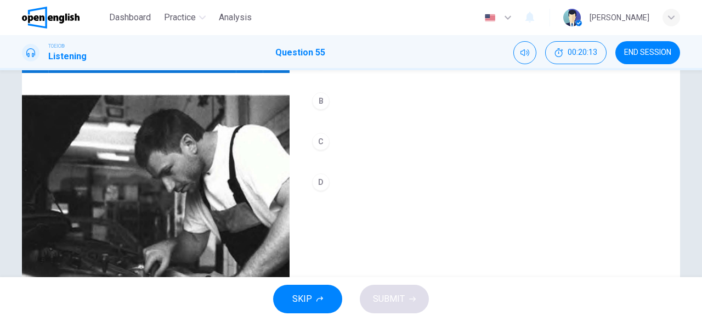
scroll to position [109, 0]
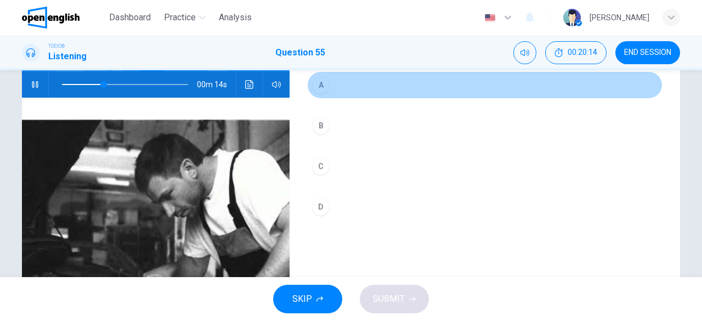
click at [363, 87] on button "A" at bounding box center [484, 84] width 355 height 27
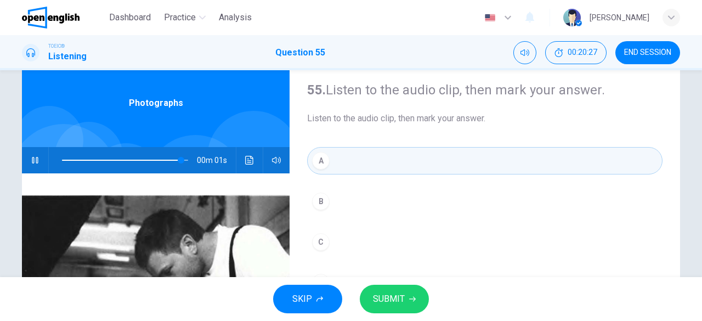
scroll to position [0, 0]
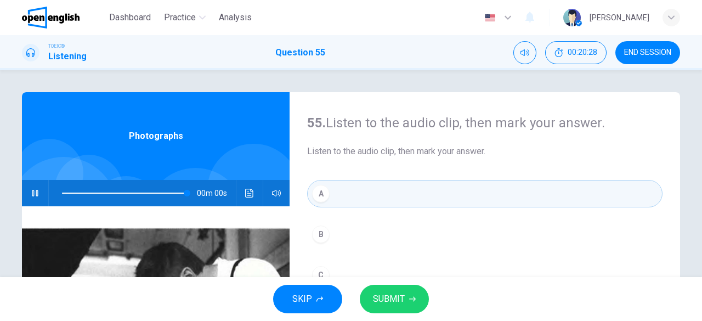
type input "*"
click at [393, 304] on span "SUBMIT" at bounding box center [389, 298] width 32 height 15
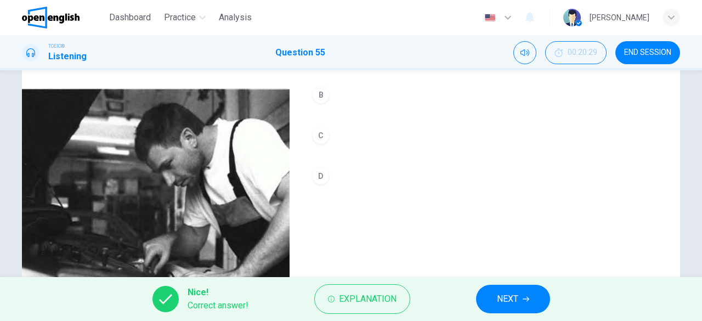
scroll to position [165, 0]
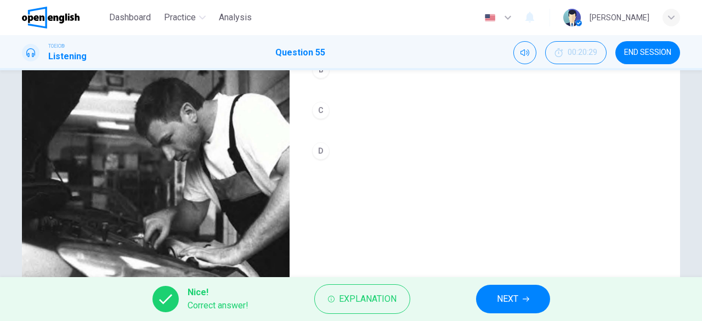
click at [501, 309] on button "NEXT" at bounding box center [513, 299] width 74 height 29
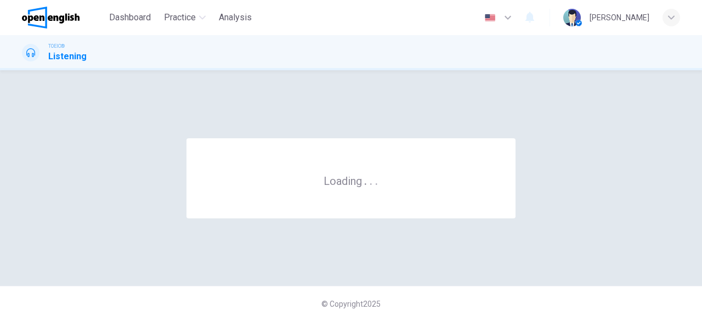
scroll to position [0, 0]
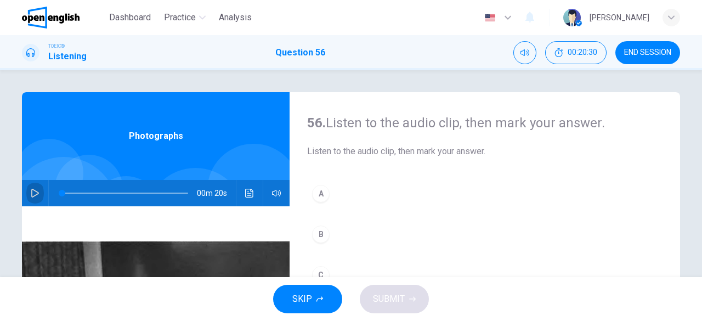
click at [26, 193] on button "button" at bounding box center [35, 193] width 18 height 26
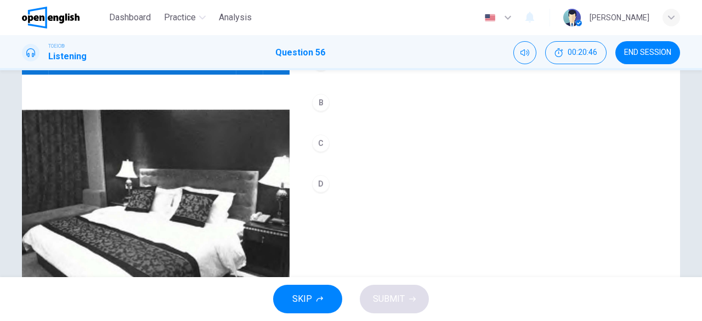
scroll to position [109, 0]
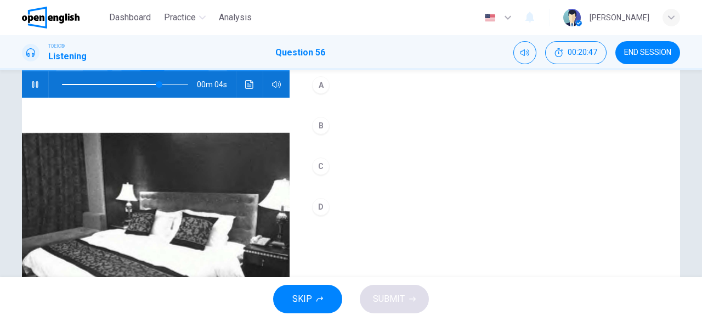
click at [343, 163] on button "C" at bounding box center [484, 165] width 355 height 27
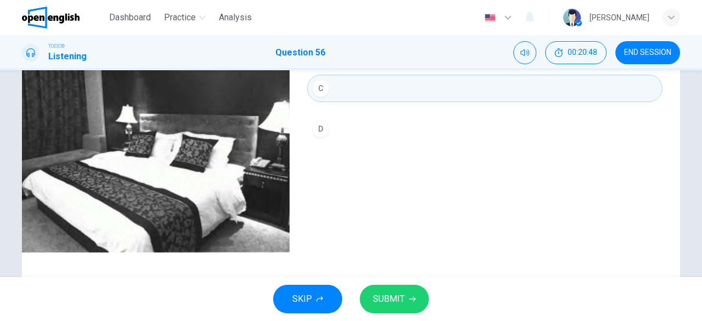
scroll to position [163, 0]
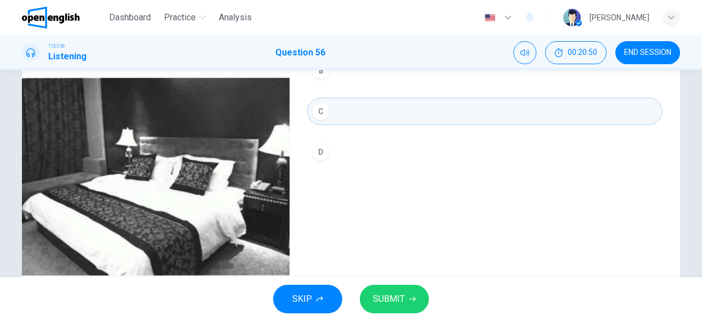
type input "*"
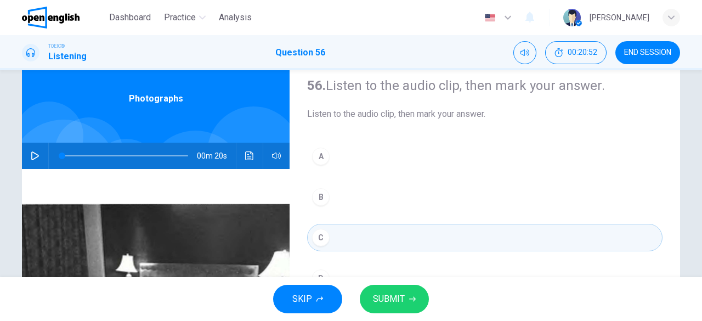
scroll to position [55, 0]
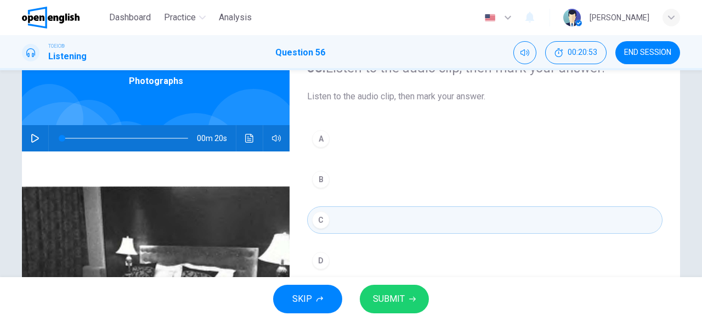
click at [394, 291] on button "SUBMIT" at bounding box center [394, 299] width 69 height 29
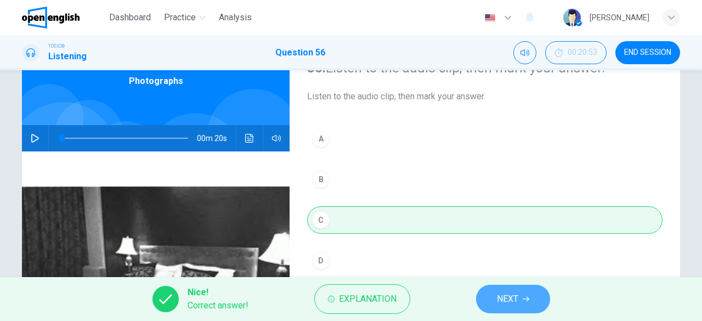
click at [508, 297] on span "NEXT" at bounding box center [507, 298] width 21 height 15
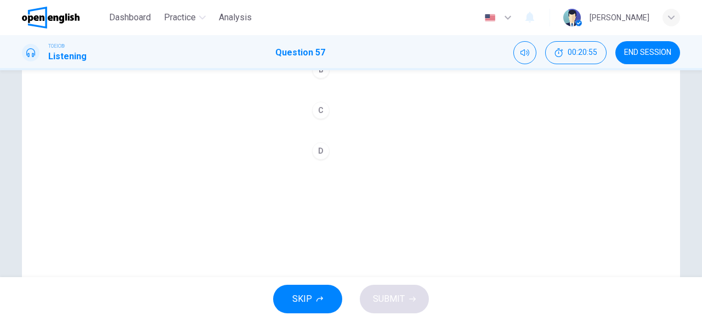
scroll to position [110, 0]
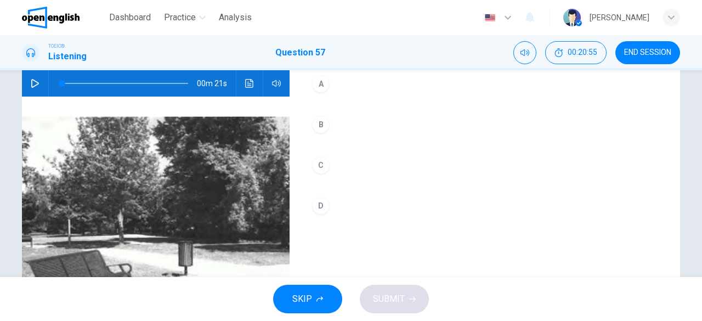
click at [34, 84] on icon "button" at bounding box center [35, 83] width 8 height 9
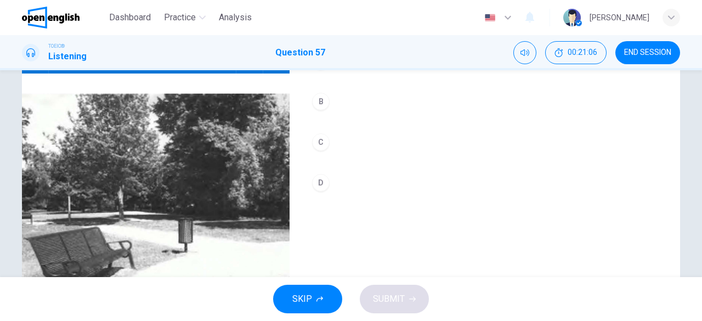
scroll to position [109, 0]
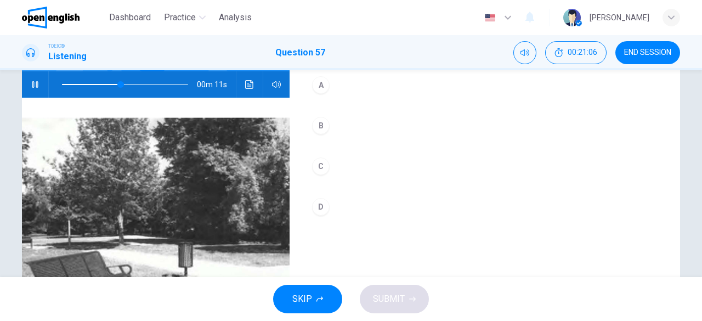
click at [346, 125] on button "B" at bounding box center [484, 125] width 355 height 27
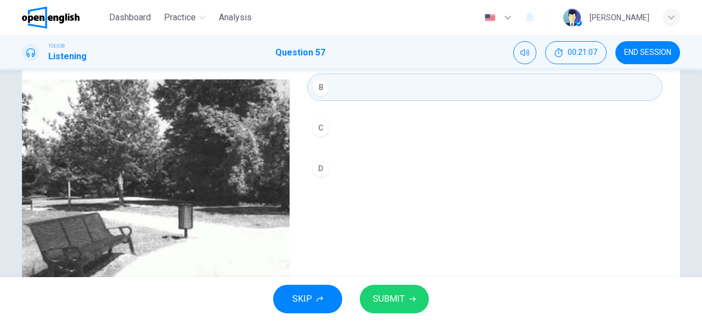
scroll to position [163, 0]
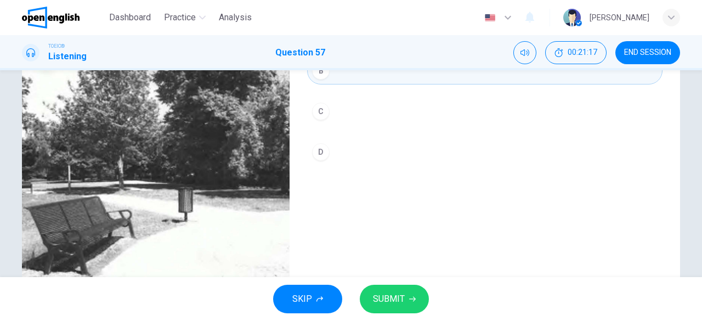
type input "*"
click at [414, 304] on button "SUBMIT" at bounding box center [394, 299] width 69 height 29
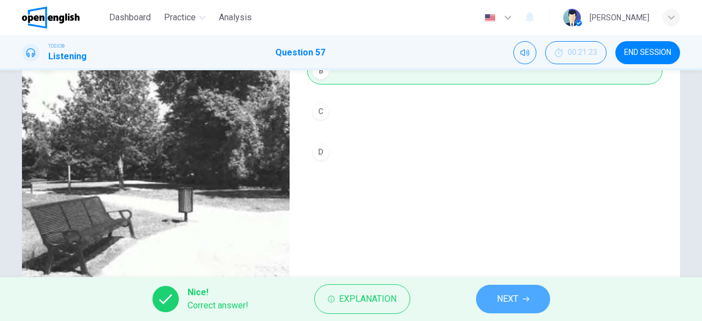
click at [520, 303] on button "NEXT" at bounding box center [513, 299] width 74 height 29
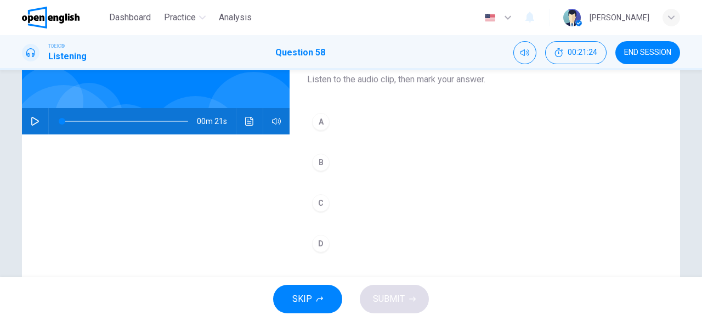
scroll to position [55, 0]
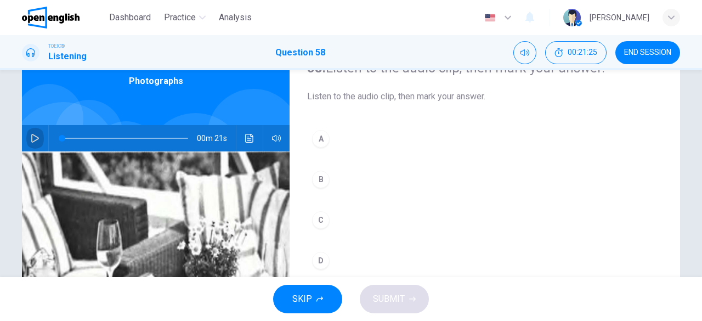
click at [39, 131] on button "button" at bounding box center [35, 138] width 18 height 26
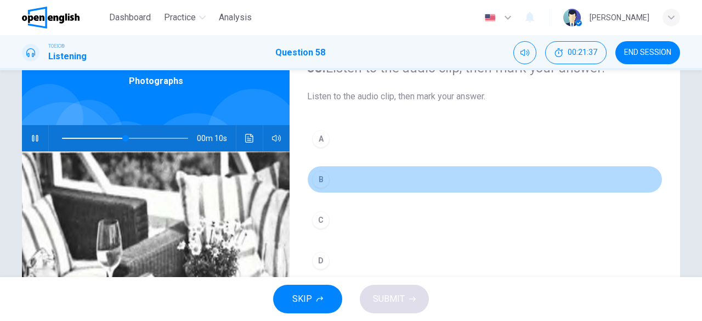
drag, startPoint x: 381, startPoint y: 181, endPoint x: 374, endPoint y: 178, distance: 7.1
click at [380, 180] on button "B" at bounding box center [484, 179] width 355 height 27
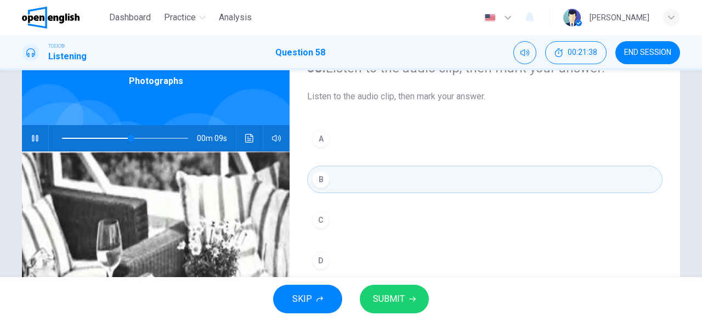
scroll to position [165, 0]
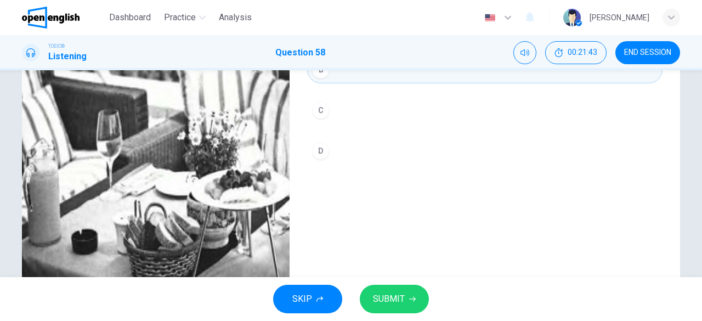
click at [357, 106] on button "C" at bounding box center [484, 110] width 355 height 27
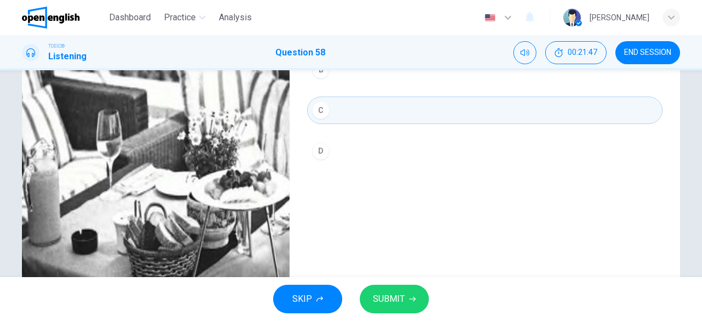
type input "*"
click at [393, 298] on span "SUBMIT" at bounding box center [389, 298] width 32 height 15
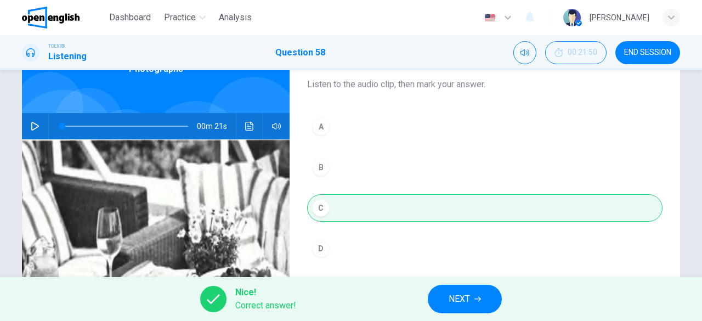
scroll to position [0, 0]
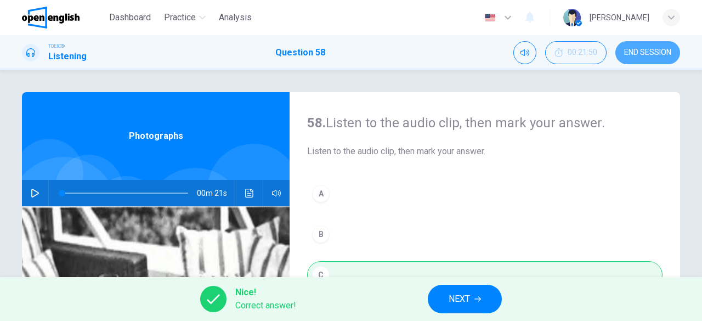
click at [645, 54] on span "END SESSION" at bounding box center [647, 52] width 47 height 9
